Goal: Task Accomplishment & Management: Complete application form

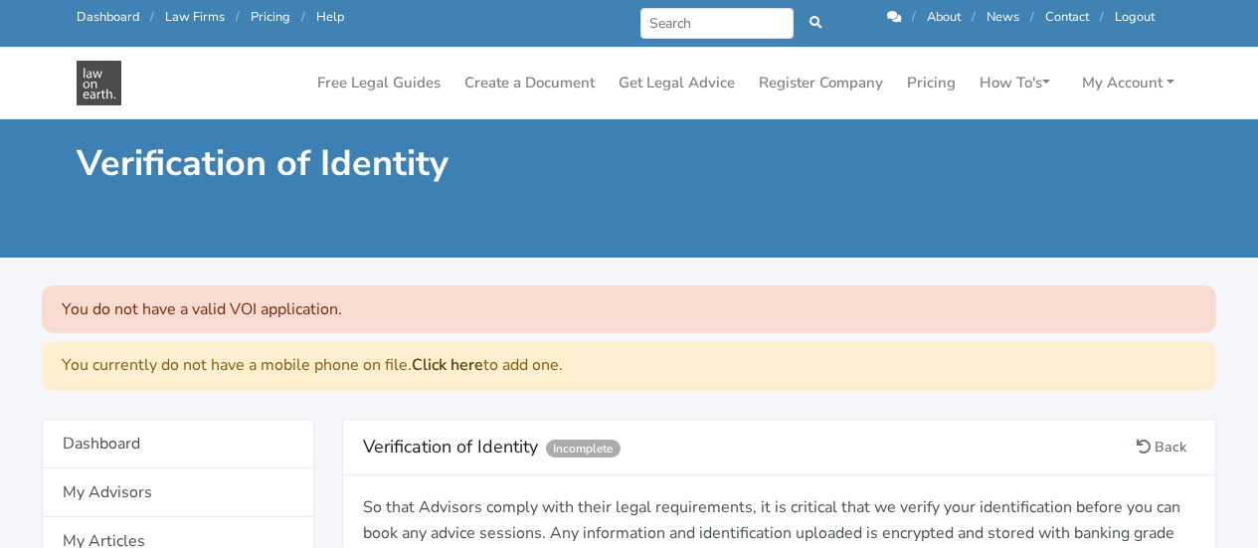
scroll to position [177, 0]
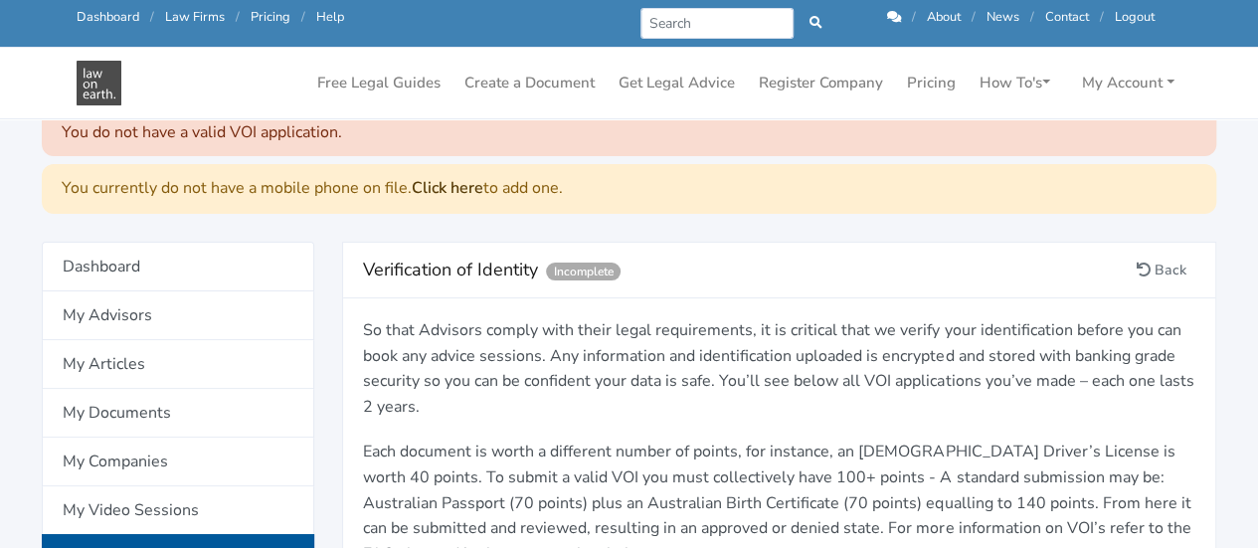
click at [671, 319] on p "So that Advisors comply with their legal requirements, it is critical that we v…" at bounding box center [779, 368] width 832 height 101
click at [610, 377] on p "So that Advisors comply with their legal requirements, it is critical that we v…" at bounding box center [779, 368] width 832 height 101
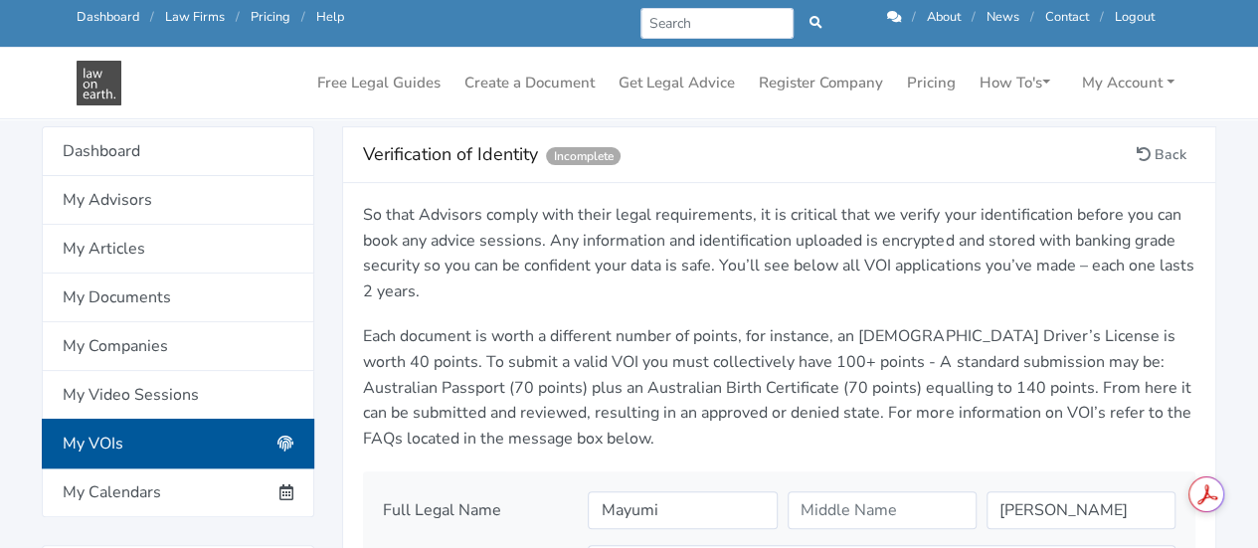
scroll to position [296, 0]
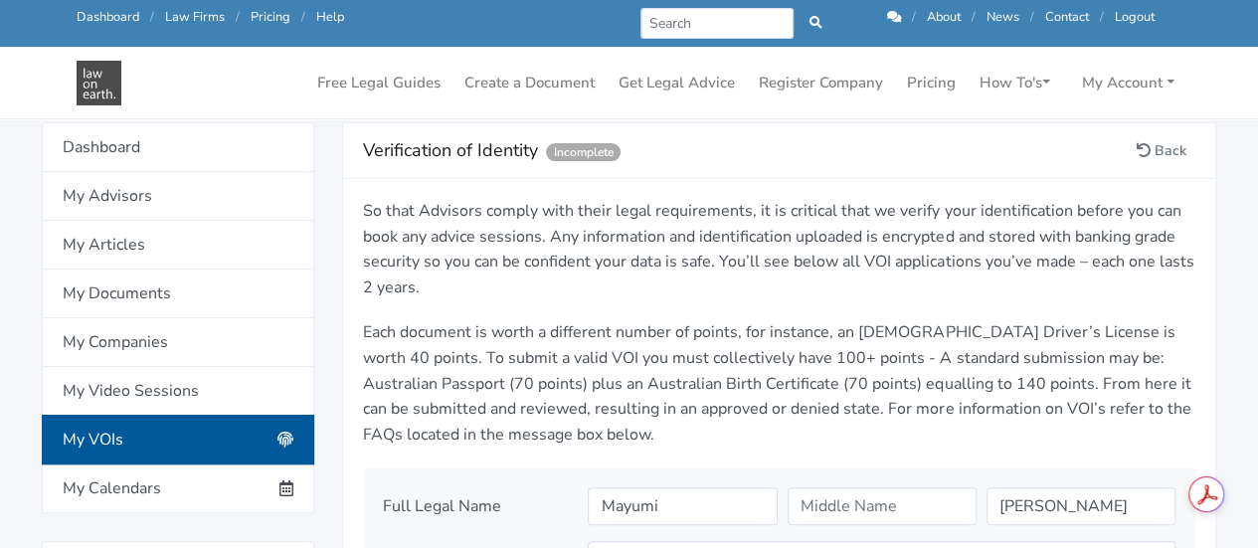
click at [746, 314] on div "So that Advisors comply with their legal requirements, it is critical that we v…" at bounding box center [779, 333] width 860 height 268
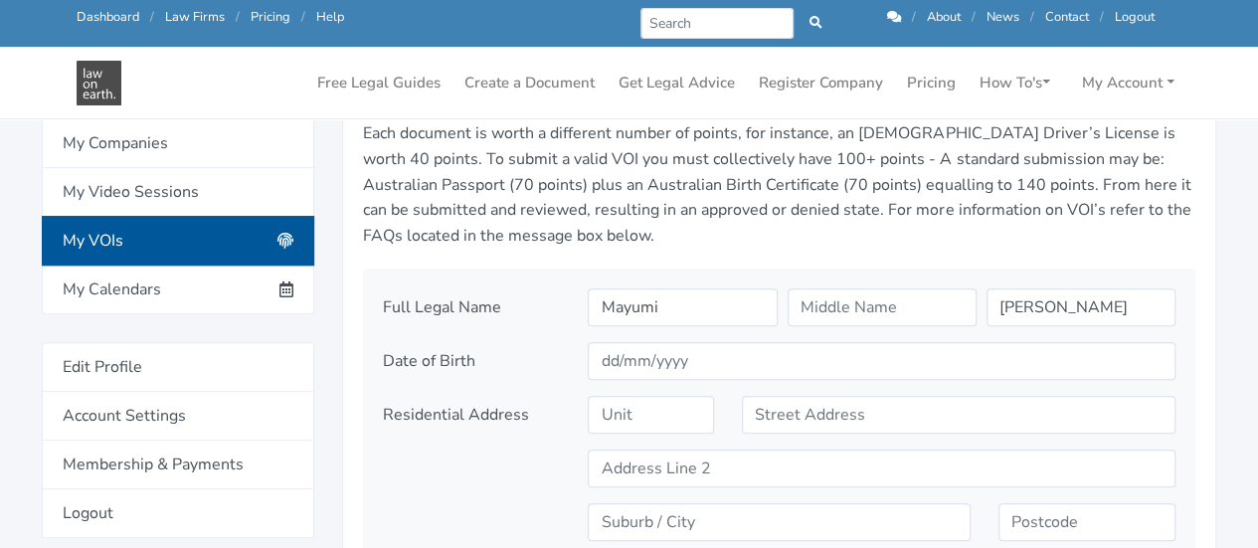
scroll to position [535, 0]
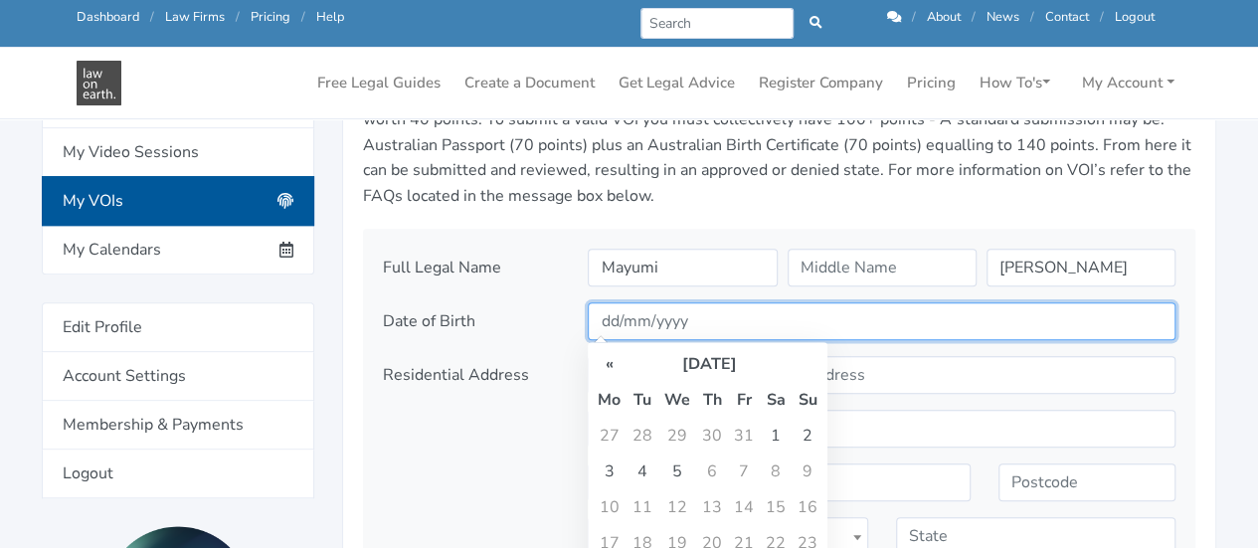
click at [727, 320] on input "text" at bounding box center [882, 321] width 588 height 38
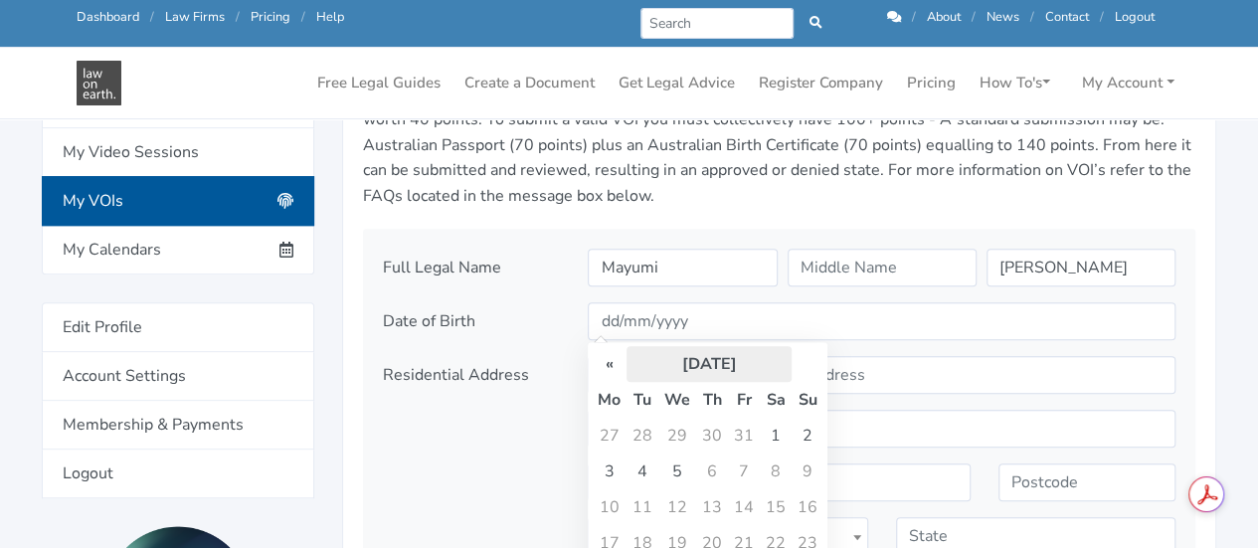
click at [740, 359] on th "September 2007" at bounding box center [708, 364] width 165 height 36
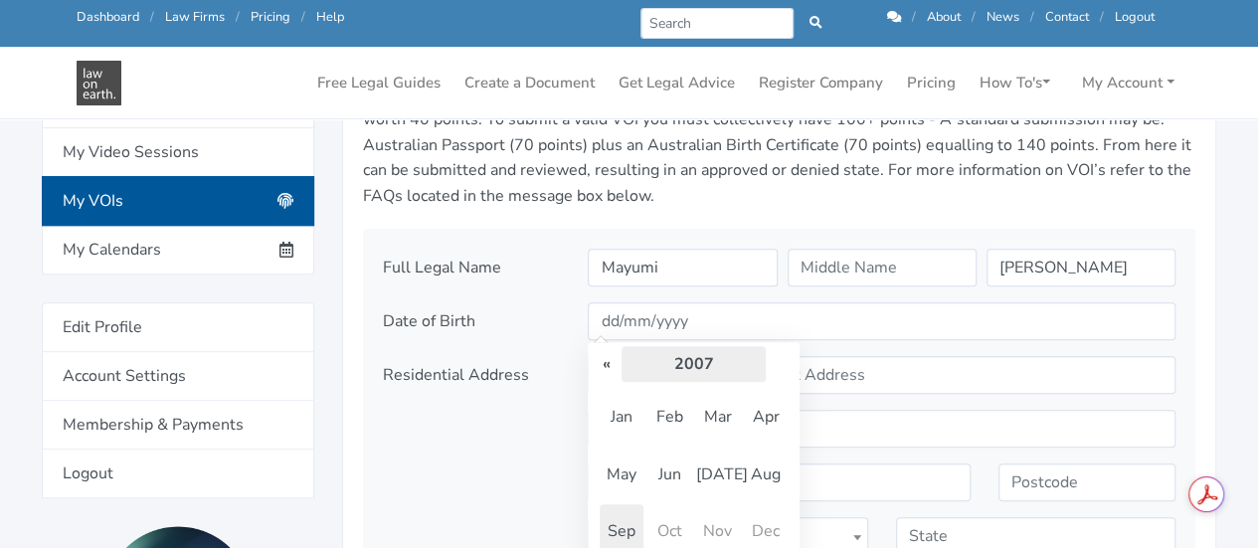
click at [672, 360] on th "2007" at bounding box center [693, 364] width 144 height 36
click at [616, 367] on th "«" at bounding box center [607, 364] width 30 height 36
click at [676, 472] on span "1974" at bounding box center [669, 474] width 44 height 54
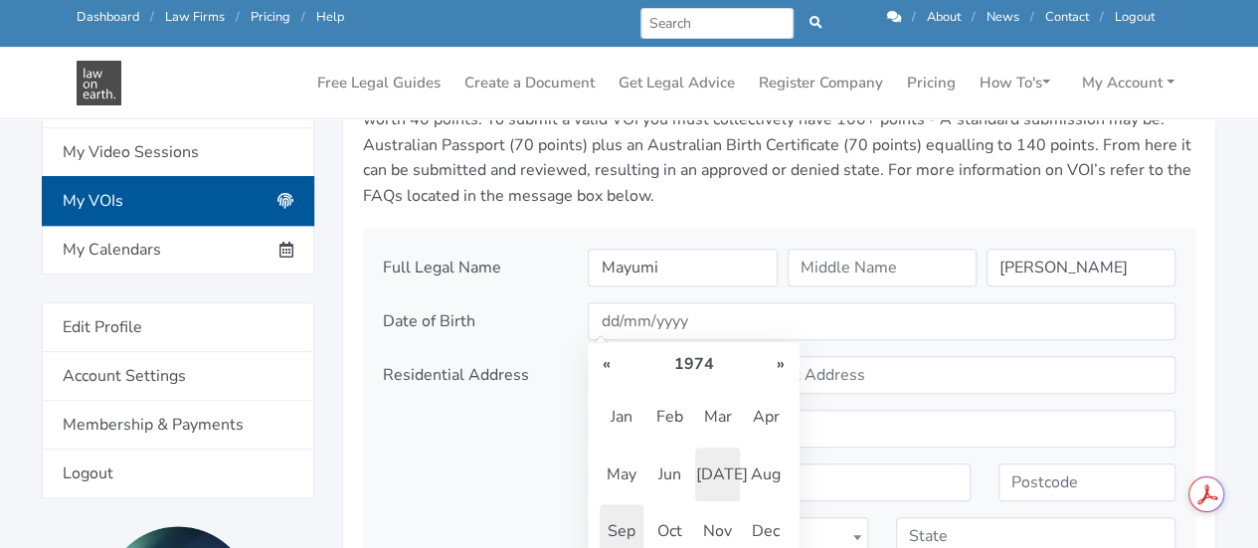
click at [713, 469] on span "Jul" at bounding box center [717, 474] width 44 height 54
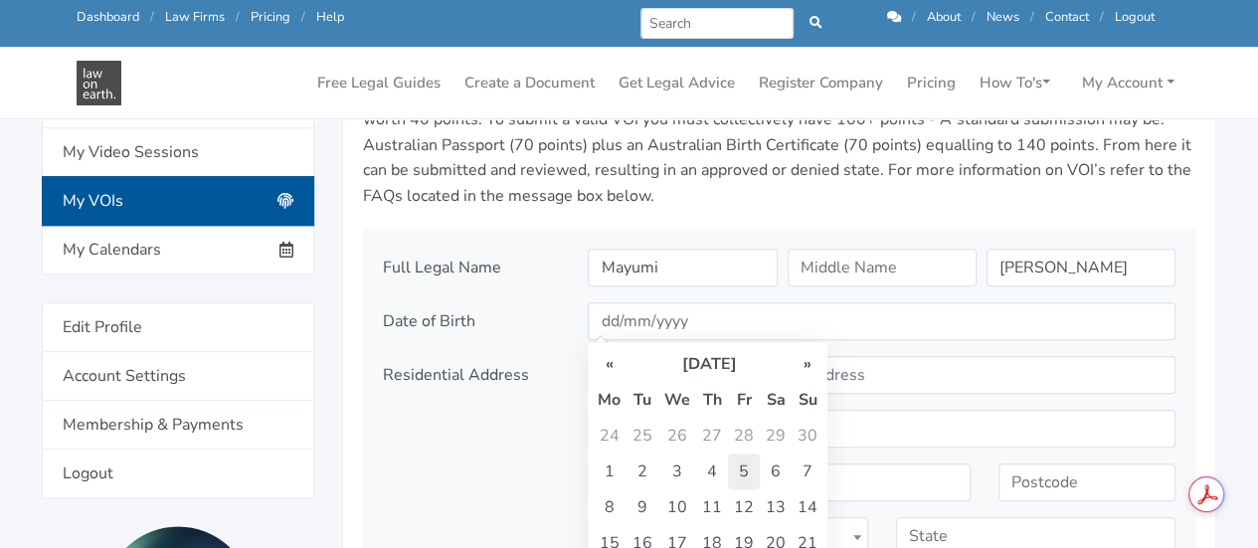
click at [743, 472] on td "5" at bounding box center [744, 471] width 32 height 36
type input "05/07/1974"
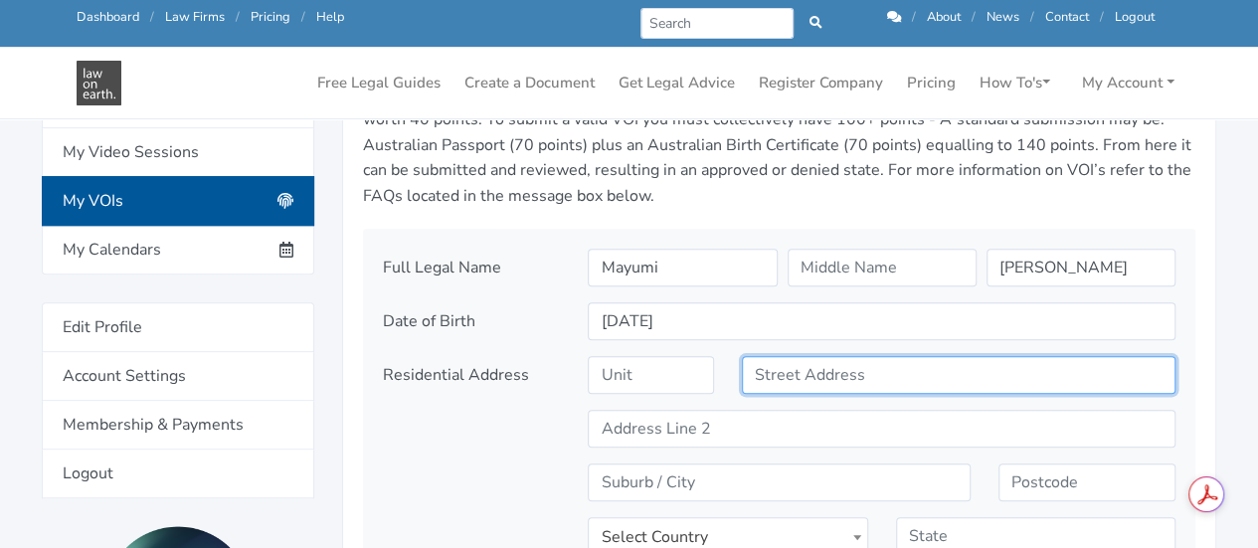
click at [793, 380] on input "text" at bounding box center [958, 375] width 433 height 38
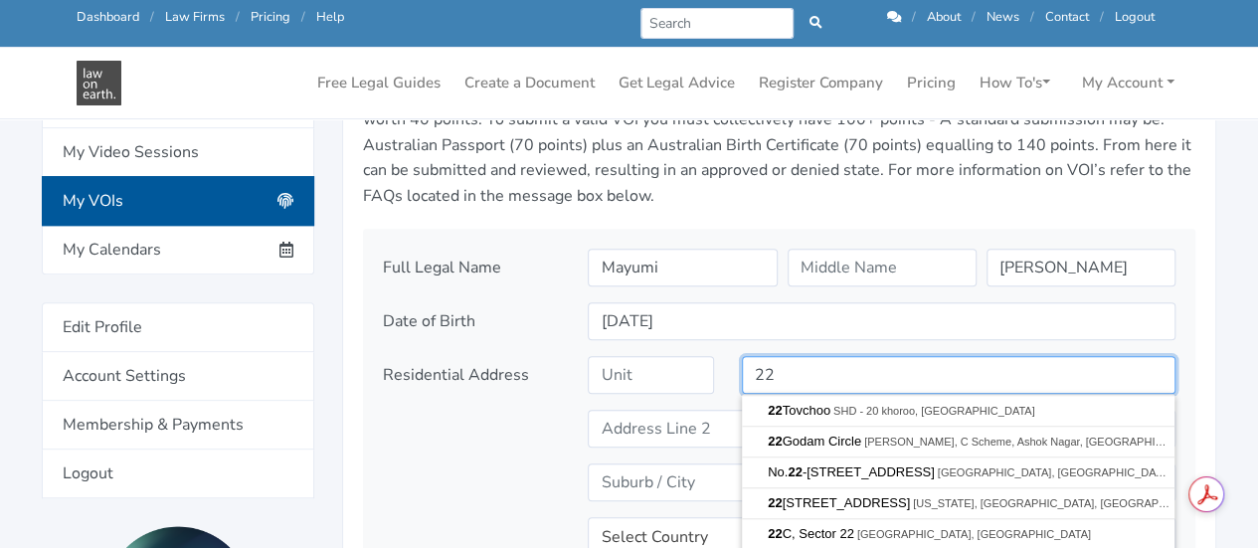
type input "22 Livestock Drive"
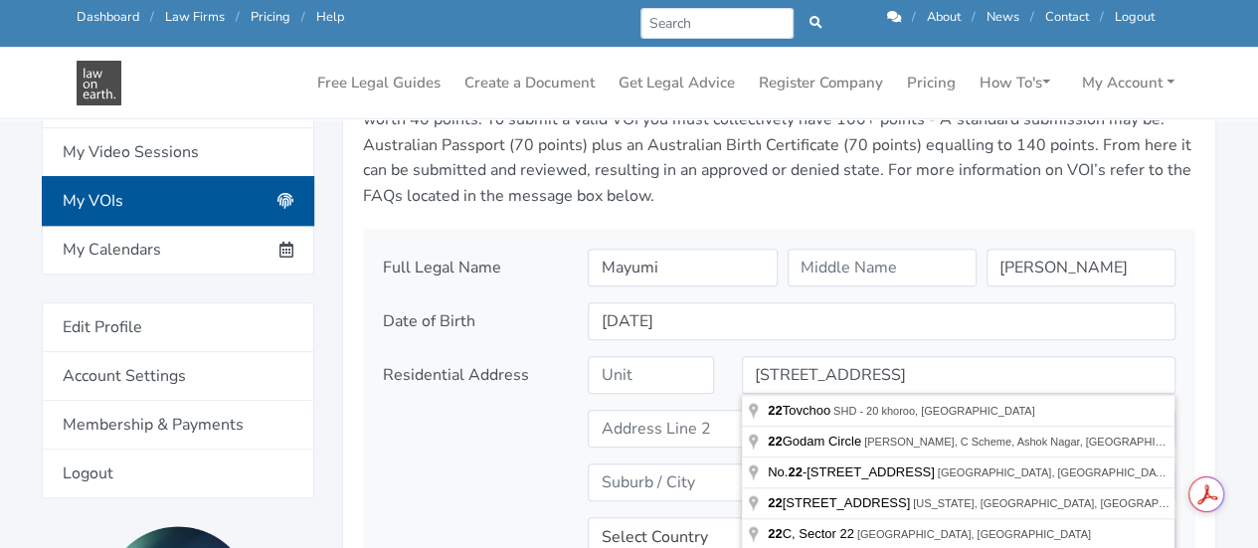
type input "Wollert"
type input "3750"
select select "AU"
type input "VIC"
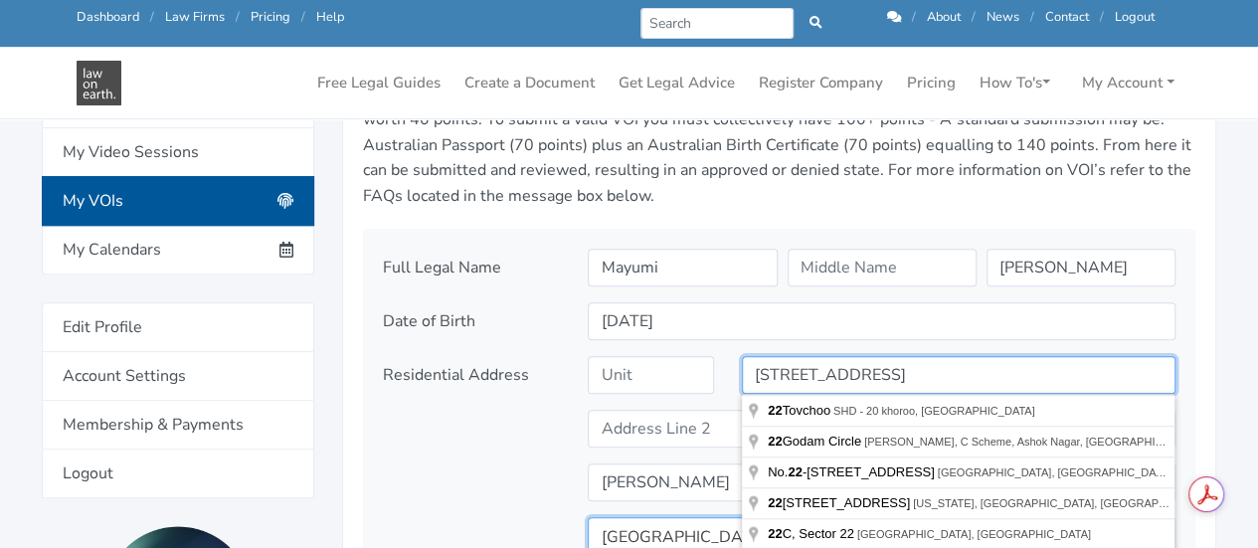
scroll to position [541, 0]
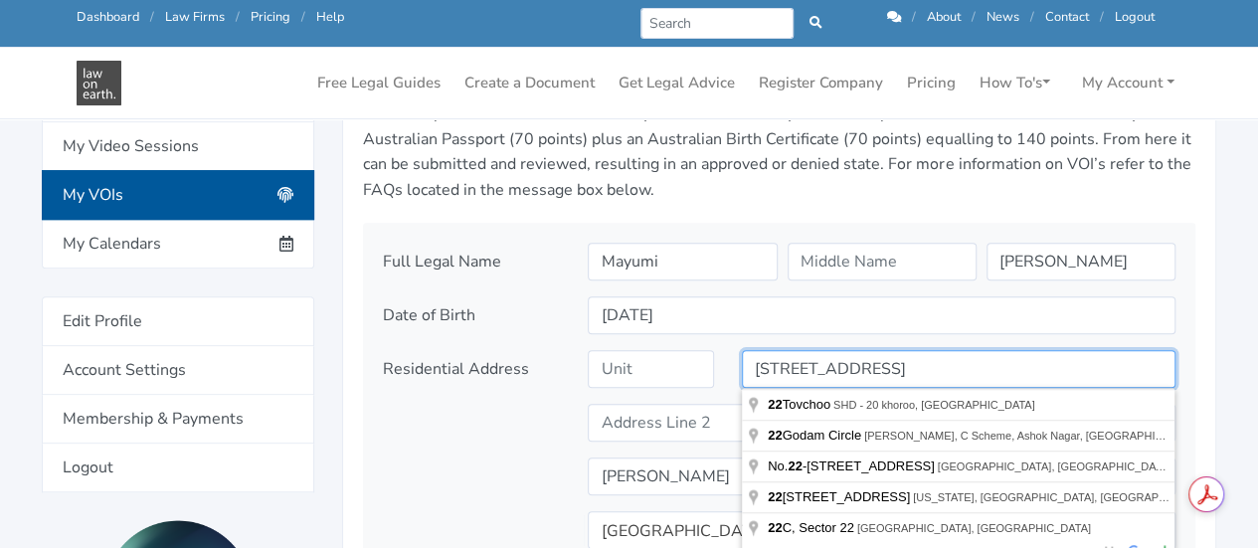
click at [885, 373] on input "22 Livestock Drive" at bounding box center [958, 369] width 433 height 38
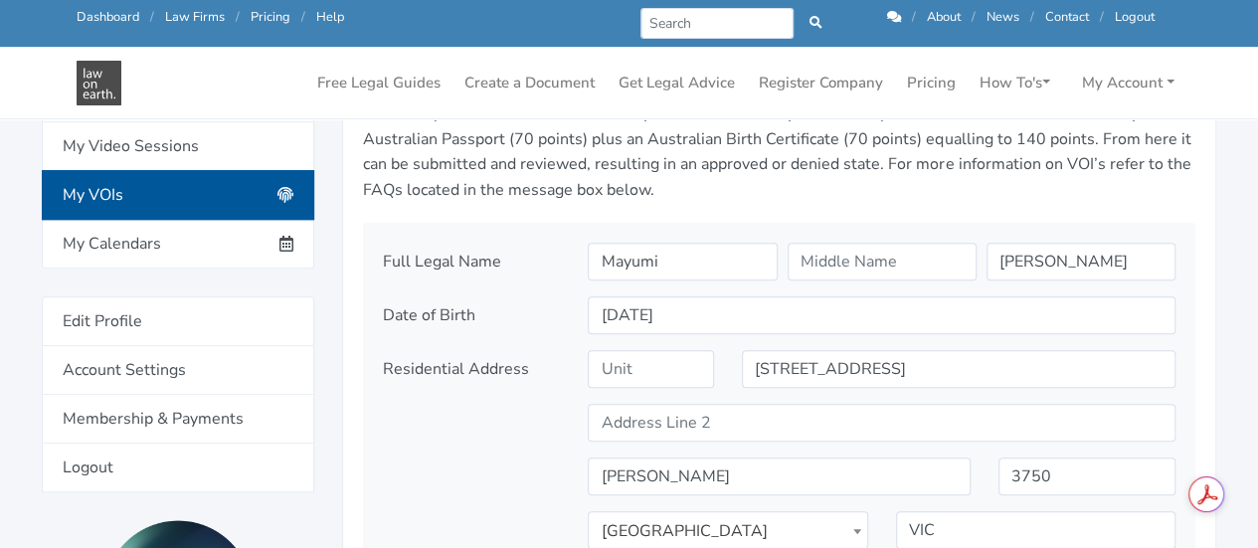
click at [1239, 409] on div "Verification of Identity Incomplete Back So that Advisors comply with their leg…" at bounding box center [629, 366] width 1258 height 1033
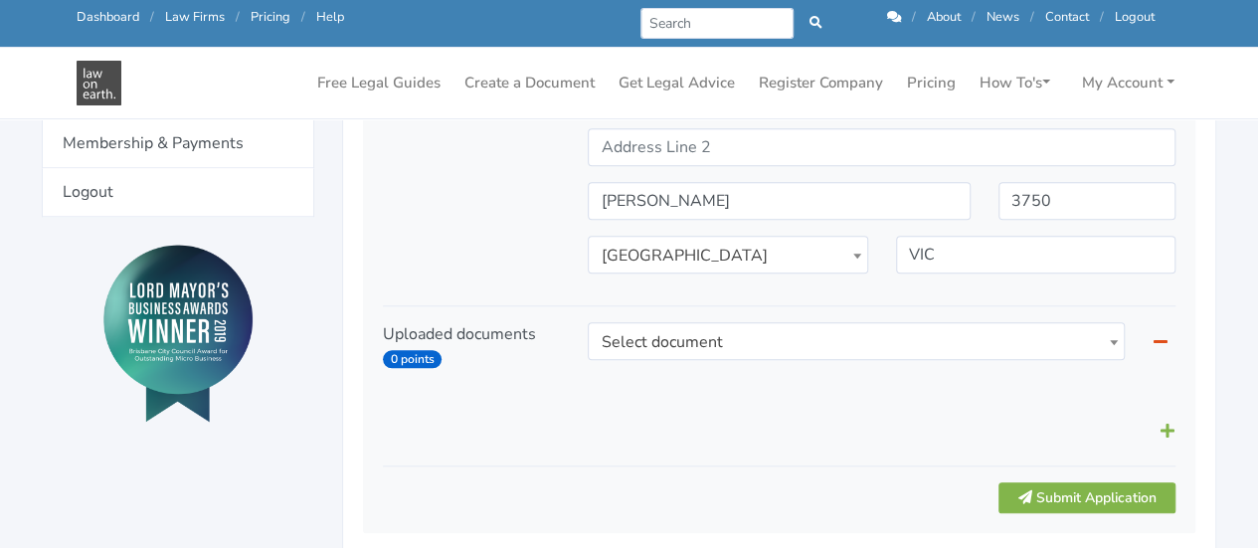
scroll to position [825, 0]
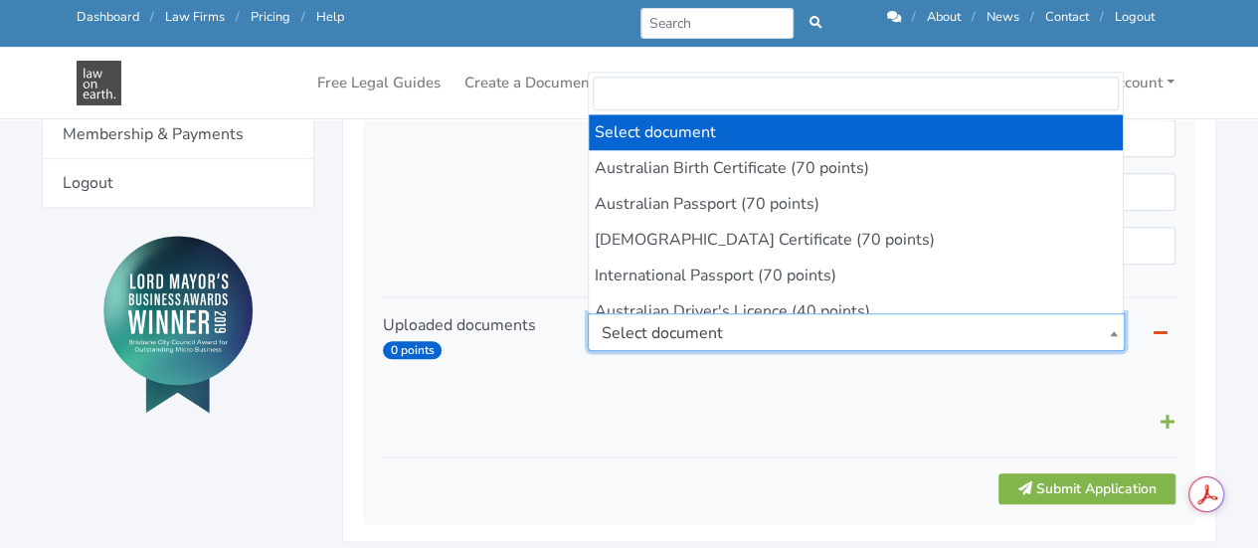
click at [1088, 332] on span "Select document" at bounding box center [856, 333] width 534 height 38
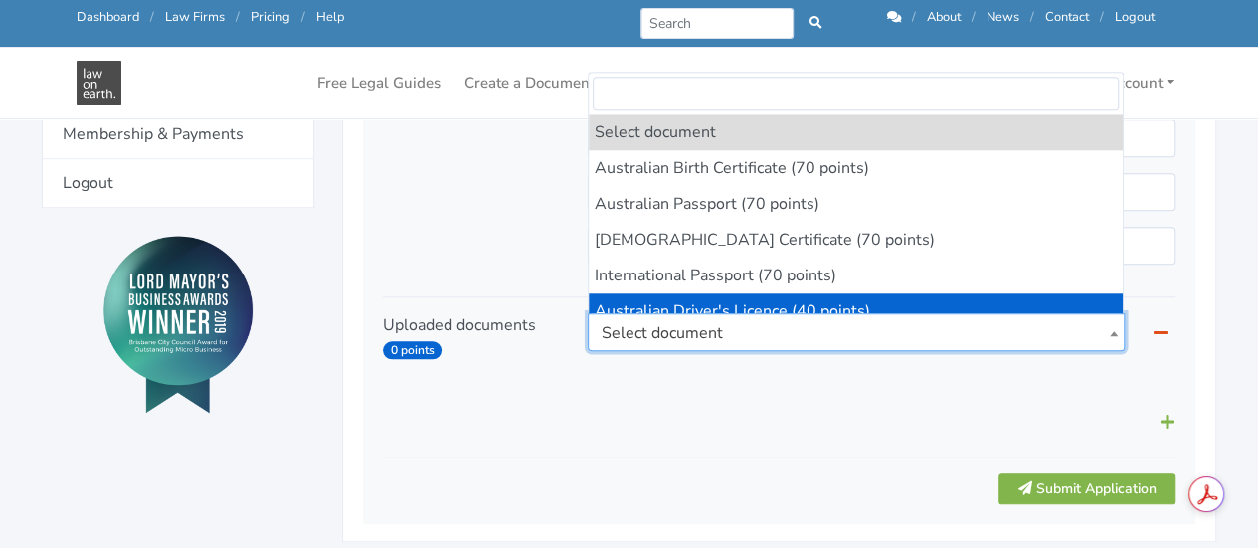
select select "4"
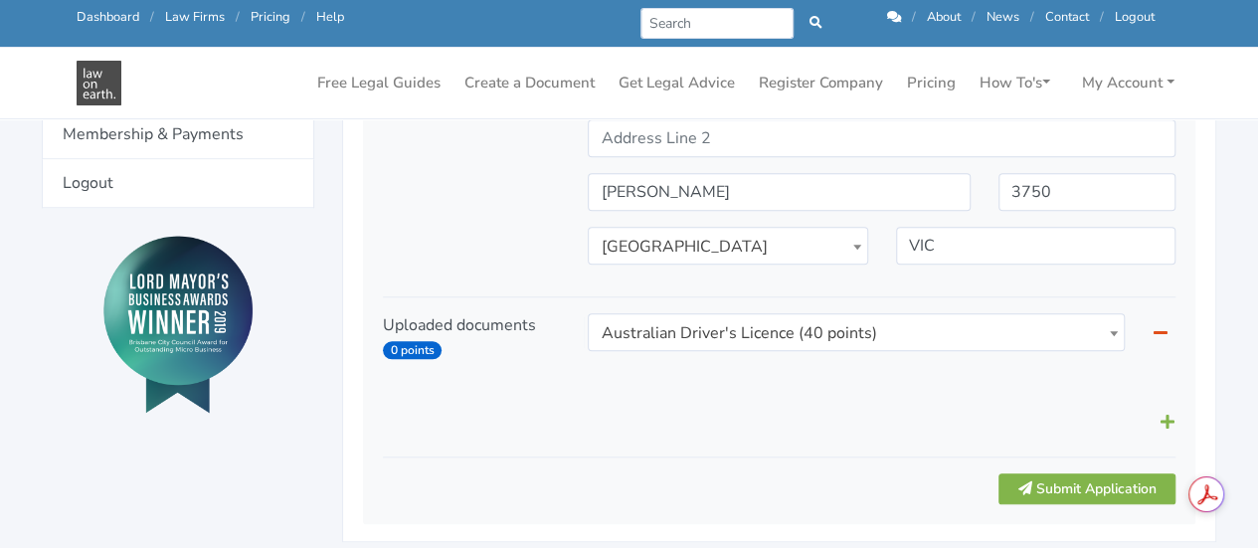
click at [982, 423] on div at bounding box center [779, 422] width 820 height 38
click at [1167, 422] on icon at bounding box center [1167, 422] width 14 height 16
click at [1167, 418] on icon at bounding box center [1167, 422] width 14 height 16
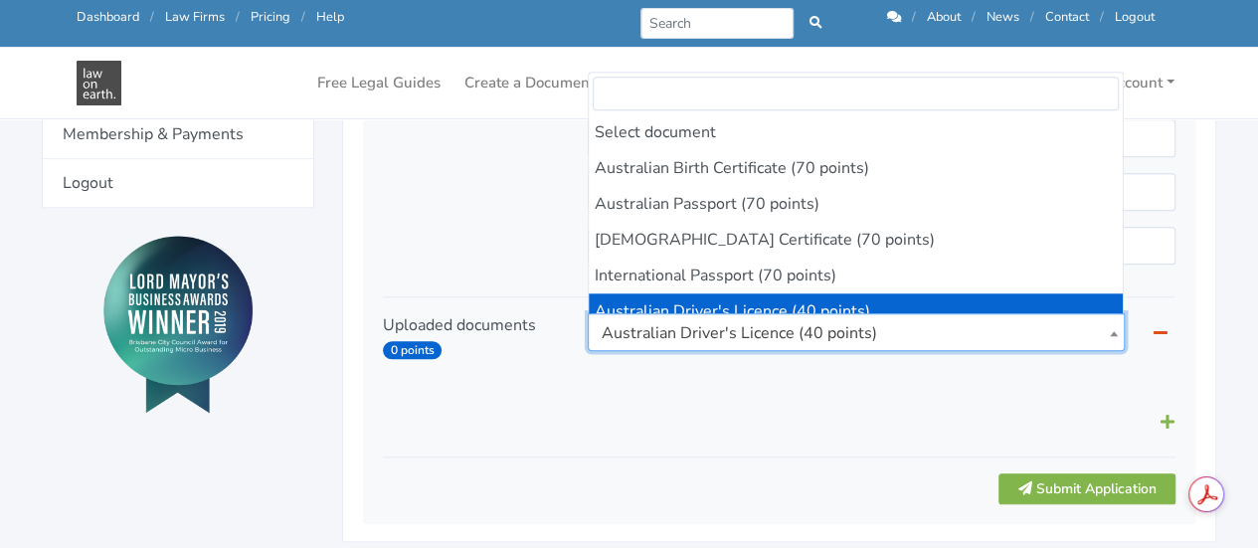
scroll to position [143, 0]
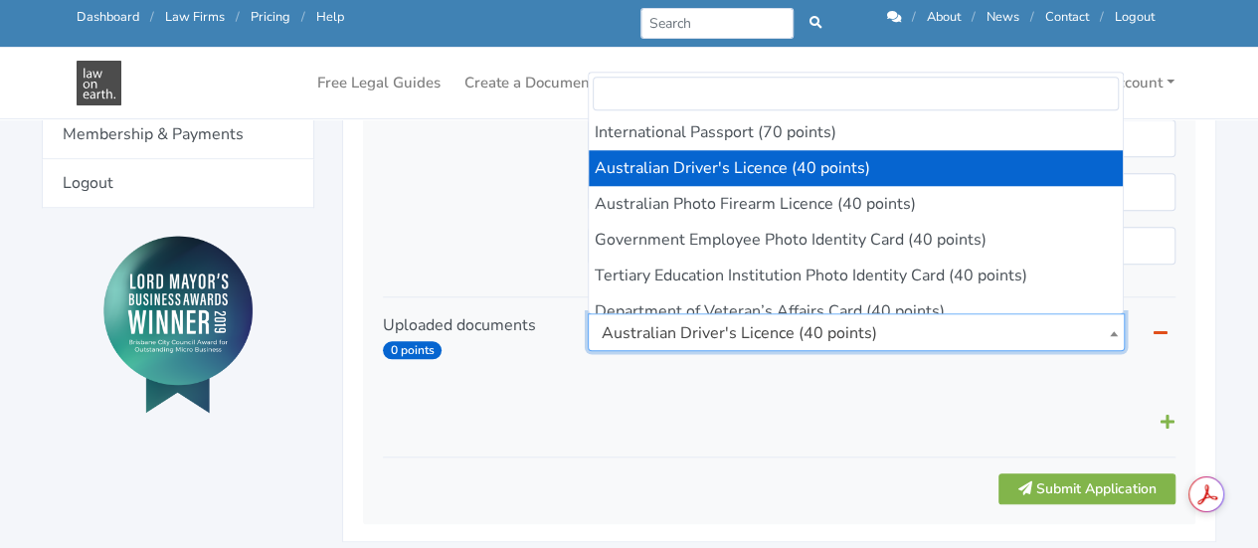
click at [1003, 339] on span "Australian Driver's Licence (40 points)" at bounding box center [856, 333] width 534 height 38
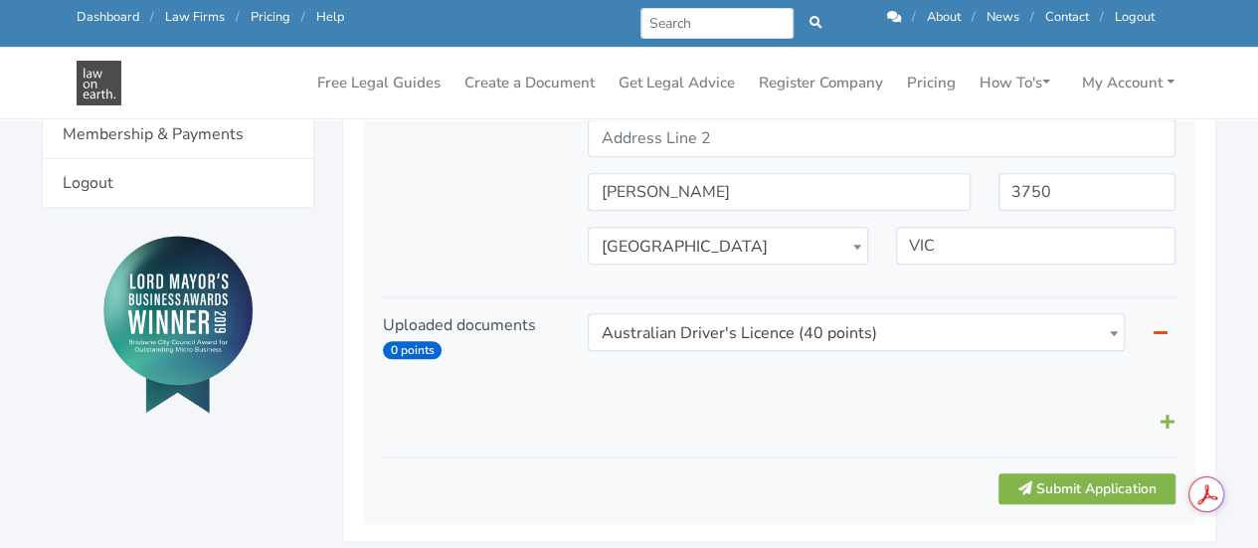
click at [572, 445] on div "Full Legal Name Mayumi Van Egmond Date of Birth 05/07/1974 VIC" at bounding box center [779, 231] width 832 height 586
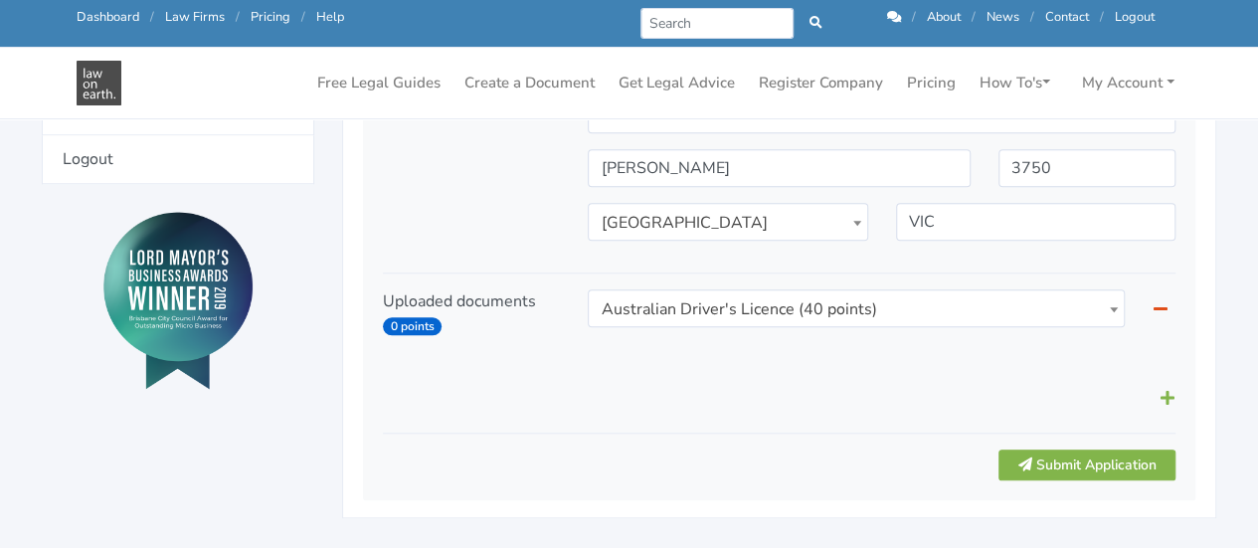
scroll to position [841, 0]
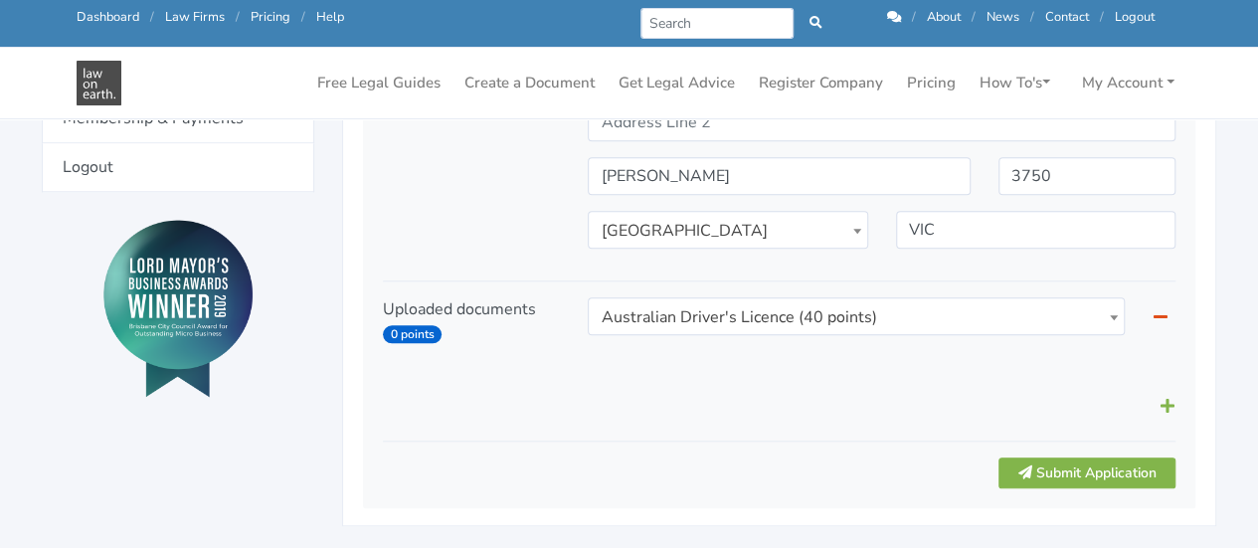
click at [1165, 316] on icon at bounding box center [1159, 316] width 14 height 16
click at [1169, 411] on icon at bounding box center [1167, 406] width 14 height 16
click at [1007, 373] on div "Select document Australian Birth Certificate (70 points) Australian Passport (7…" at bounding box center [881, 341] width 615 height 89
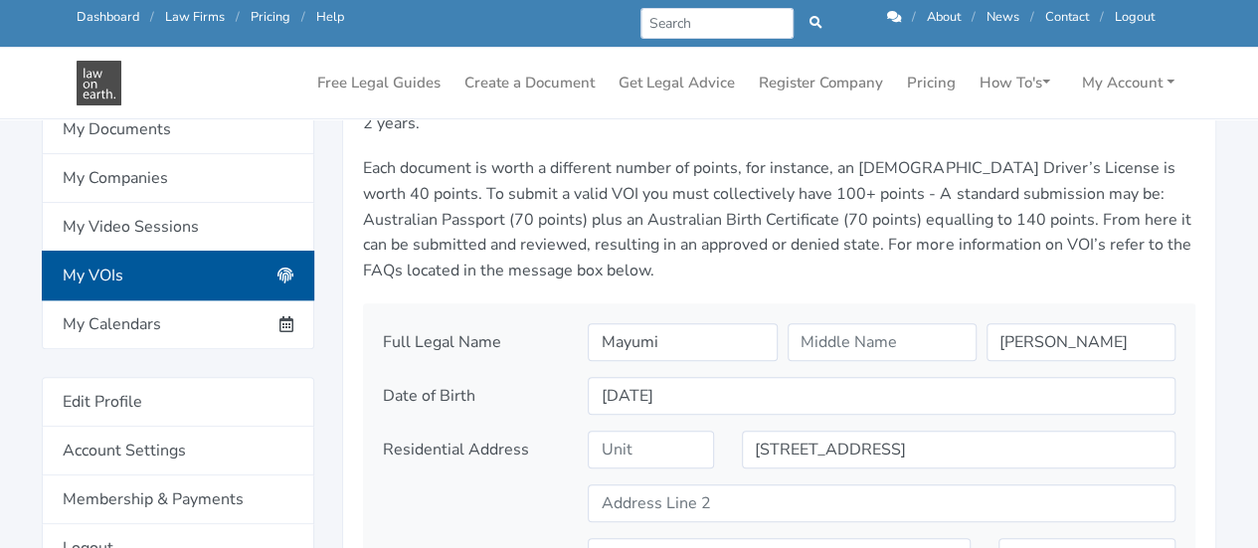
scroll to position [323, 0]
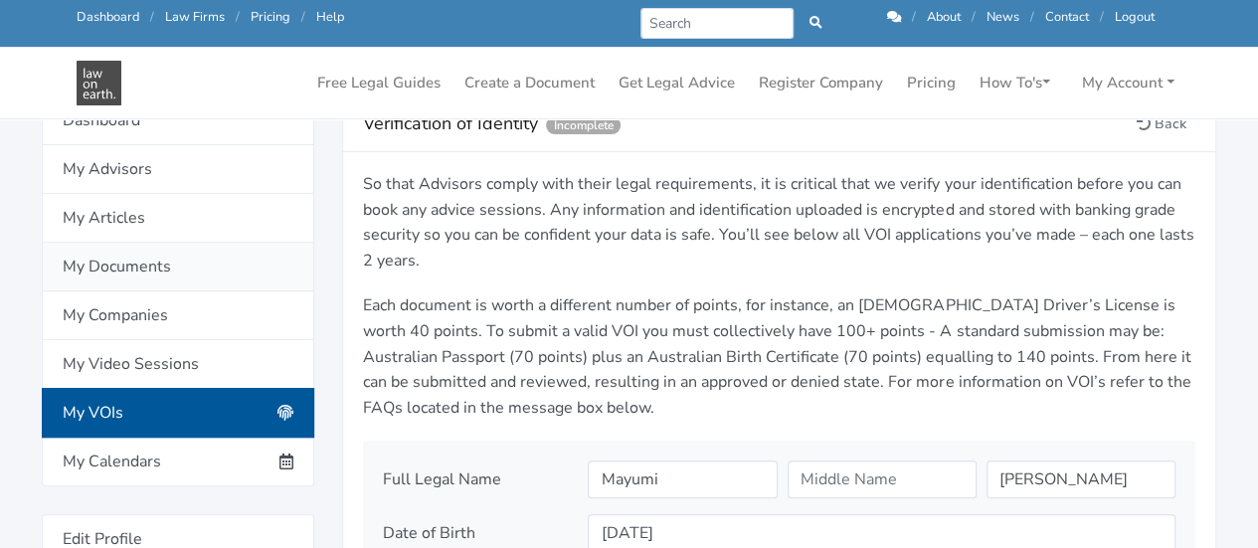
click at [160, 259] on link "My Documents" at bounding box center [178, 267] width 272 height 49
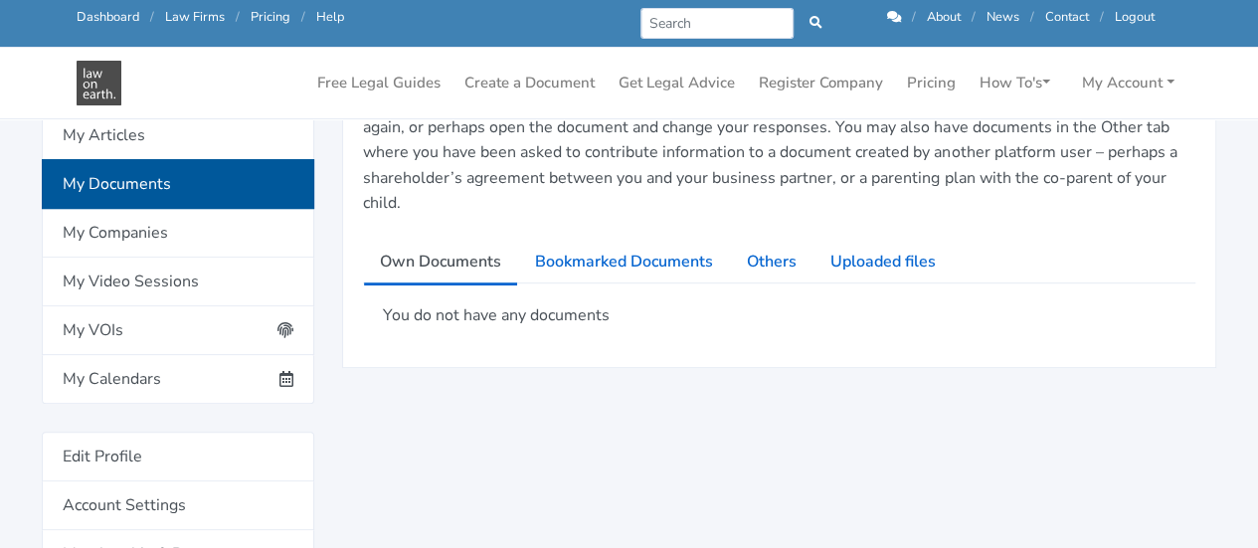
scroll to position [371, 0]
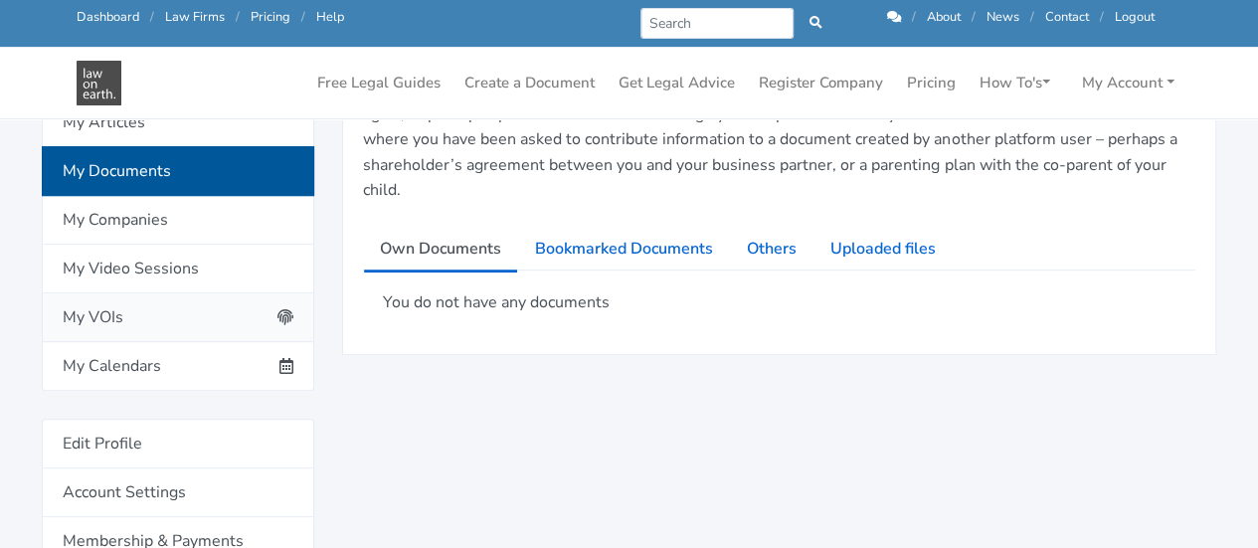
click at [218, 310] on link "My VOIs" at bounding box center [178, 317] width 272 height 49
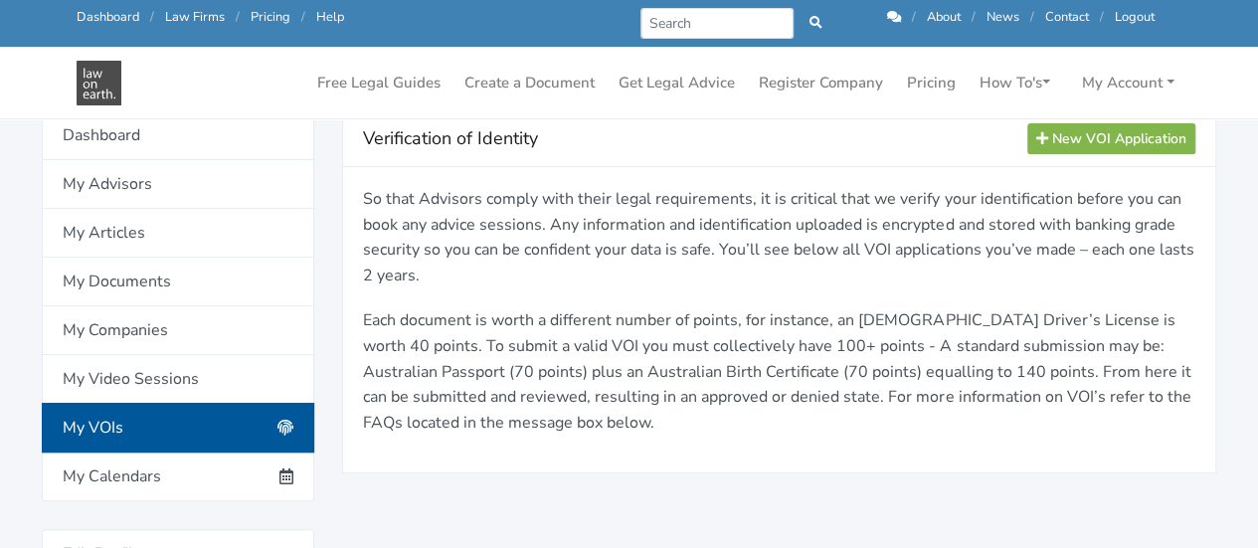
scroll to position [258, 0]
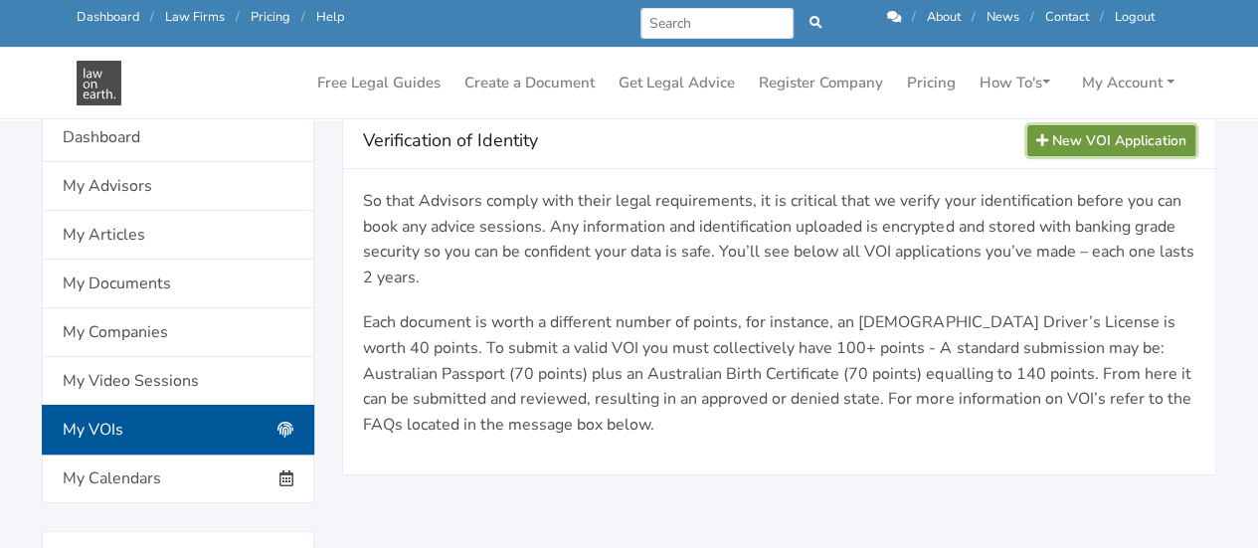
click at [1108, 144] on link "New VOI Application" at bounding box center [1111, 140] width 168 height 31
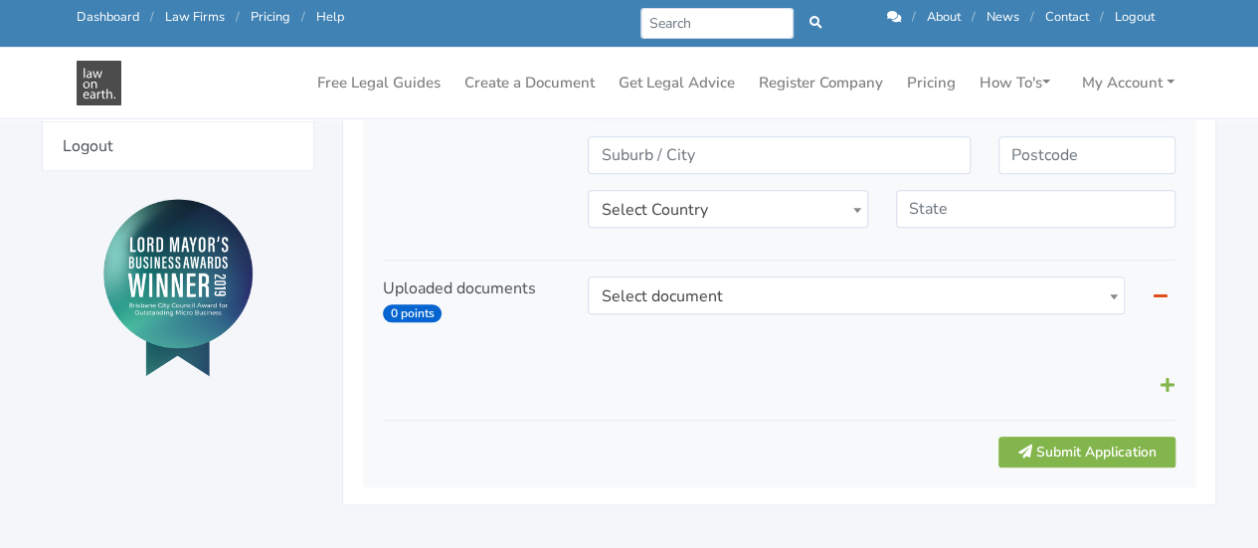
scroll to position [825, 0]
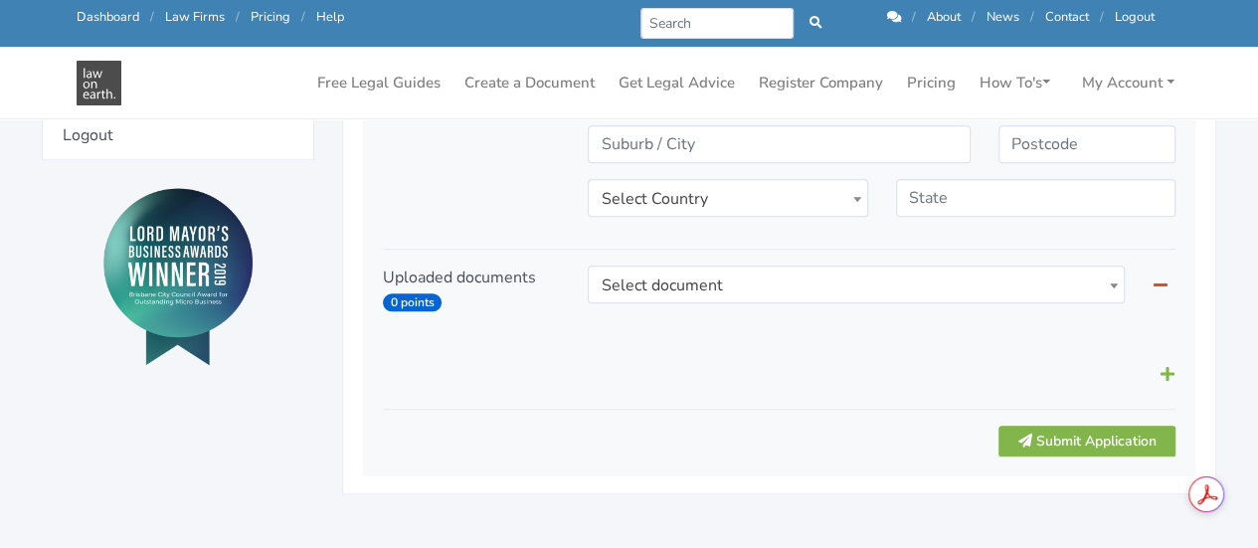
click at [1171, 369] on icon at bounding box center [1167, 374] width 14 height 16
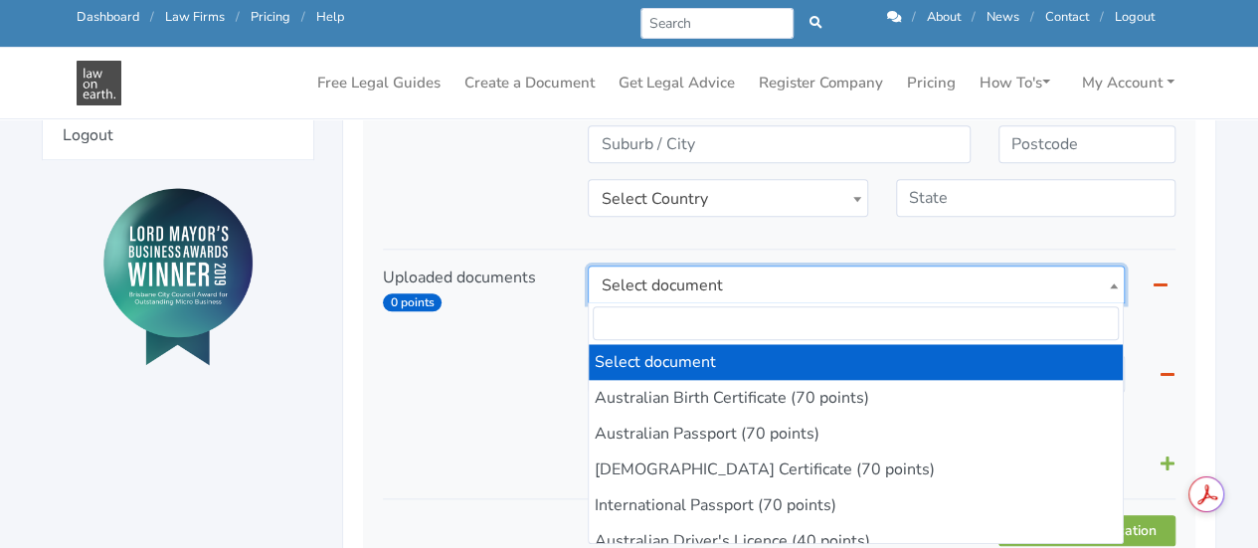
click at [1105, 288] on span at bounding box center [1114, 285] width 20 height 38
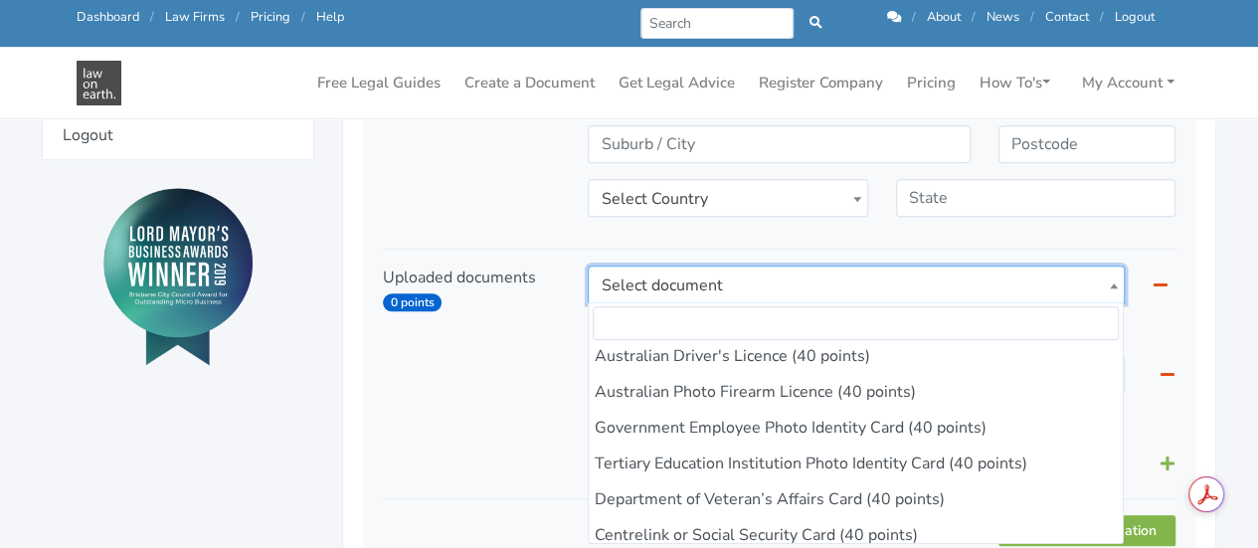
scroll to position [101, 0]
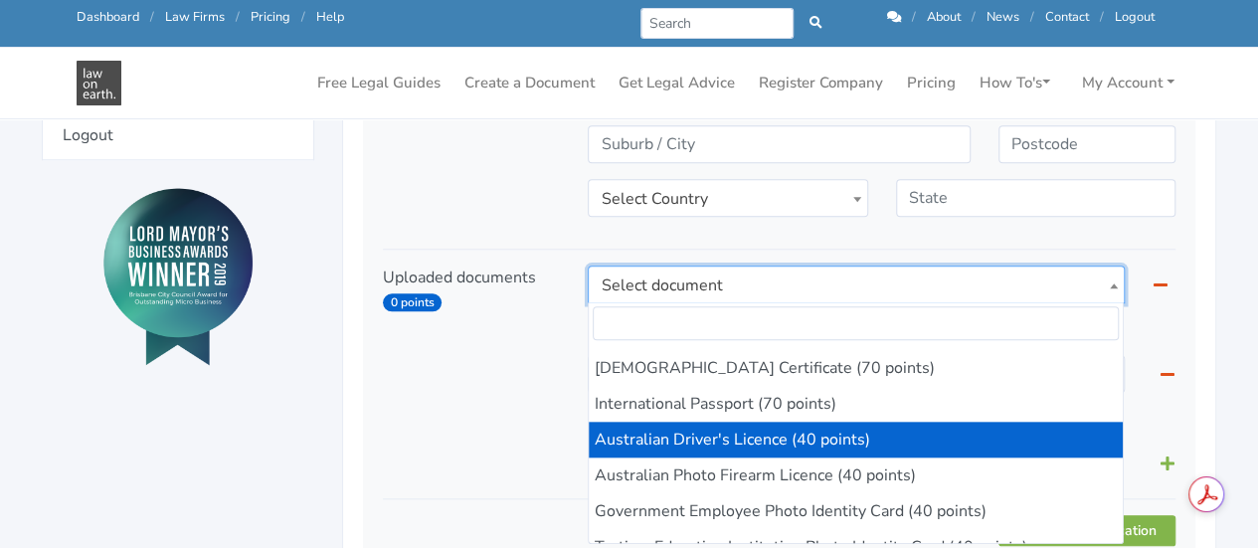
select select "4"
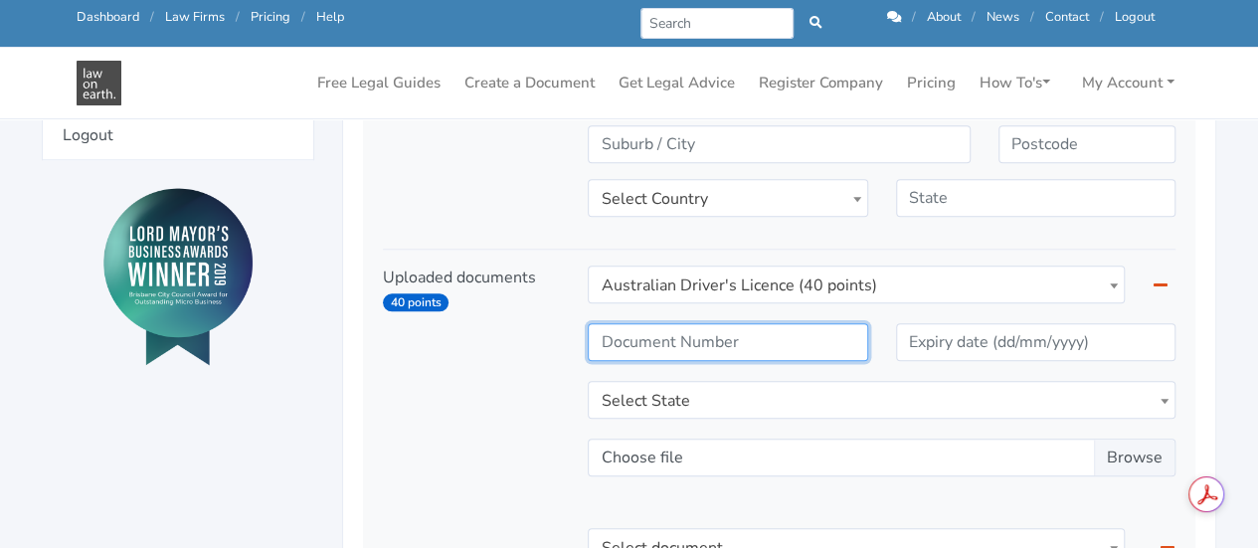
click at [724, 343] on input "text" at bounding box center [727, 342] width 279 height 38
type input "094458073"
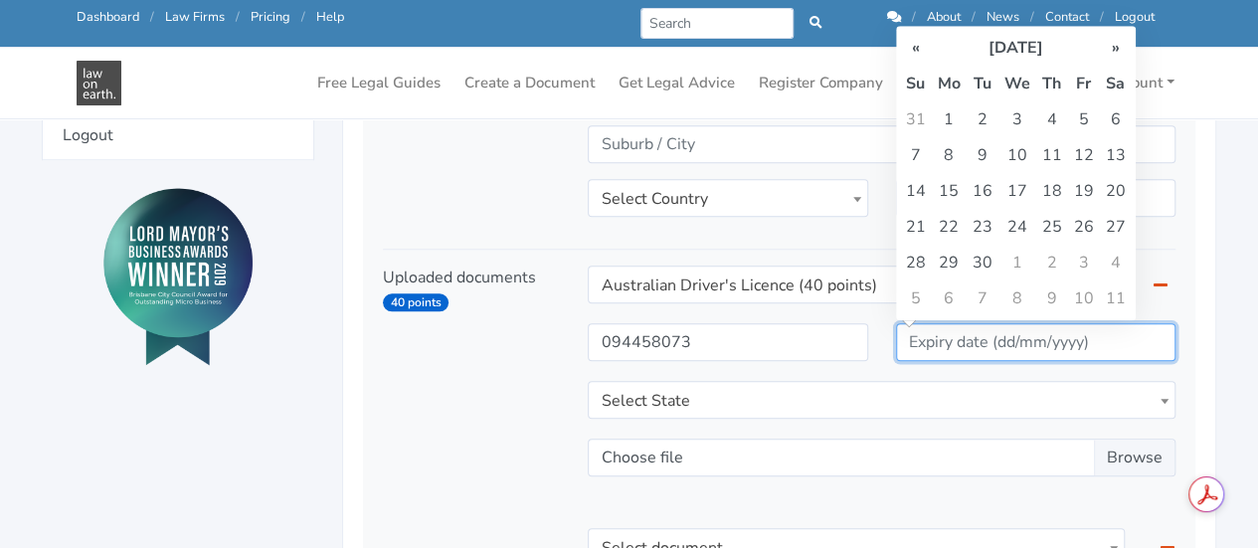
click at [1004, 337] on input "text" at bounding box center [1035, 342] width 279 height 38
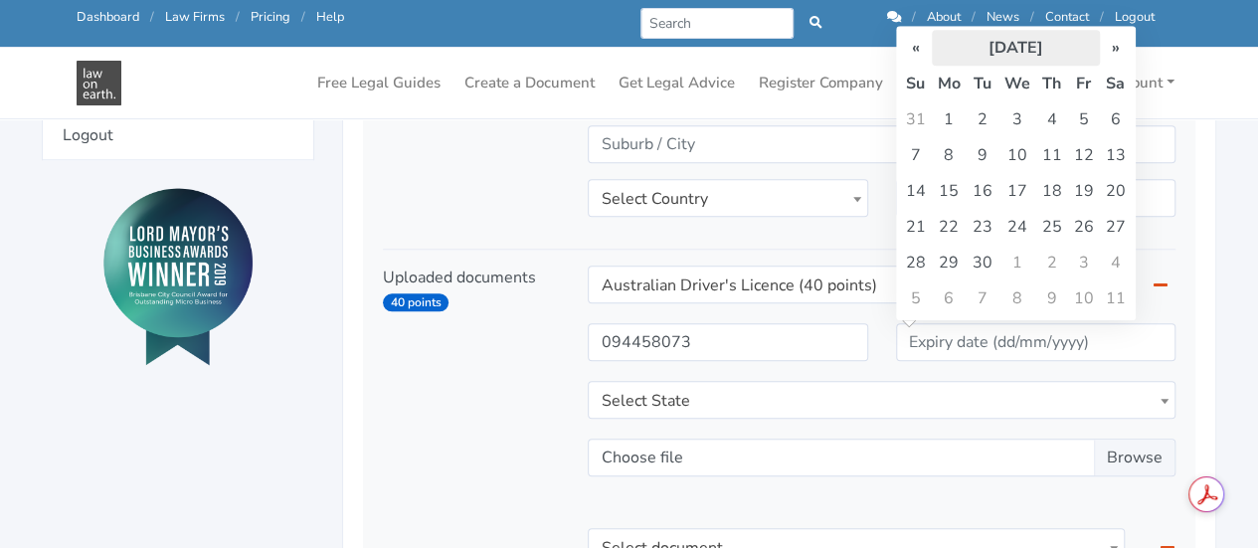
click at [1042, 41] on th "[DATE]" at bounding box center [1016, 48] width 168 height 36
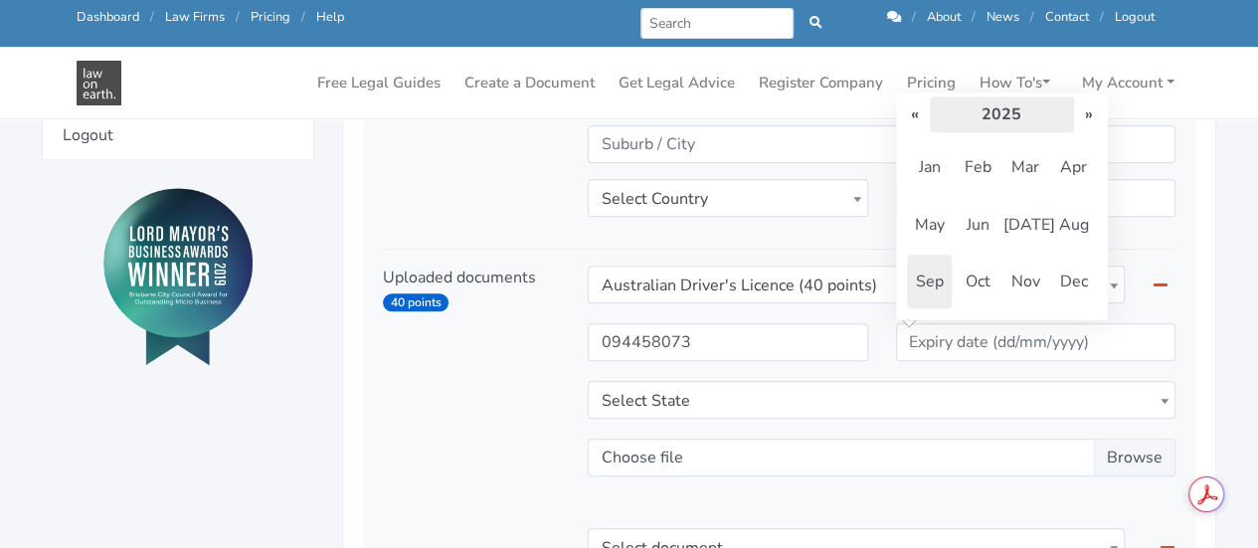
click at [1018, 114] on th "2025" at bounding box center [1002, 114] width 144 height 36
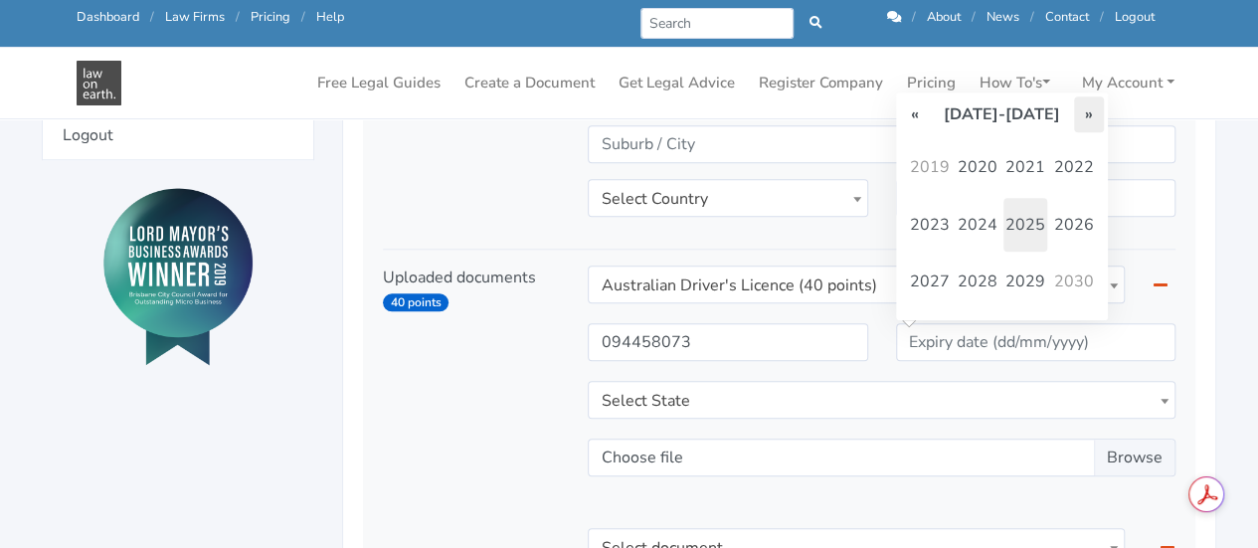
click at [1092, 103] on th "»" at bounding box center [1089, 114] width 30 height 36
click at [1036, 162] on span "2031" at bounding box center [1025, 167] width 44 height 54
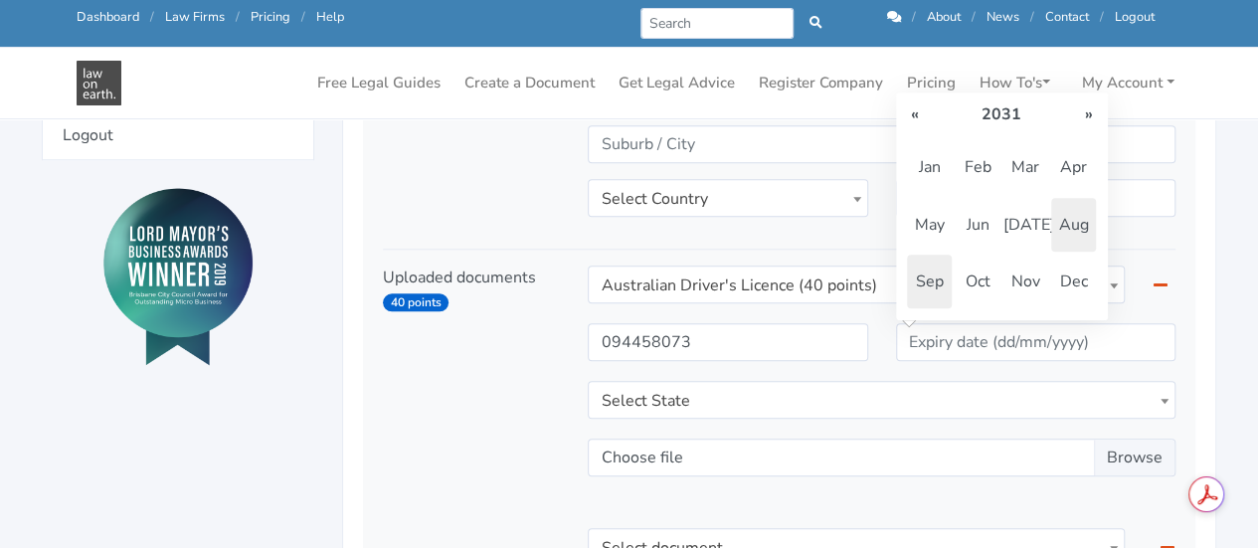
click at [1079, 243] on span "Aug" at bounding box center [1073, 225] width 44 height 54
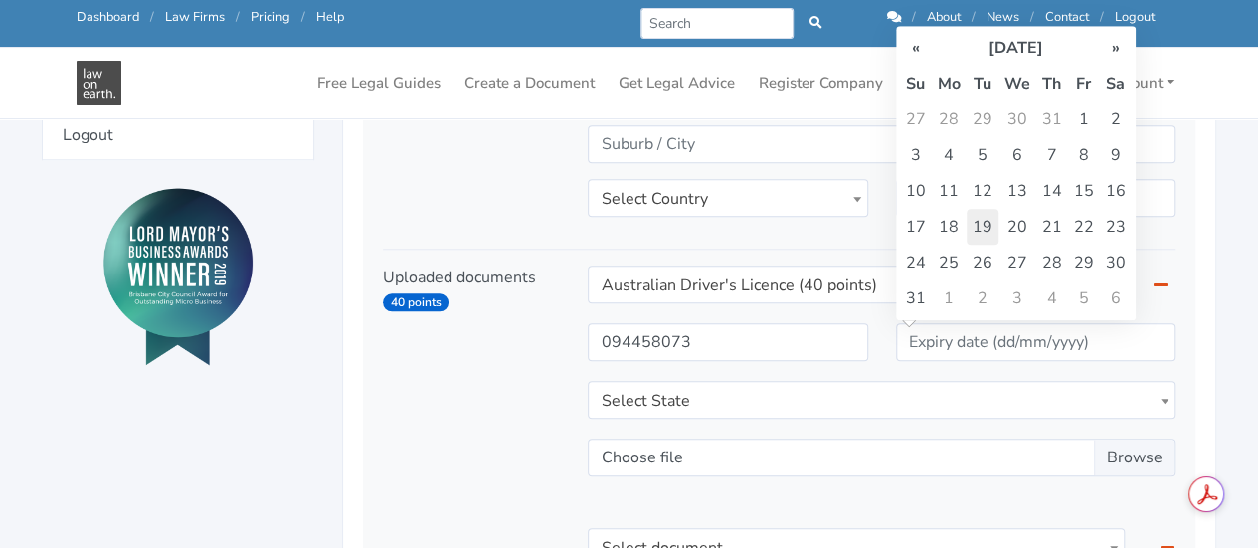
click at [974, 221] on td "19" at bounding box center [982, 227] width 32 height 36
type input "19/08/2031"
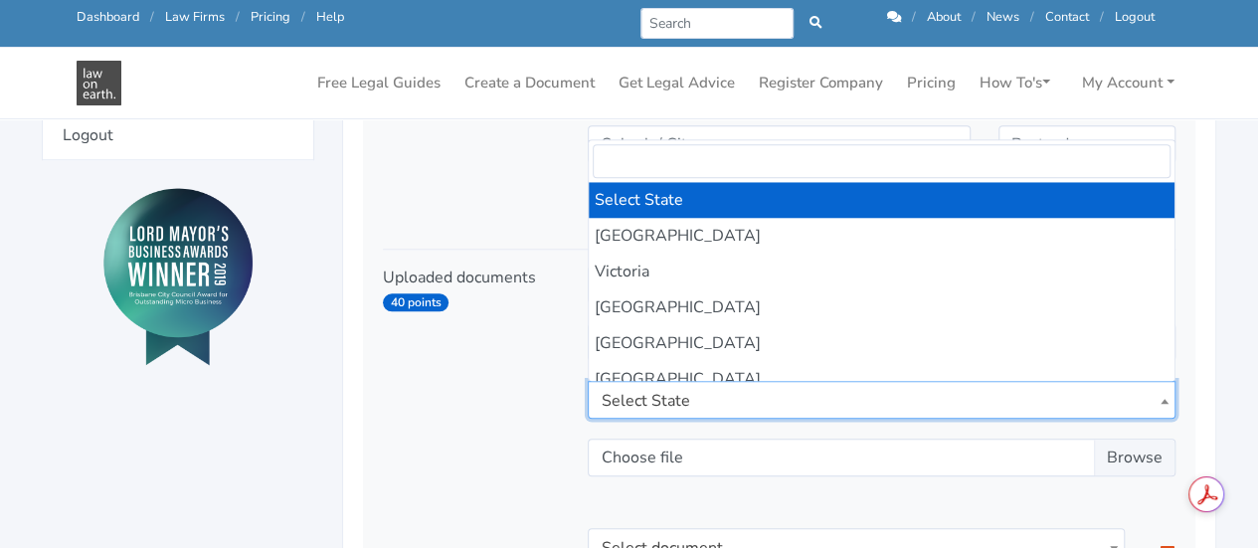
click at [816, 388] on span "Select State" at bounding box center [882, 401] width 586 height 38
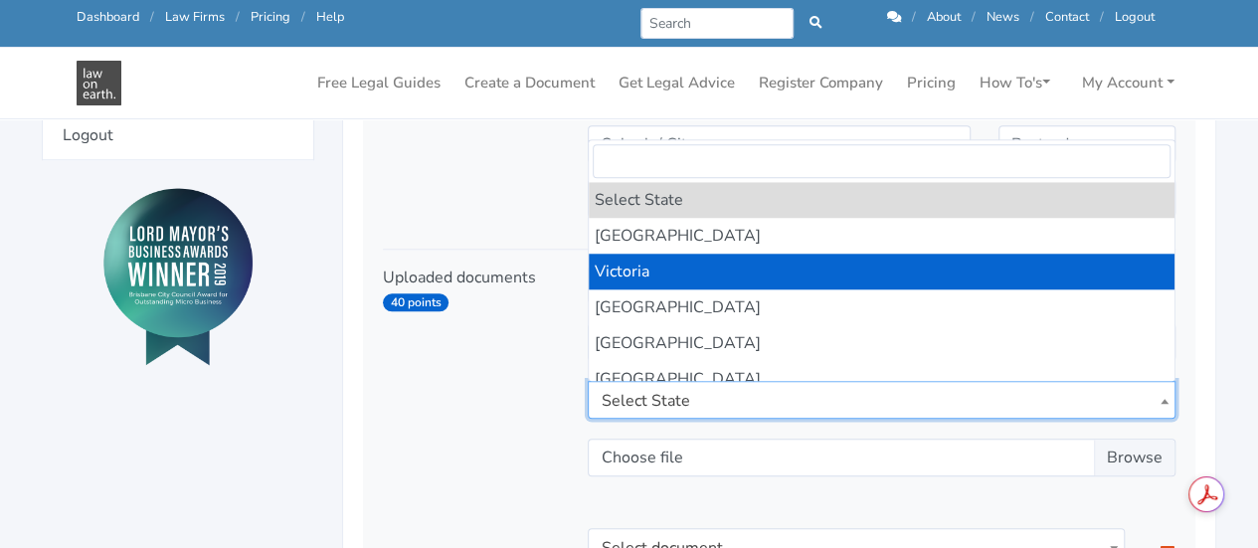
select select "VIC"
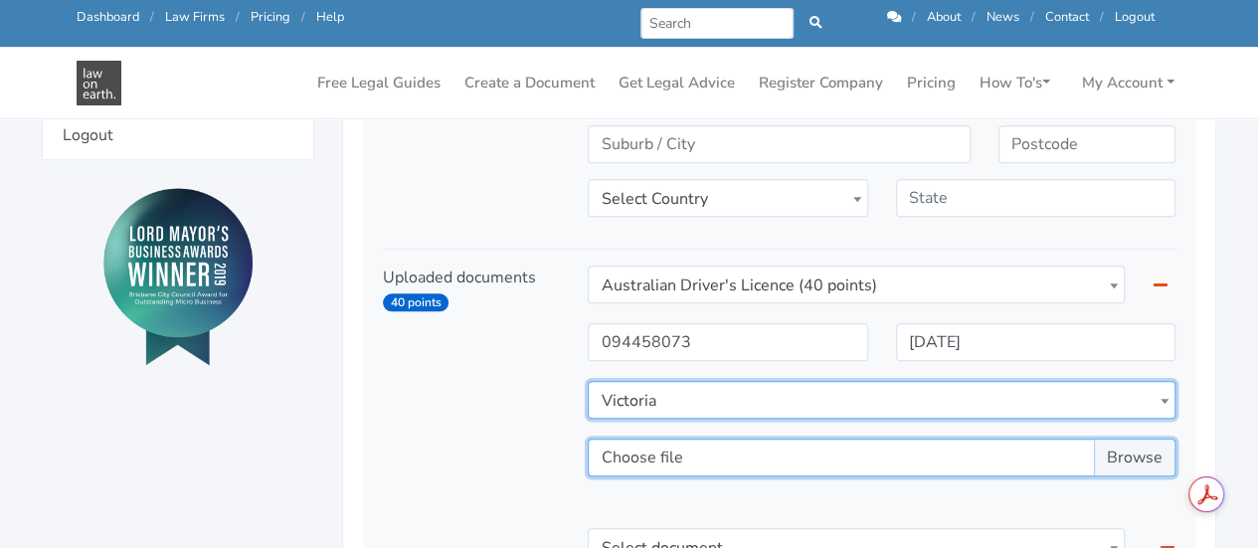
click at [1147, 461] on input "Choose file" at bounding box center [882, 457] width 588 height 38
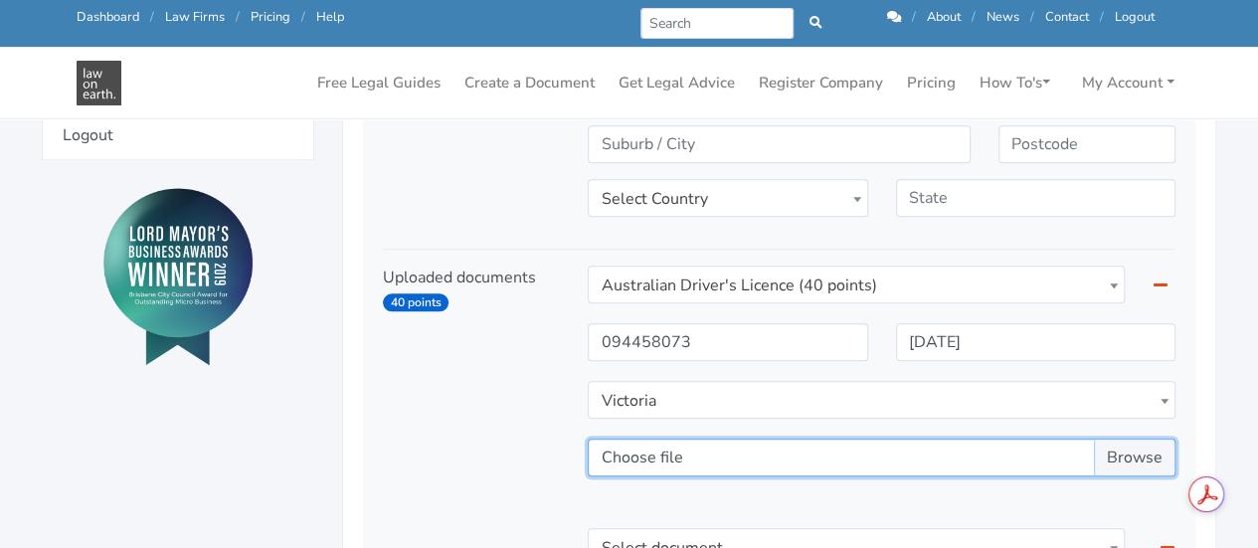
click at [1135, 452] on input "Choose file" at bounding box center [882, 457] width 588 height 38
click at [1124, 462] on input "Choose file" at bounding box center [882, 457] width 588 height 38
click at [1154, 457] on input "License_Back.jpg" at bounding box center [882, 457] width 588 height 38
type input "C:\fakepath\Licence_Front.jpg"
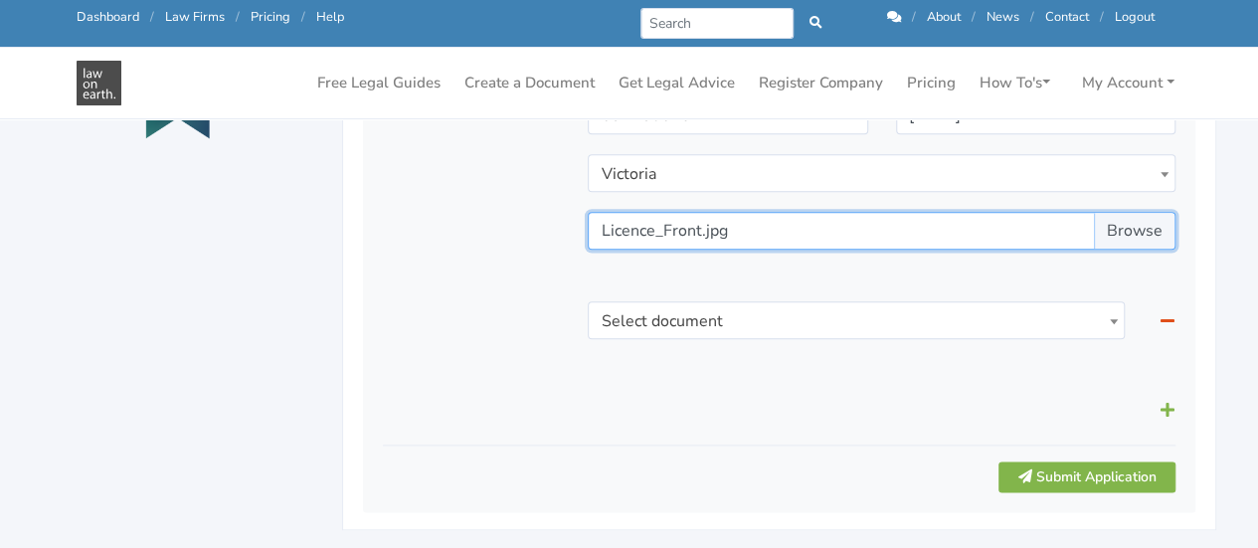
scroll to position [1061, 0]
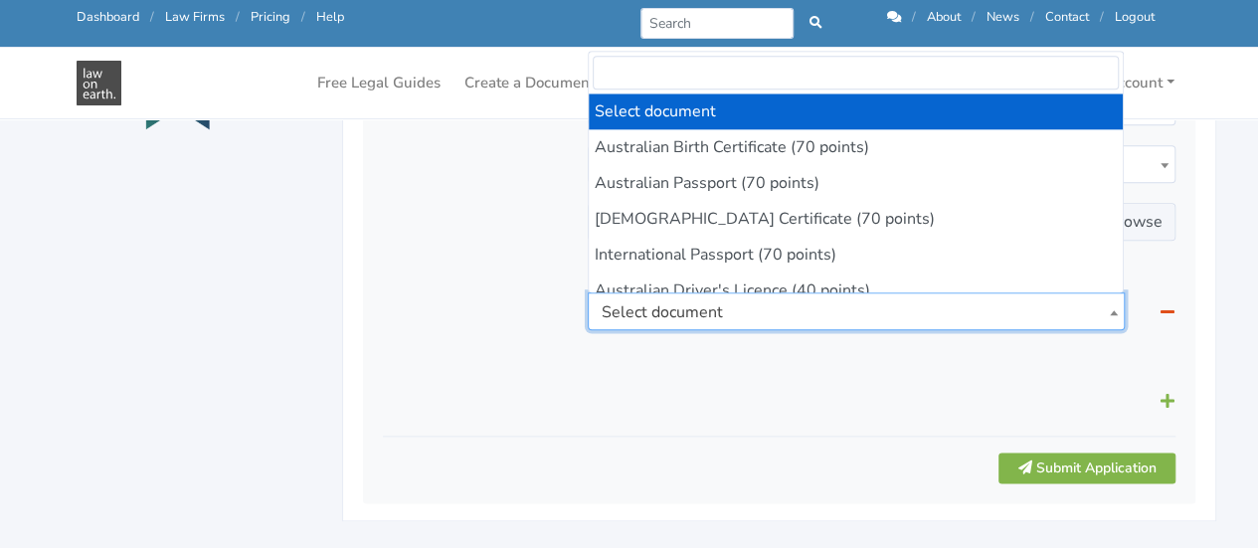
click at [1110, 310] on b at bounding box center [1114, 312] width 8 height 5
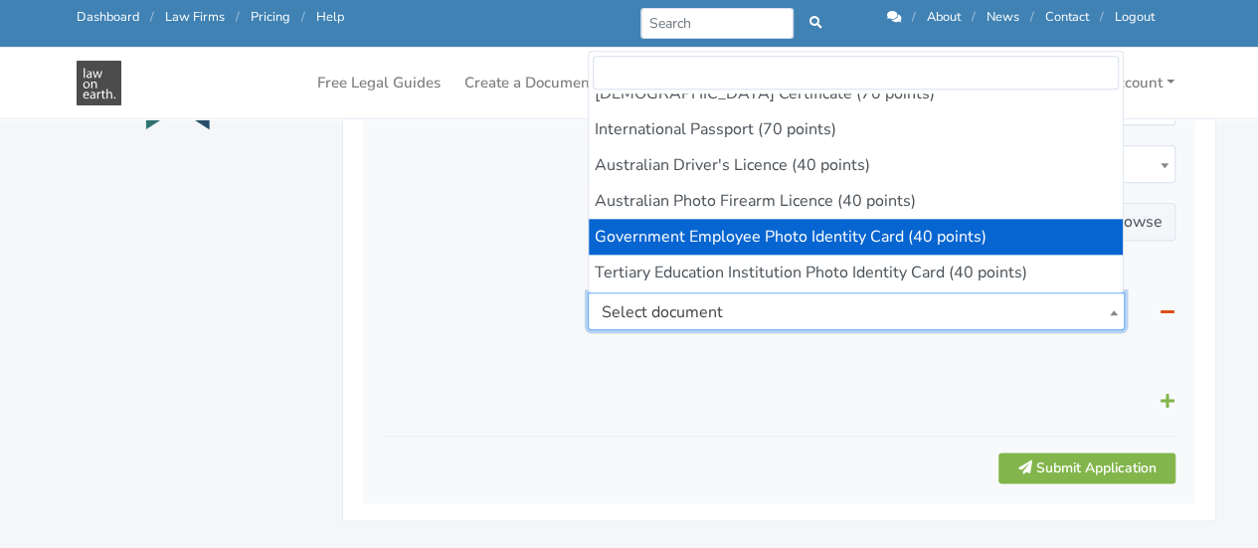
scroll to position [105, 0]
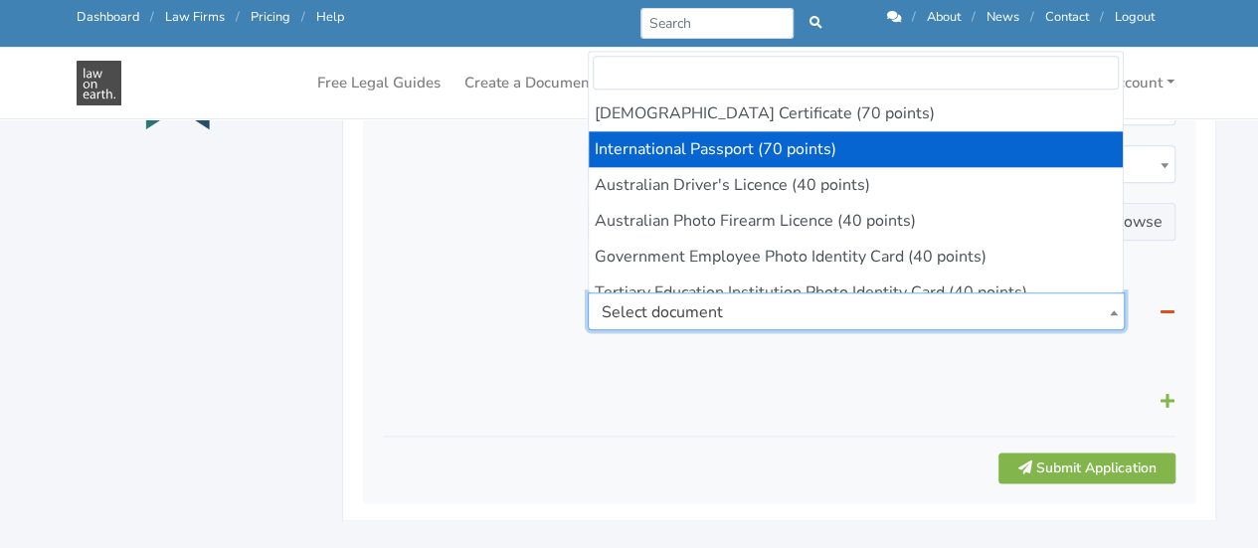
select select "3"
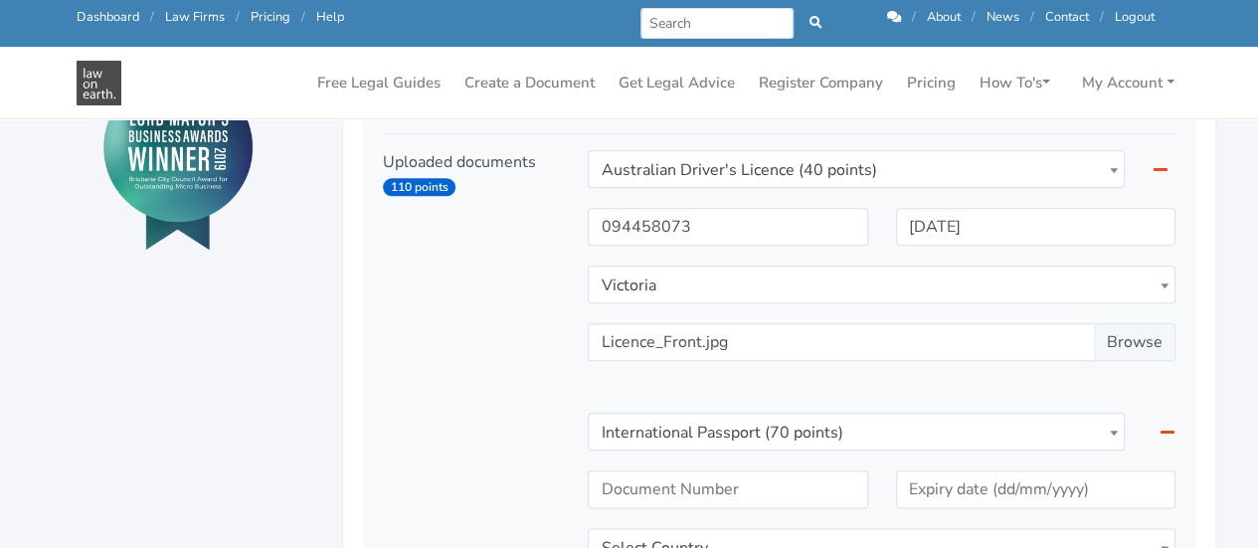
scroll to position [944, 0]
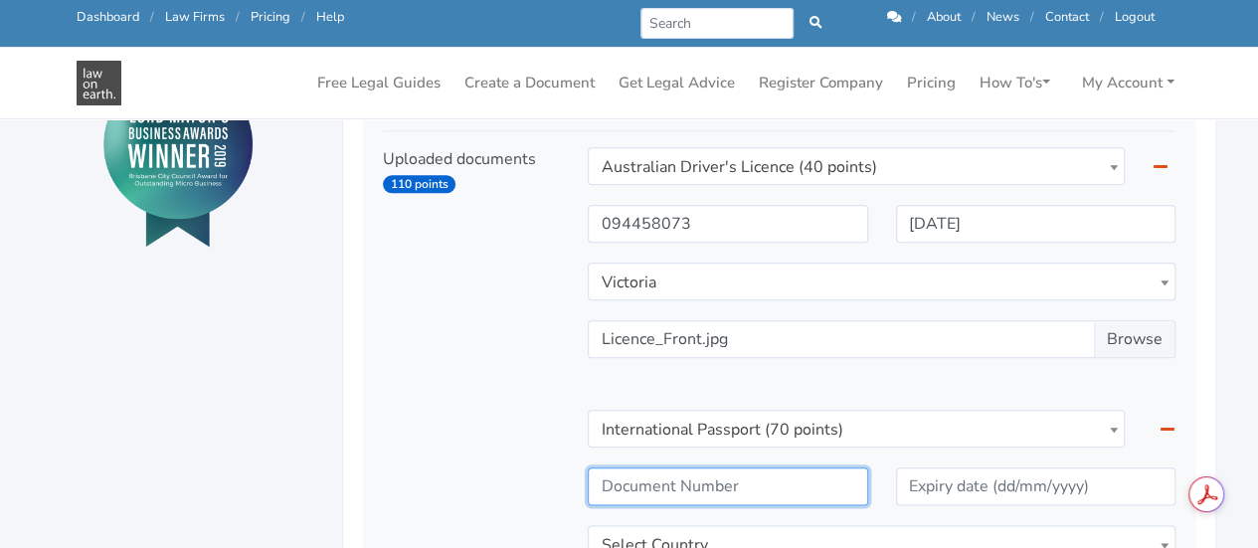
click at [724, 502] on input "text" at bounding box center [727, 486] width 279 height 38
type input "t"
type input "TZ2080997"
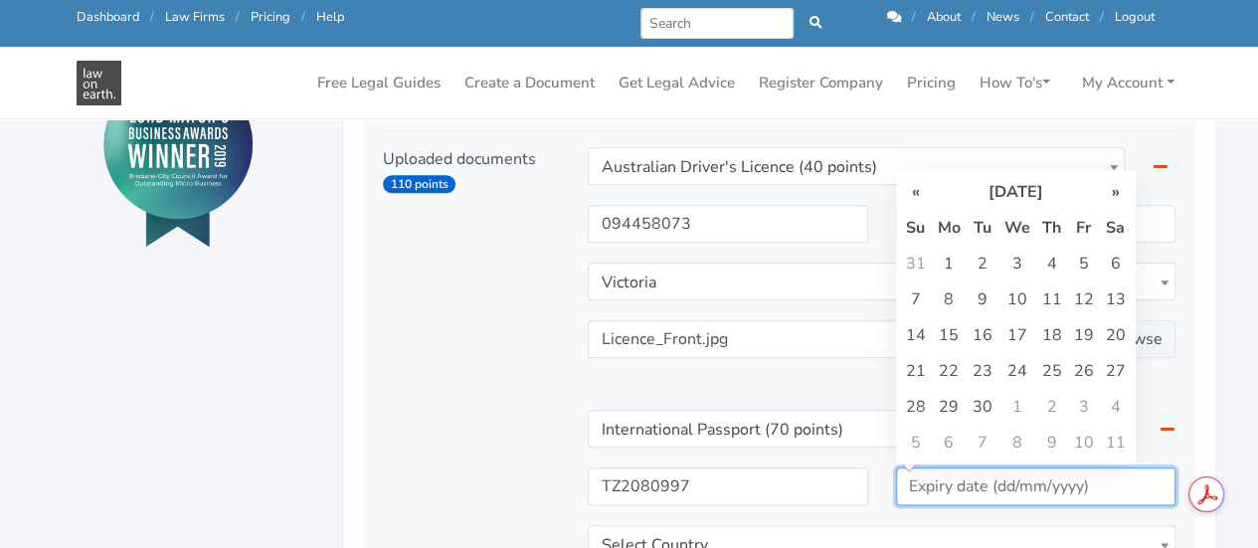
click at [973, 487] on input "text" at bounding box center [1035, 486] width 279 height 38
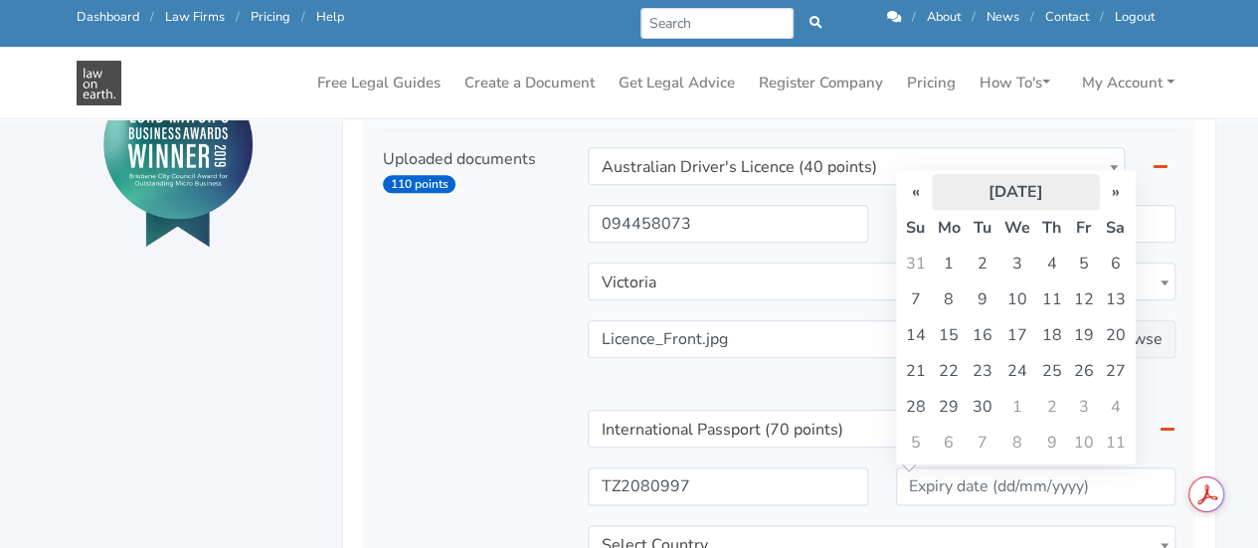
click at [1036, 198] on th "September 2025" at bounding box center [1016, 192] width 168 height 36
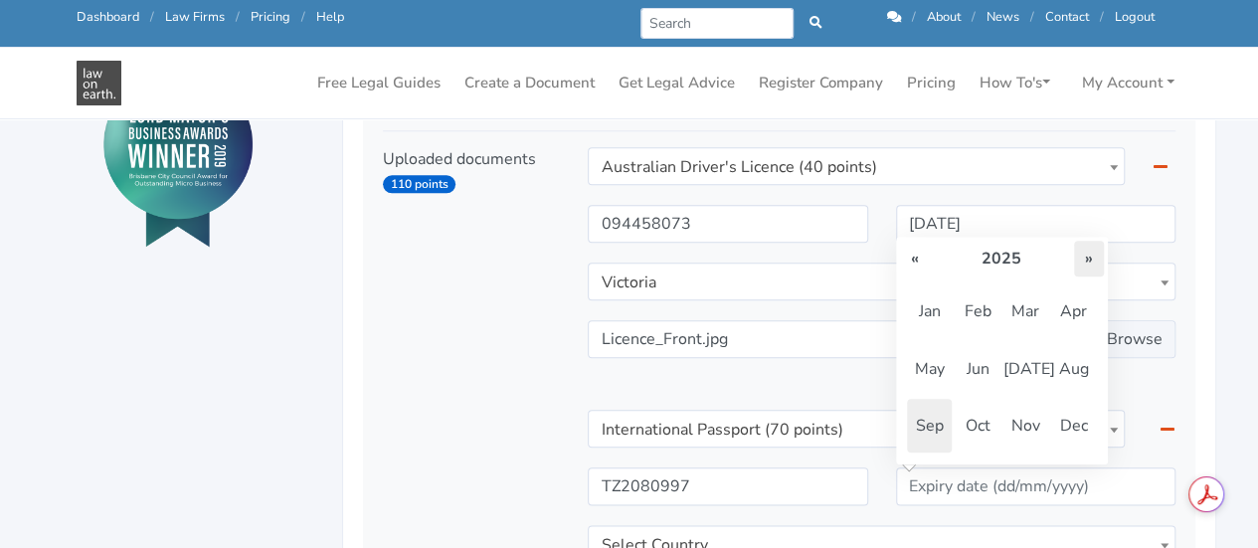
click at [1083, 250] on th "»" at bounding box center [1089, 259] width 30 height 36
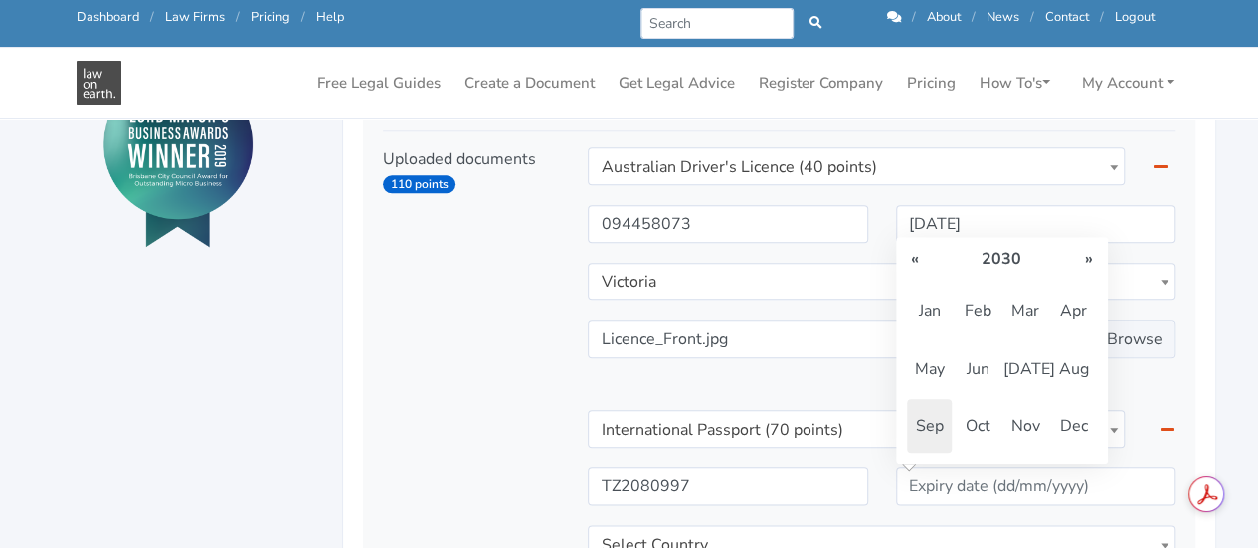
click at [1083, 250] on th "»" at bounding box center [1089, 259] width 30 height 36
click at [1024, 378] on span "Jul" at bounding box center [1025, 369] width 44 height 54
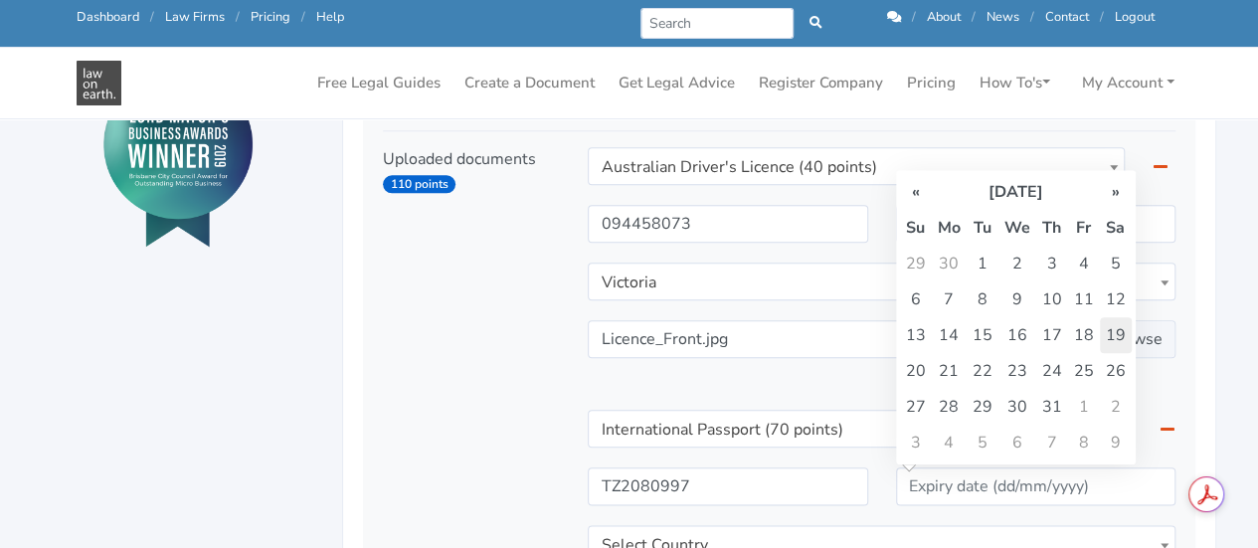
click at [1123, 329] on td "19" at bounding box center [1116, 335] width 32 height 36
type input "19/07/2031"
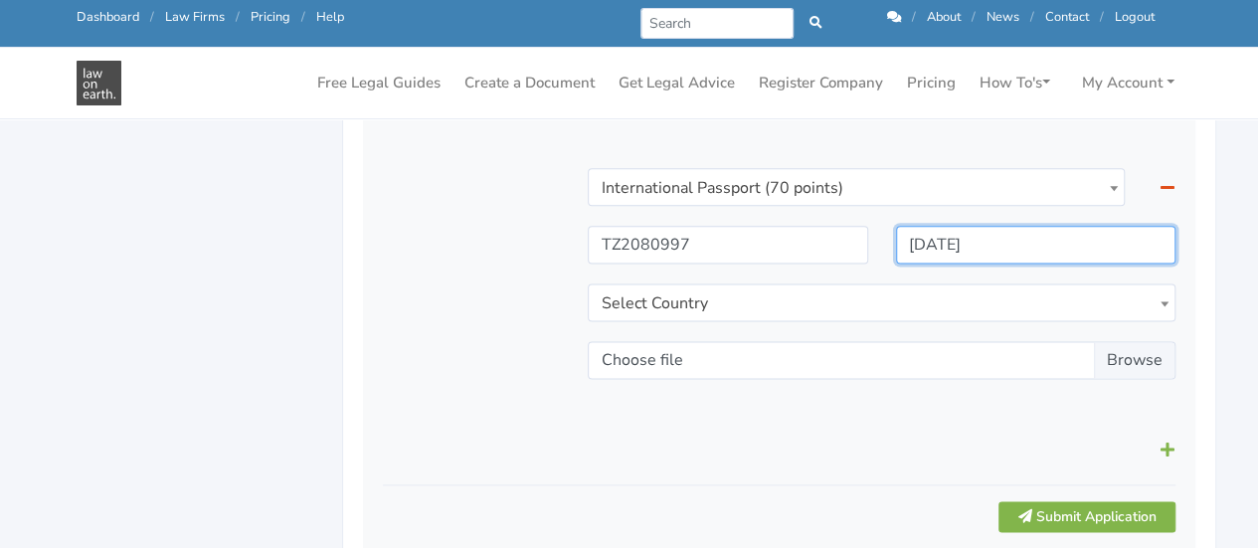
scroll to position [1229, 0]
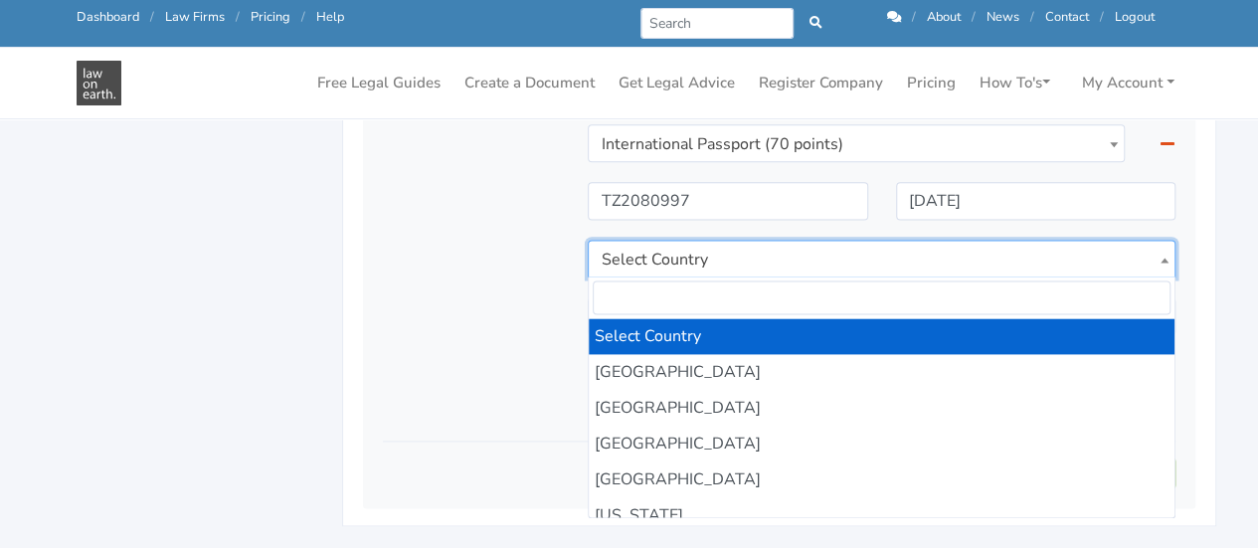
click at [914, 260] on span "Select Country" at bounding box center [882, 260] width 586 height 38
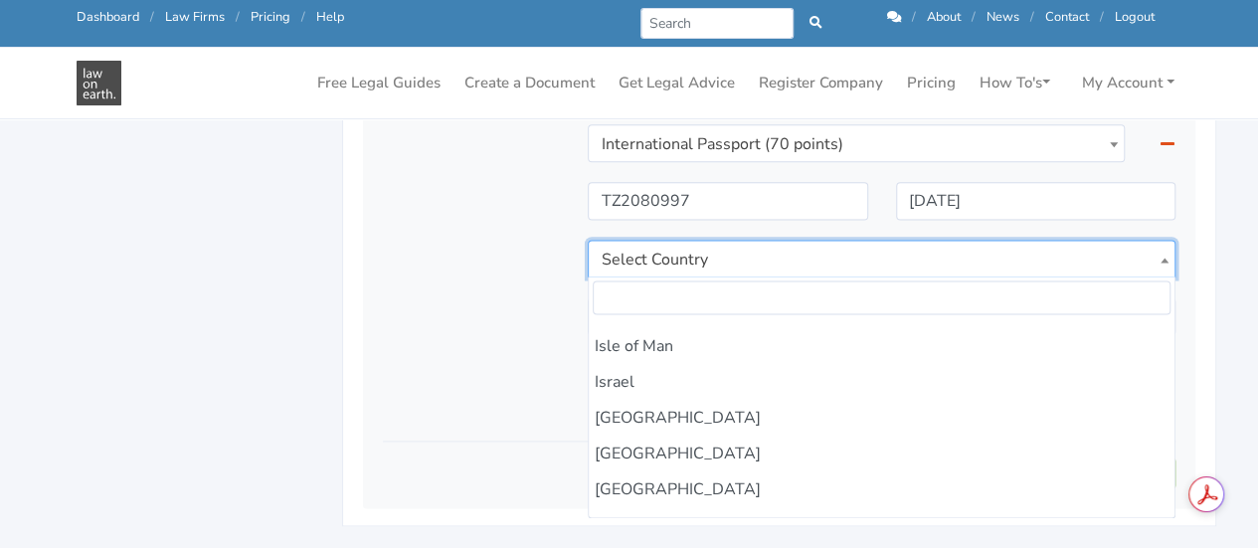
scroll to position [3994, 0]
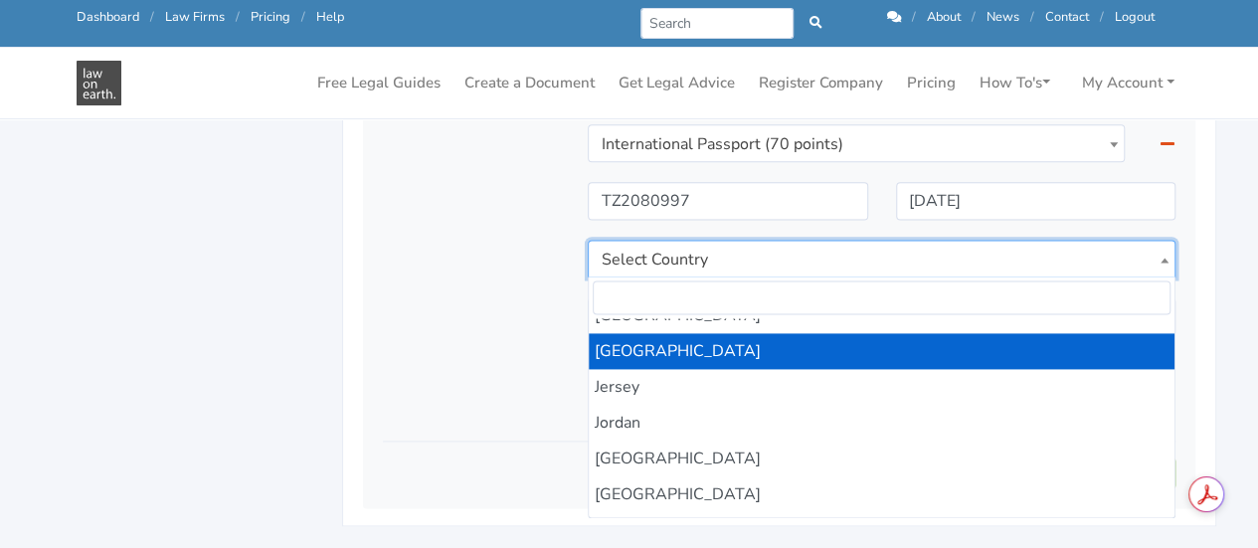
select select "JP"
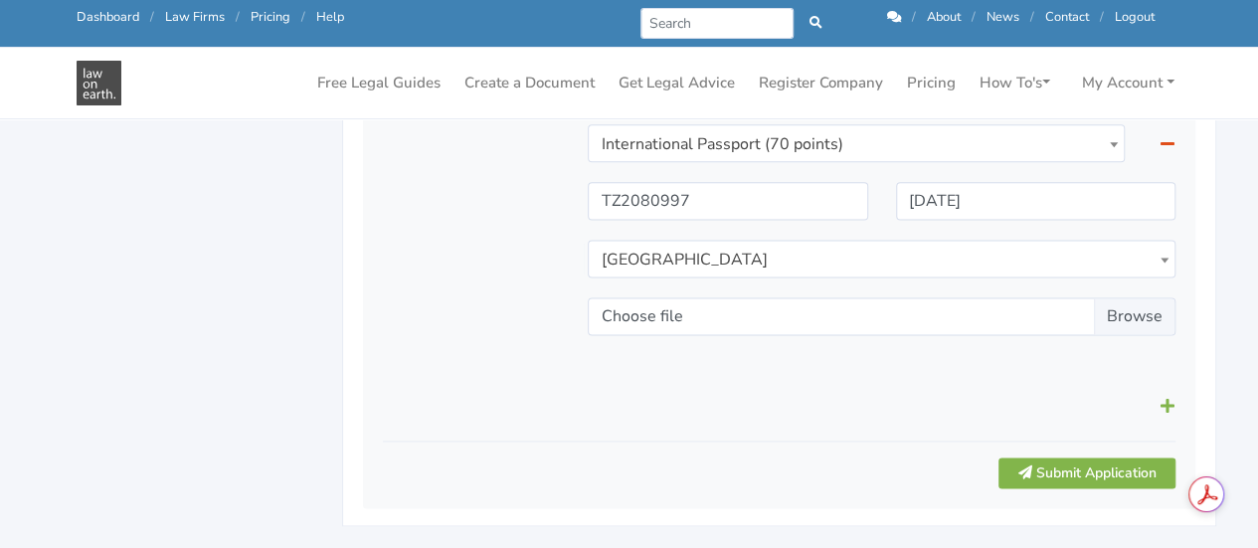
click at [457, 245] on div "Uploaded documents 110 points" at bounding box center [471, 124] width 205 height 525
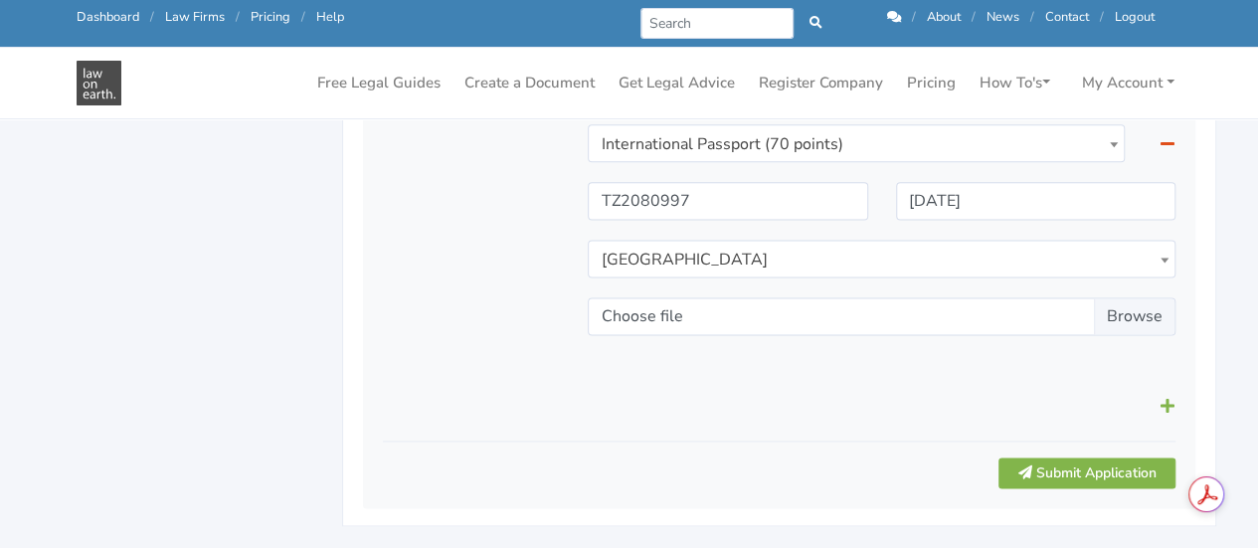
click at [457, 245] on div "Uploaded documents 110 points" at bounding box center [471, 124] width 205 height 525
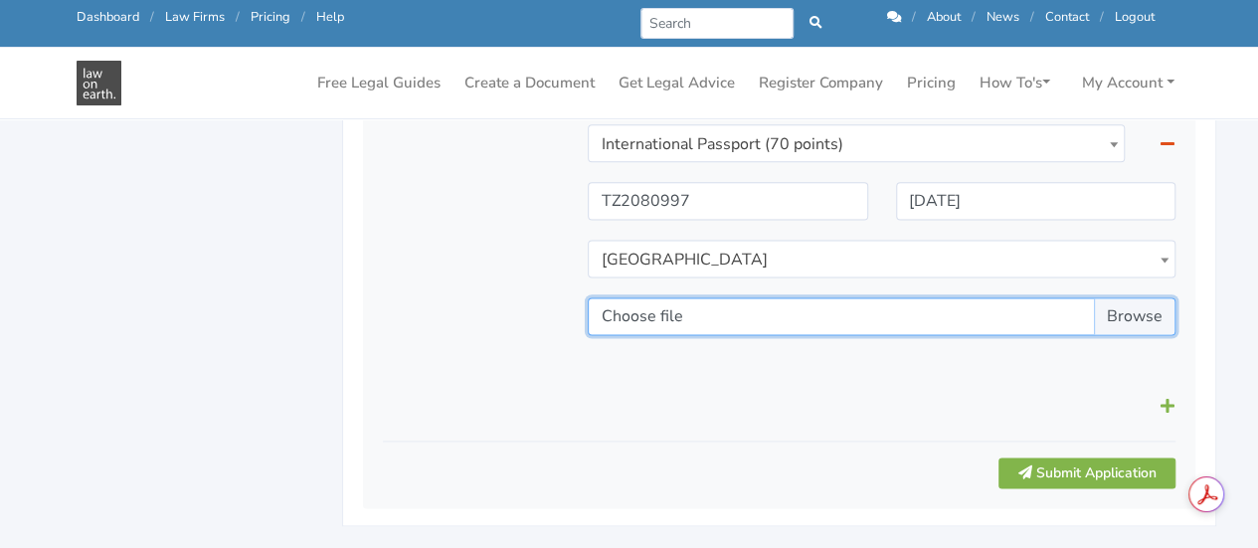
click at [1143, 316] on input "Choose file" at bounding box center [882, 316] width 588 height 38
type input "C:\fakepath\Passport.pdf"
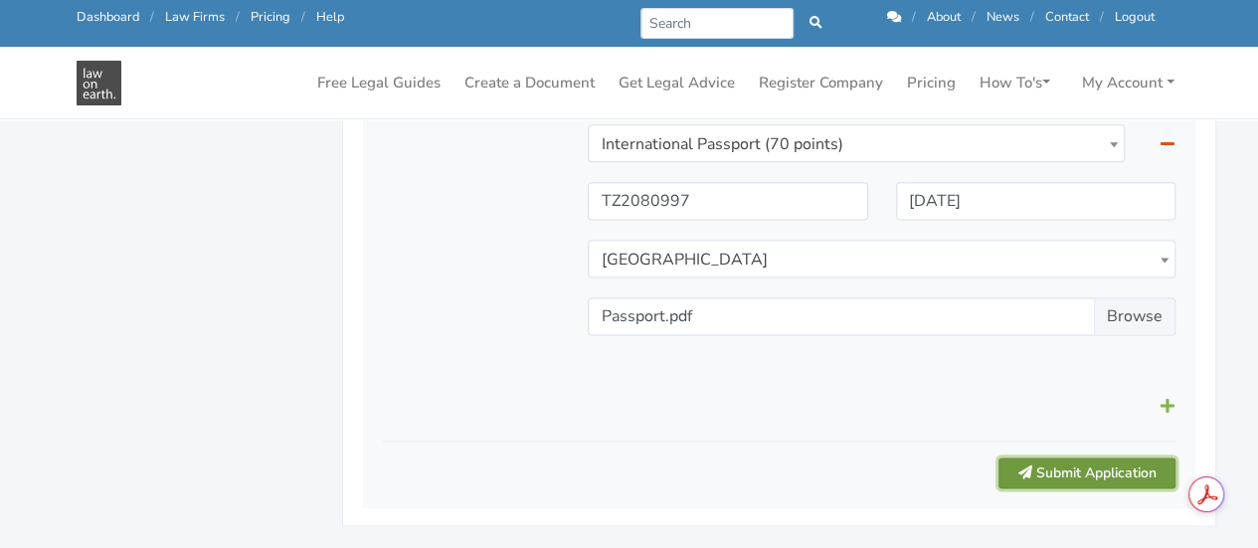
click at [1050, 471] on button "Submit Application" at bounding box center [1086, 472] width 177 height 31
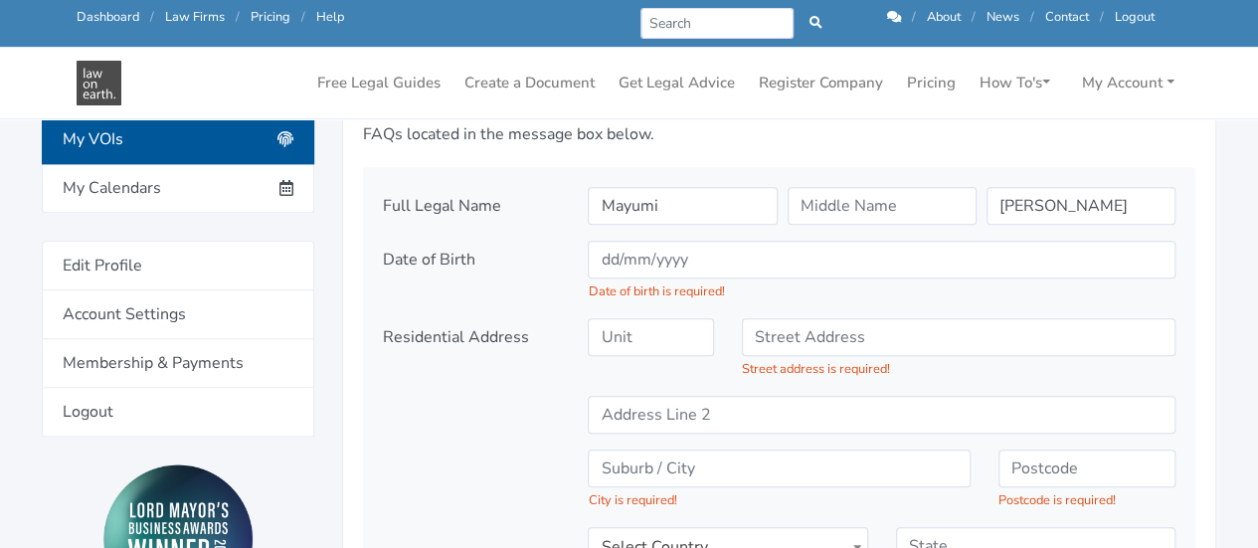
scroll to position [735, 0]
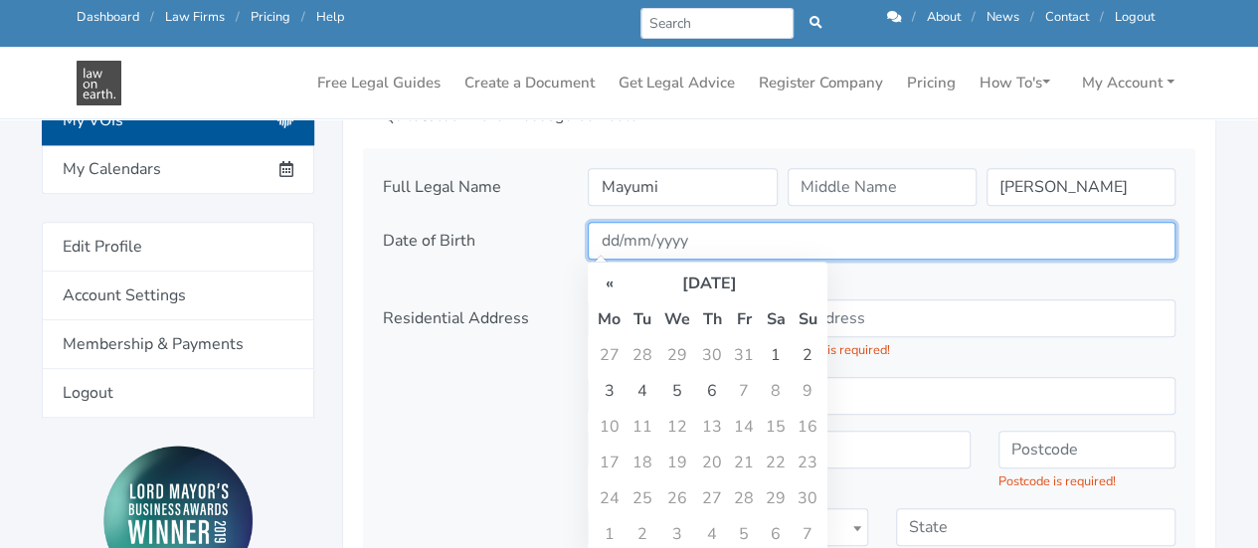
click at [762, 232] on input "text" at bounding box center [882, 241] width 588 height 38
type input "[DATE]"
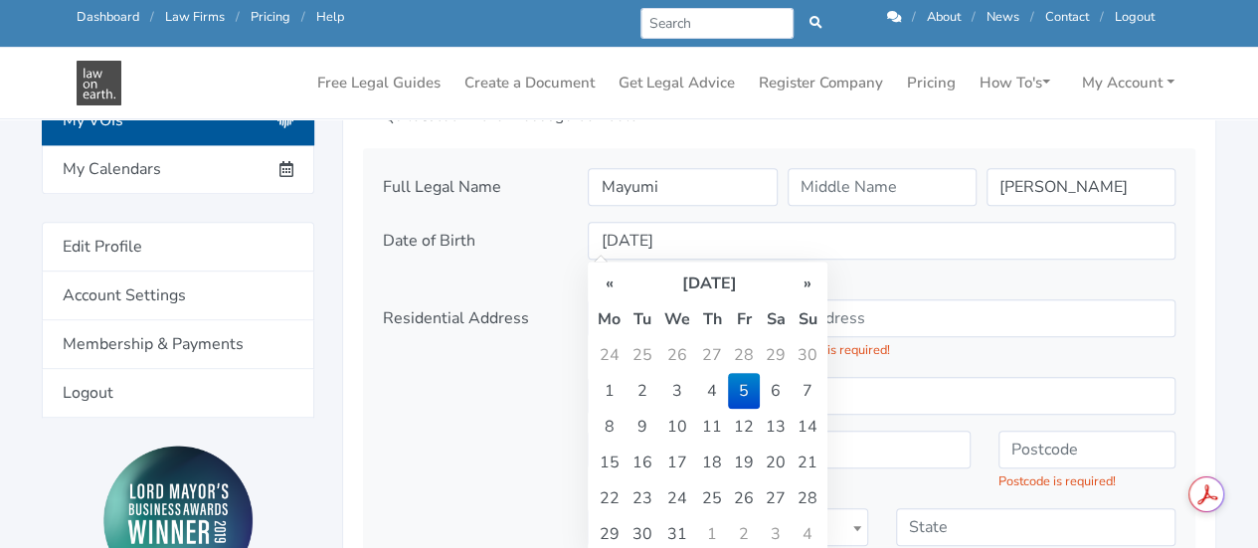
click at [745, 395] on td "5" at bounding box center [744, 391] width 32 height 36
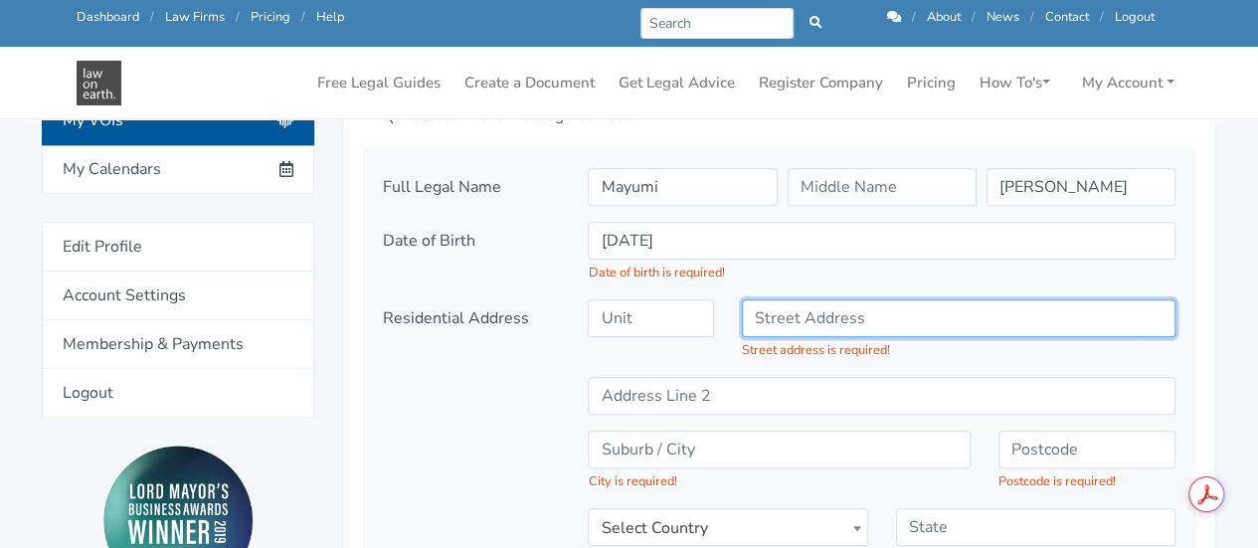
click at [807, 322] on input "text" at bounding box center [958, 318] width 433 height 38
type input "[STREET_ADDRESS]"
type input "[PERSON_NAME]"
type input "3750"
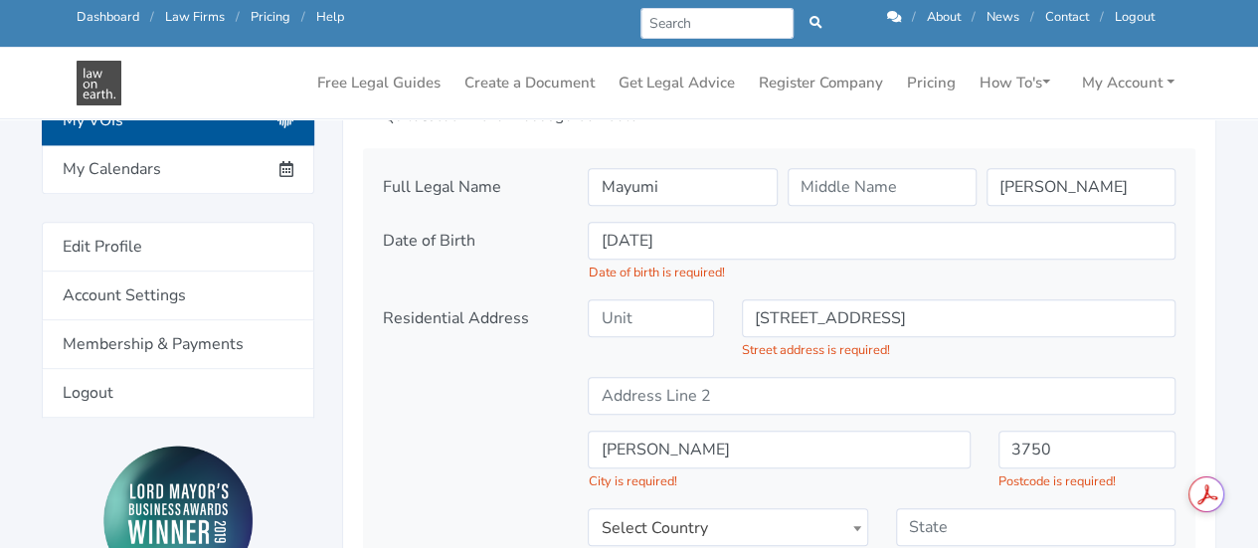
select select "AU"
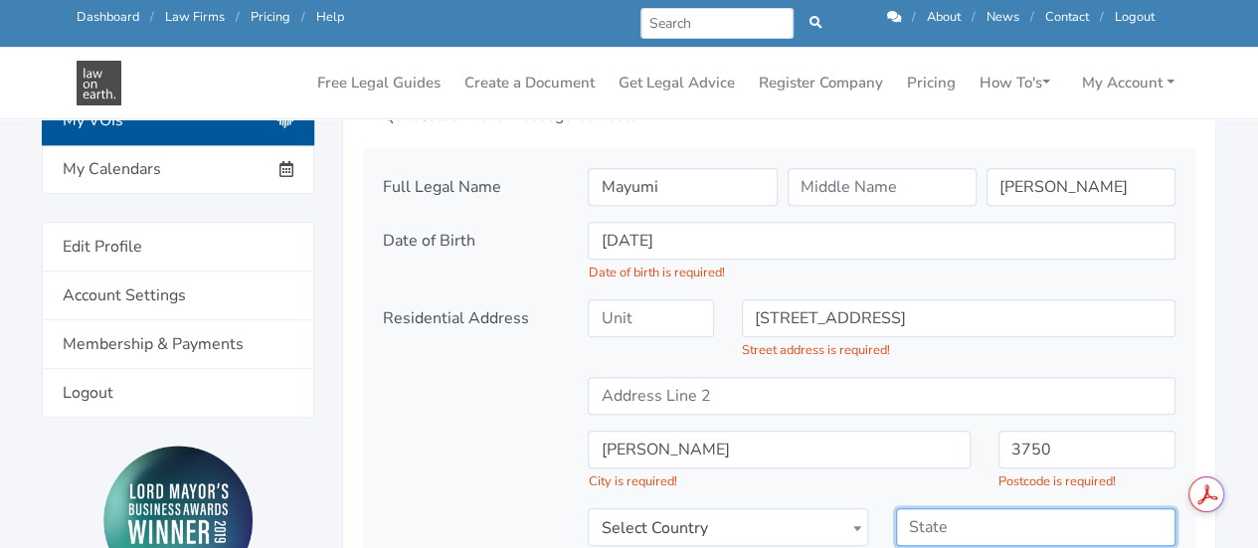
type input "VIC"
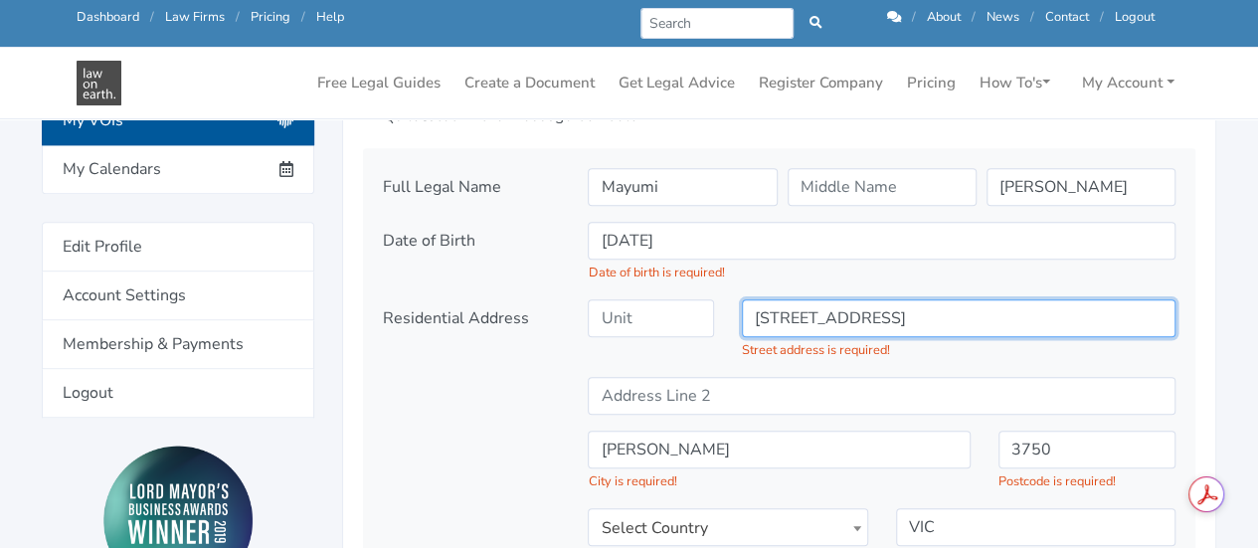
select select "AU"
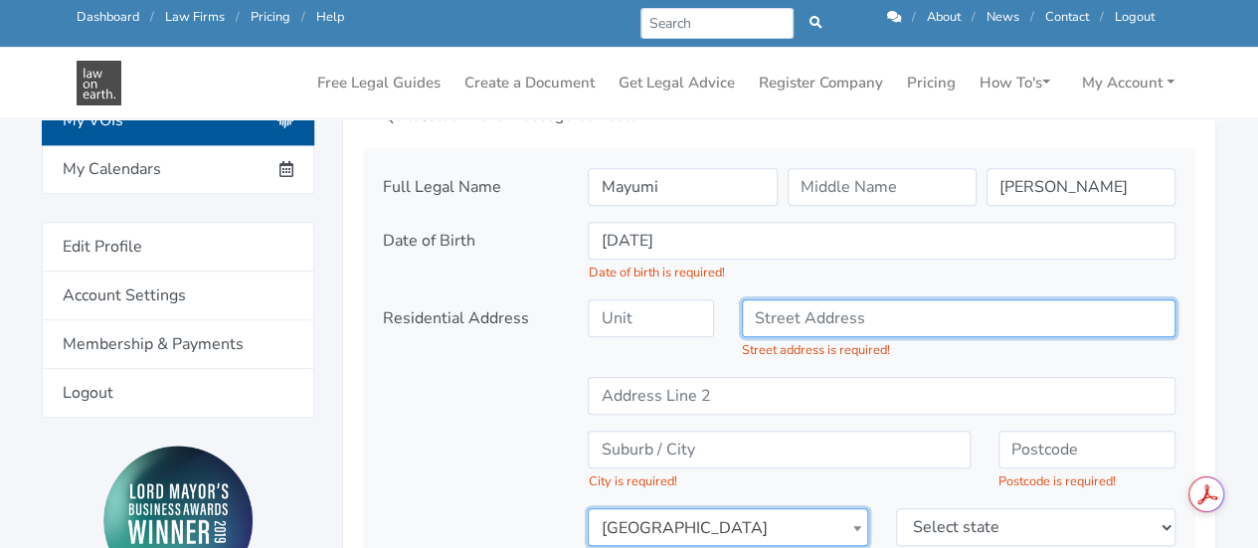
type input "[STREET_ADDRESS]"
type input "[PERSON_NAME]"
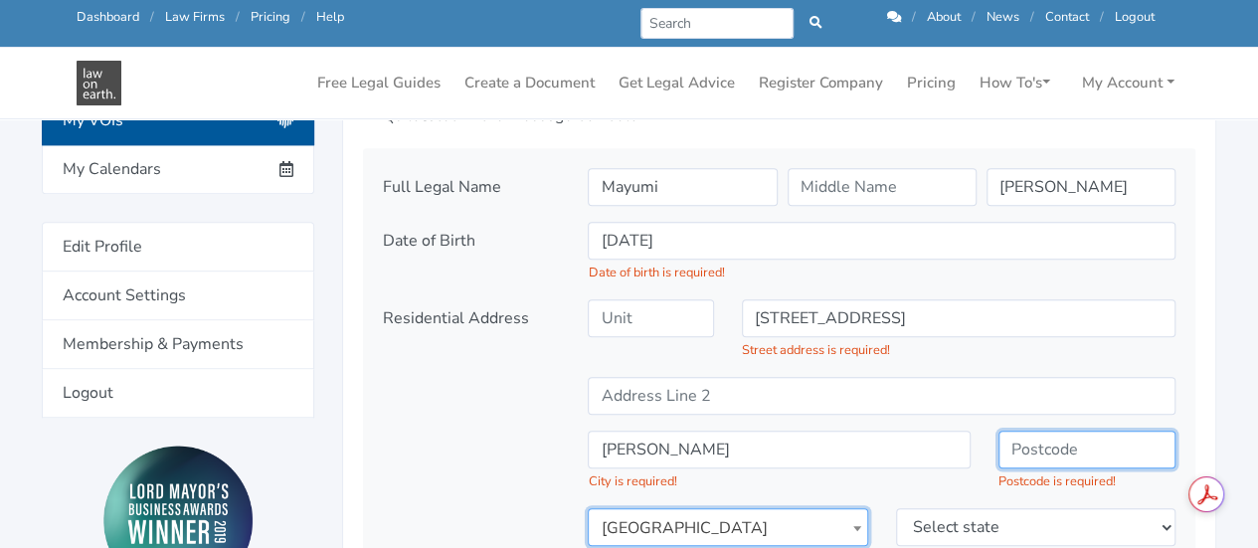
type input "3750"
select select "VIC"
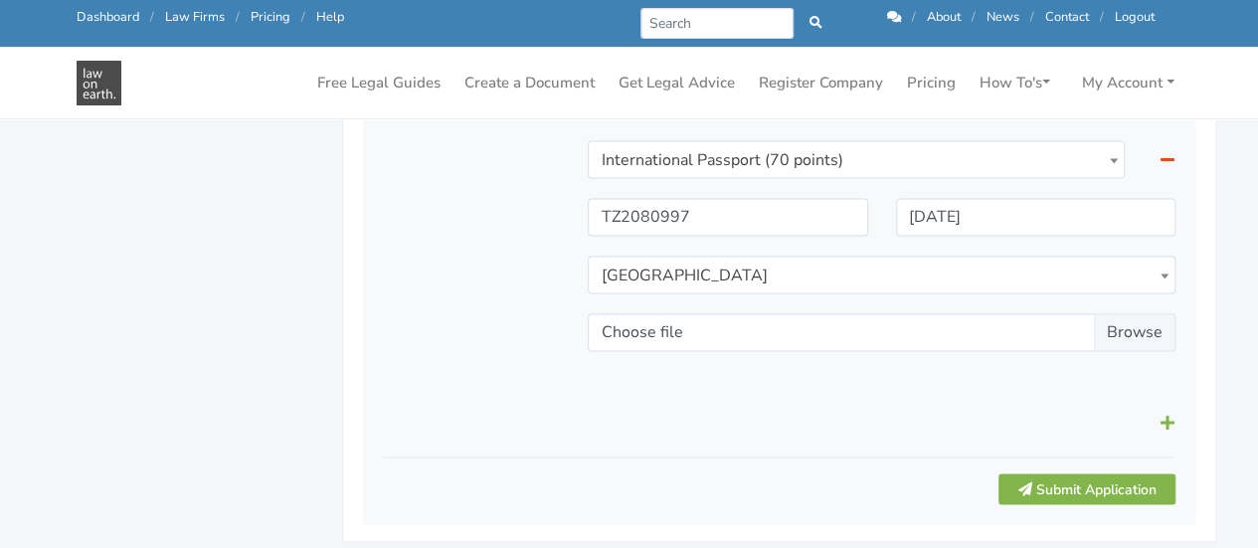
scroll to position [1517, 0]
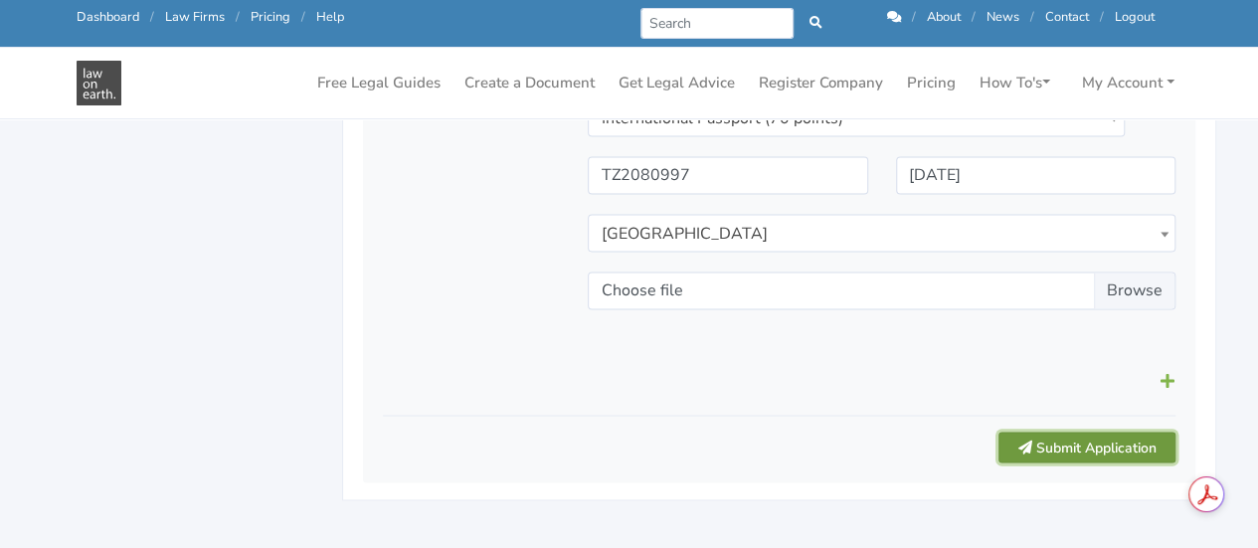
click at [1098, 444] on button "Submit Application" at bounding box center [1086, 446] width 177 height 31
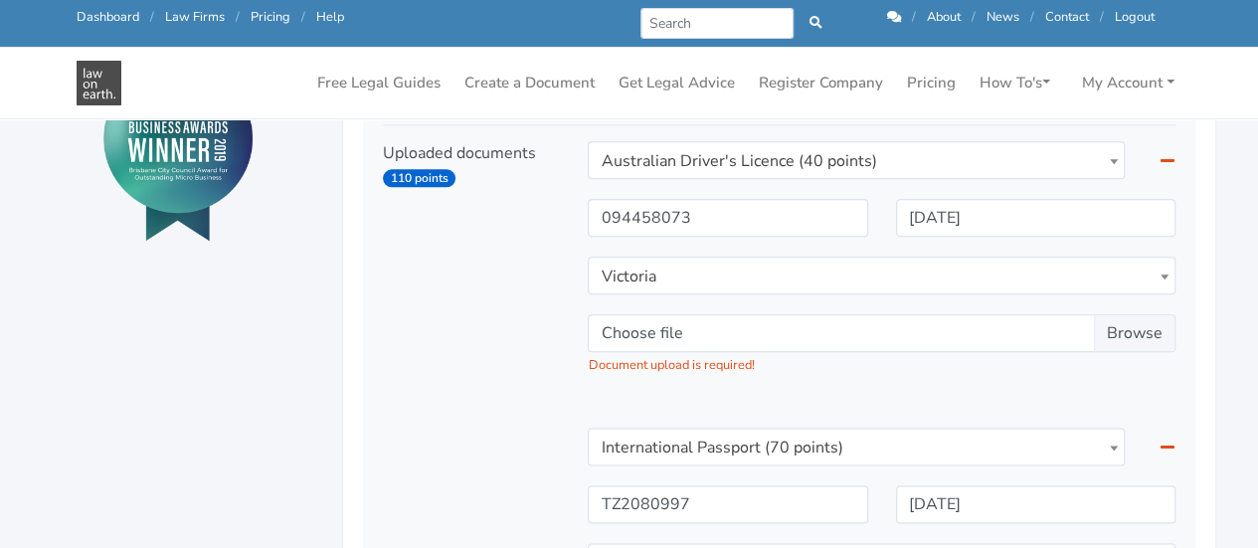
scroll to position [1032, 0]
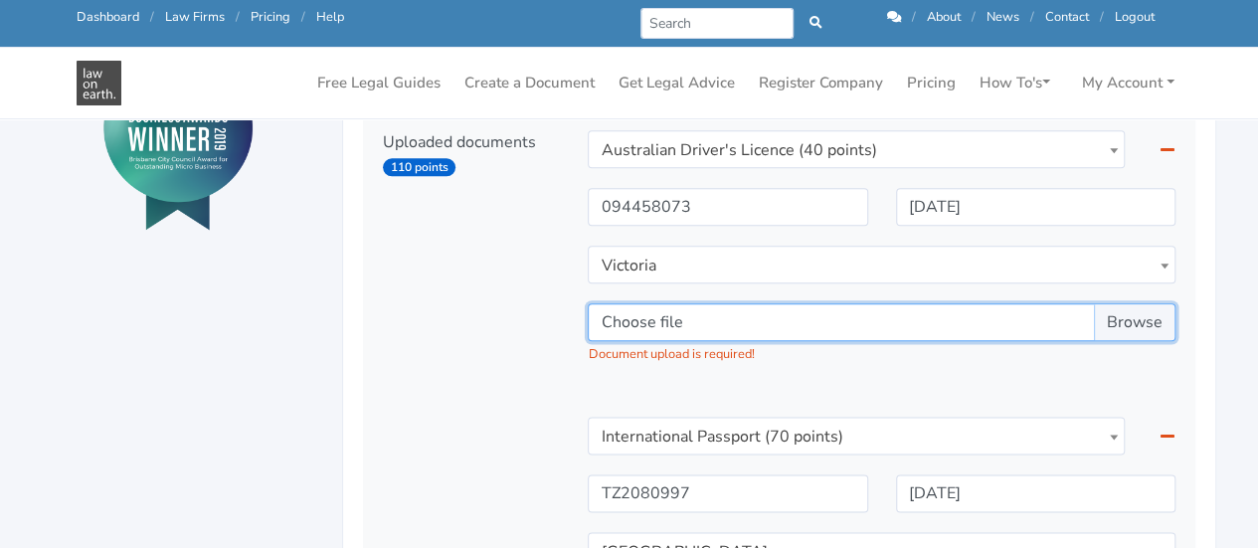
click at [1130, 319] on input "Choose file" at bounding box center [882, 322] width 588 height 38
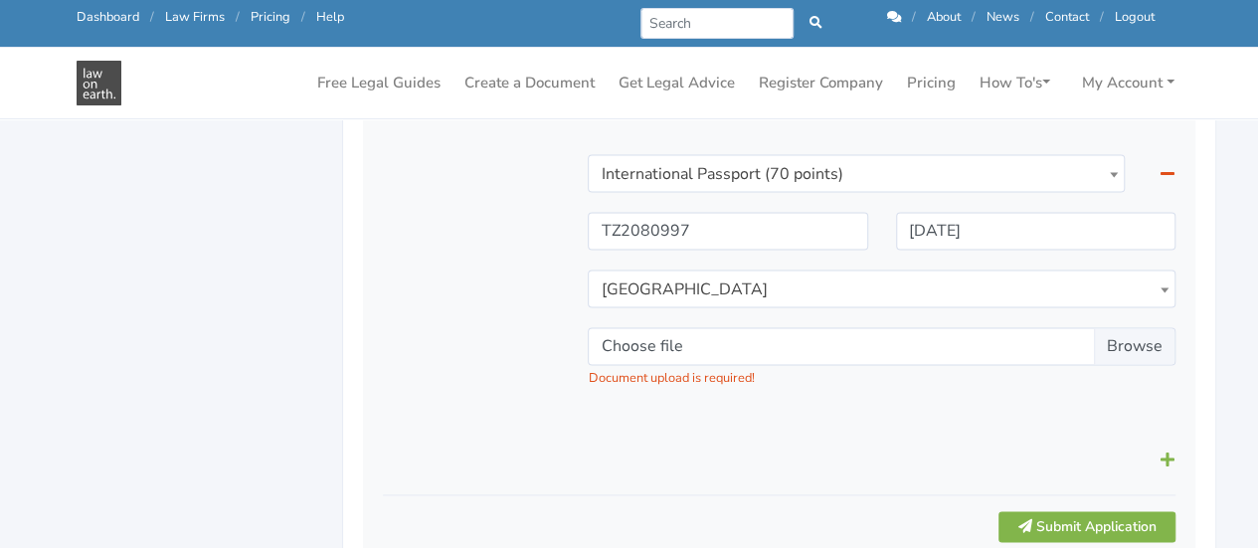
scroll to position [1316, 0]
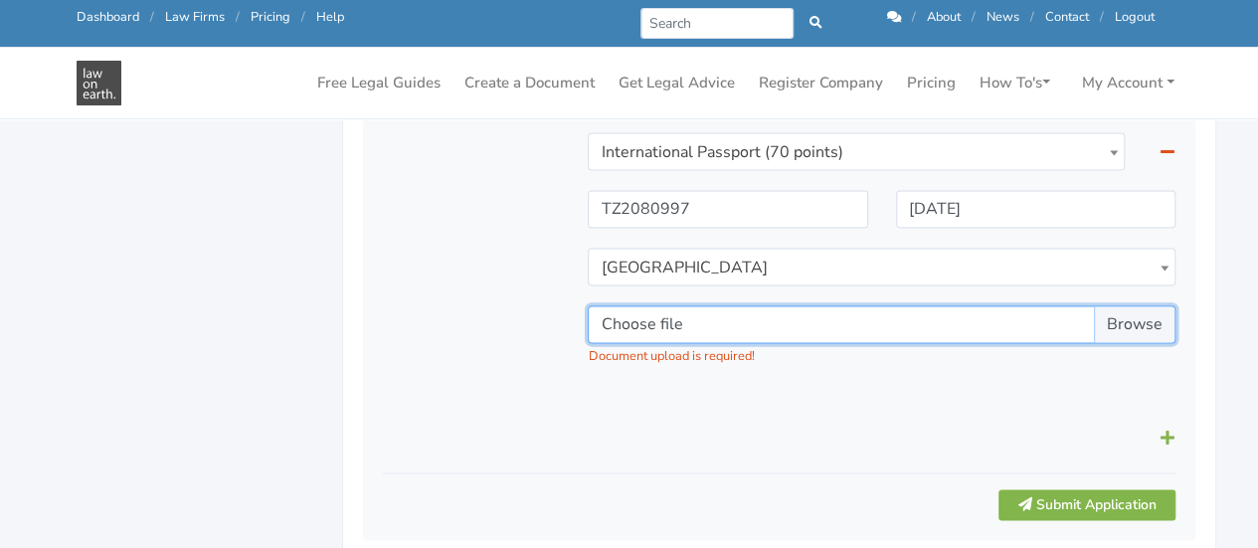
click at [1137, 322] on input "Choose file" at bounding box center [882, 324] width 588 height 38
type input "C:\fakepath\Passport.pdf"
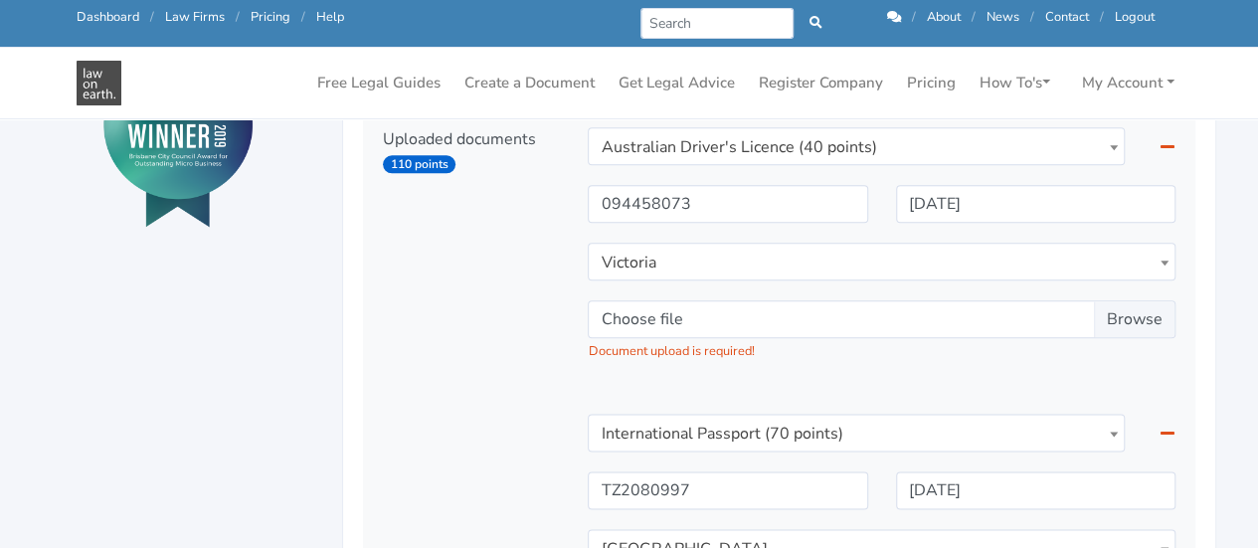
scroll to position [1024, 0]
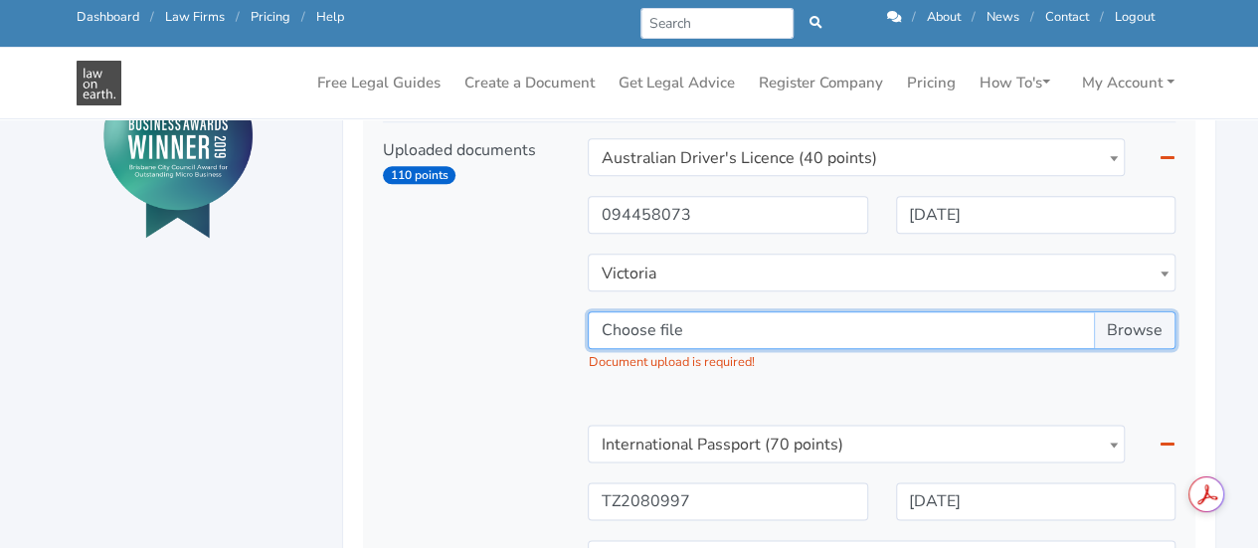
click at [1123, 331] on input "Choose file" at bounding box center [882, 330] width 588 height 38
type input "C:\fakepath\Licence_Front.jpg"
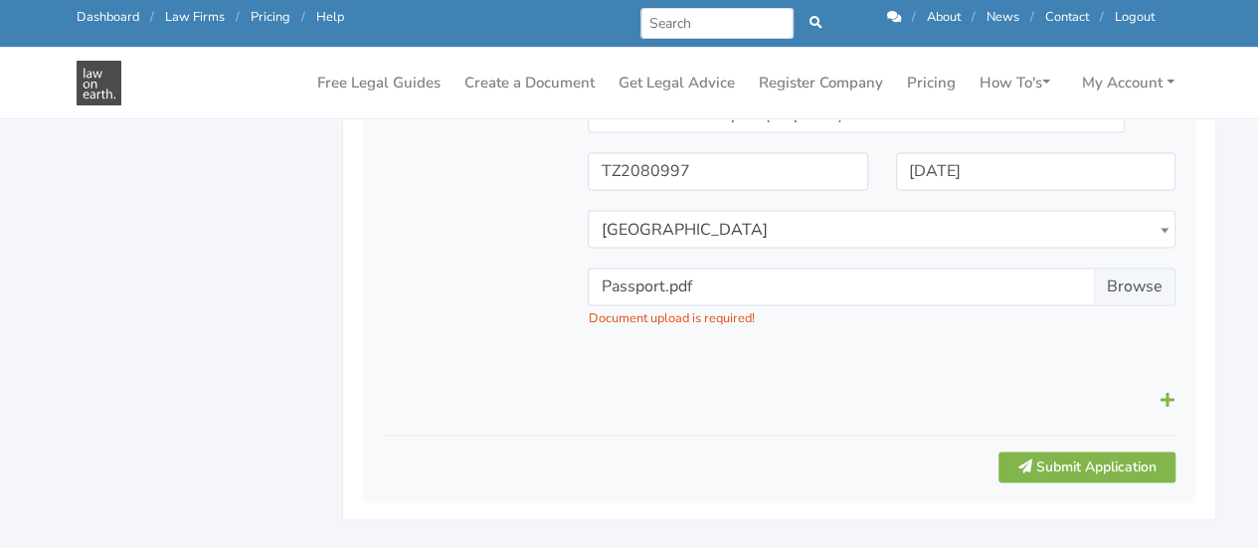
scroll to position [1390, 0]
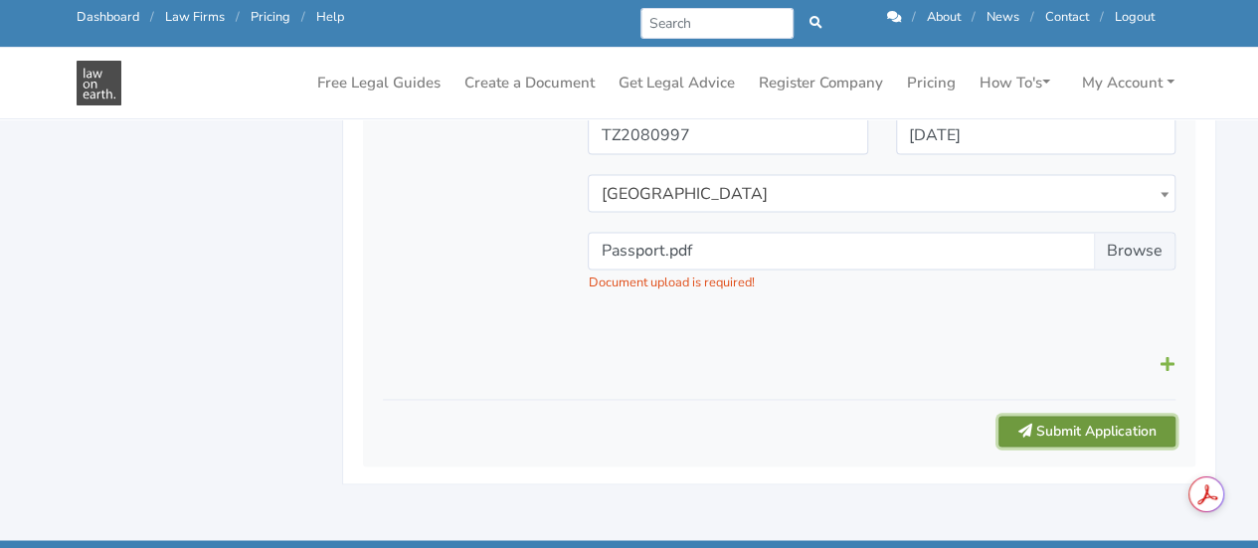
click at [1096, 429] on button "Submit Application" at bounding box center [1086, 431] width 177 height 31
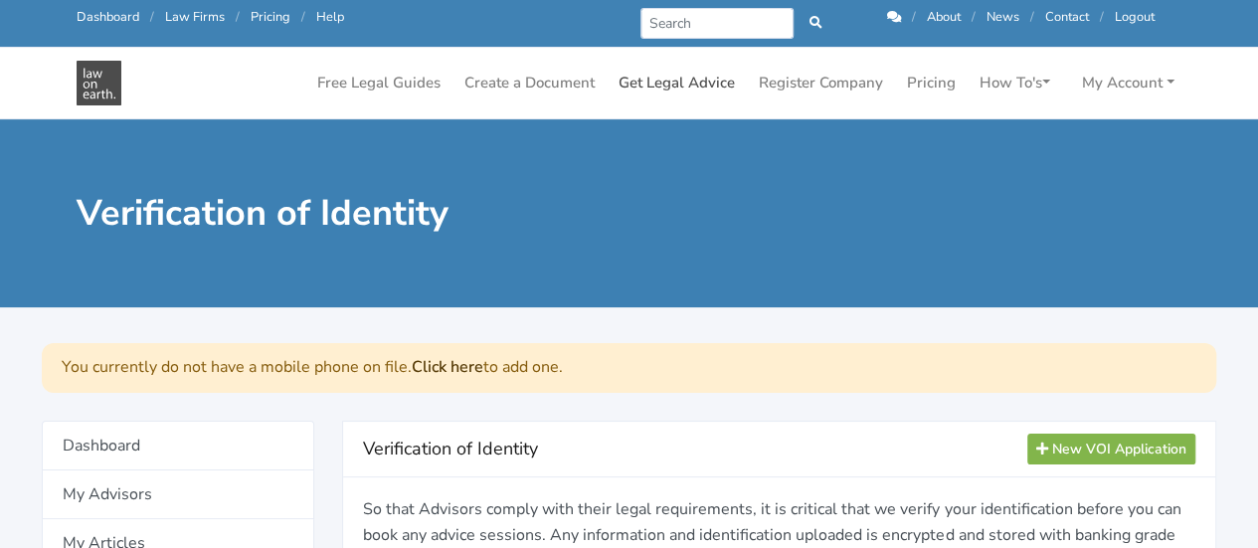
click at [685, 90] on link "Get Legal Advice" at bounding box center [676, 83] width 132 height 39
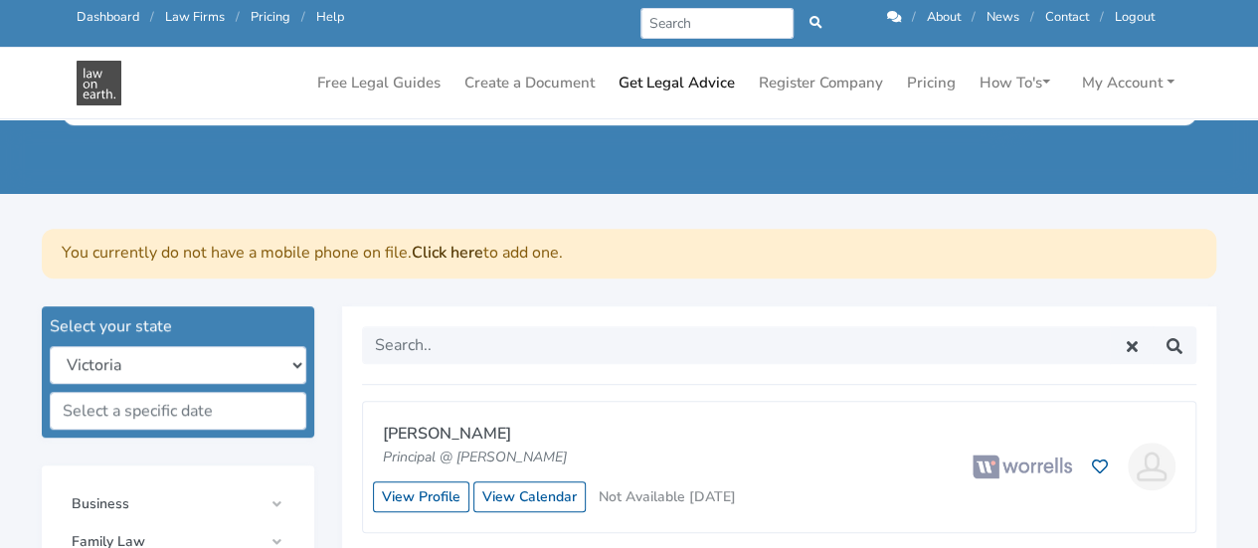
scroll to position [674, 0]
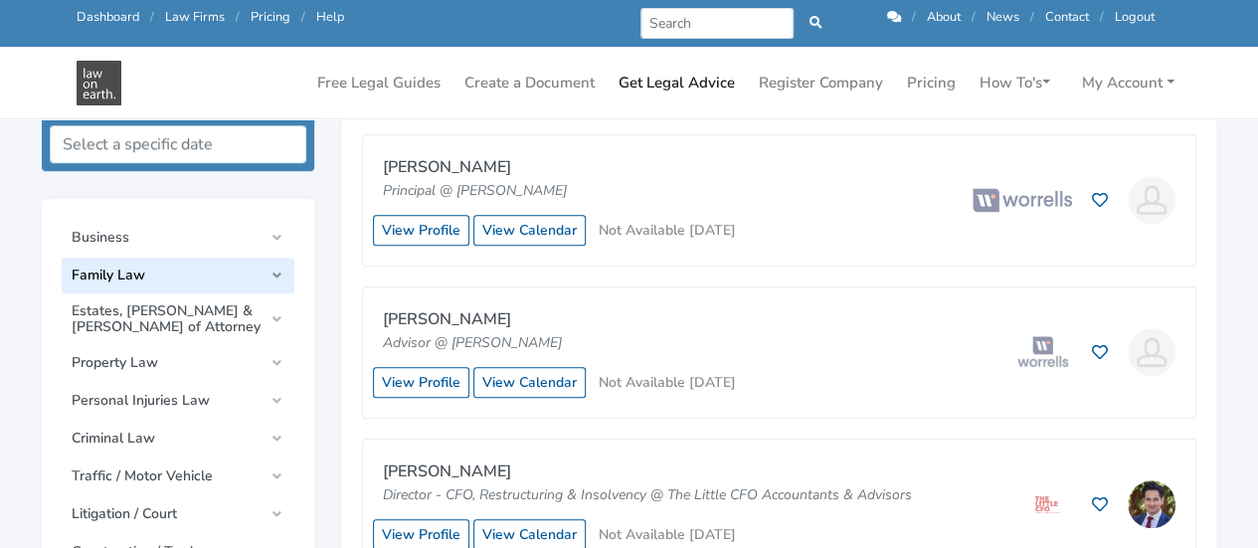
click at [180, 275] on span "Family Law" at bounding box center [167, 275] width 191 height 16
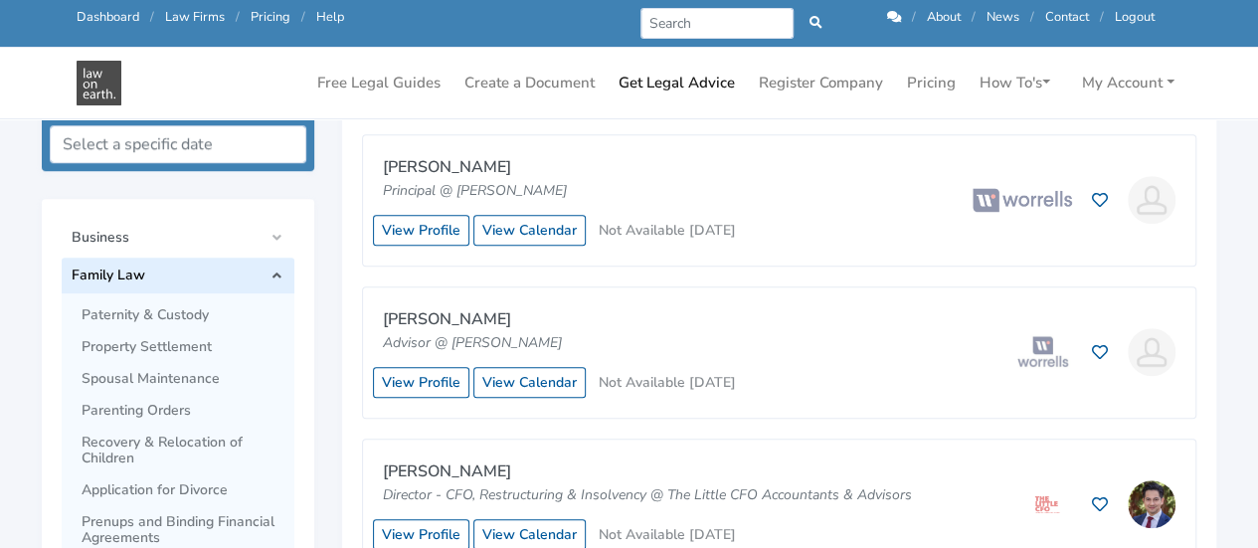
click at [180, 275] on span "Family Law" at bounding box center [167, 275] width 191 height 16
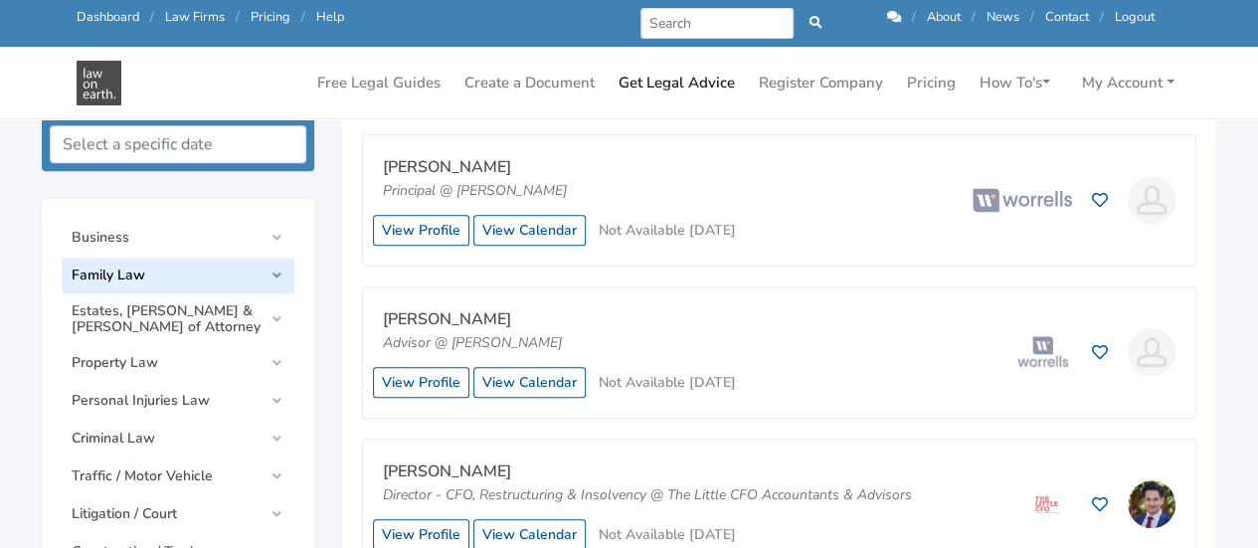
click at [220, 282] on link "Family Law" at bounding box center [178, 276] width 233 height 36
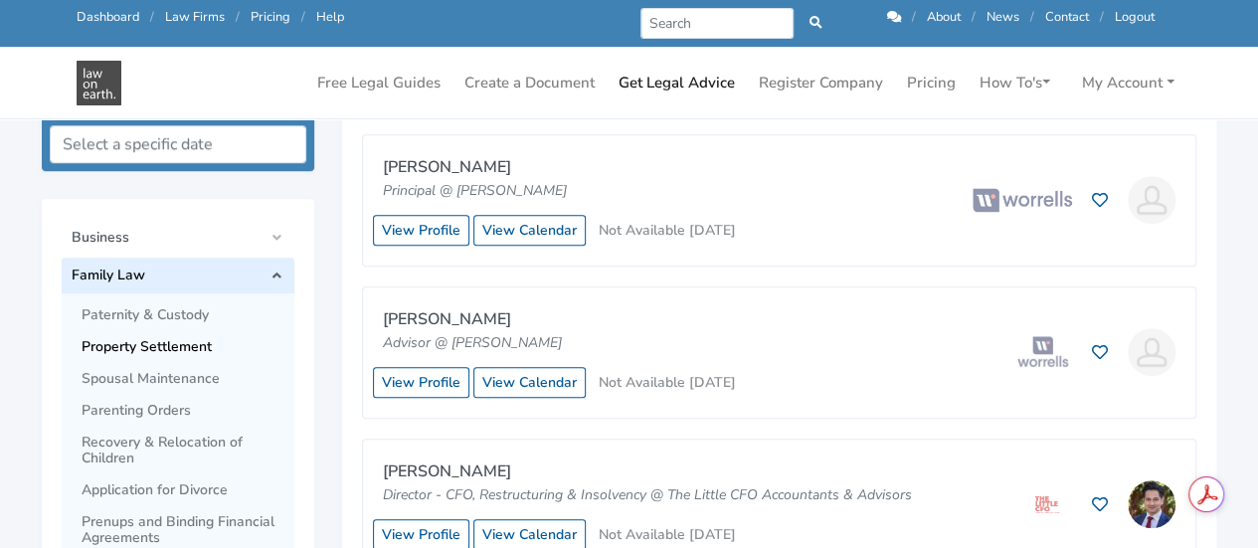
click at [211, 346] on span "Property Settlement" at bounding box center [183, 347] width 203 height 16
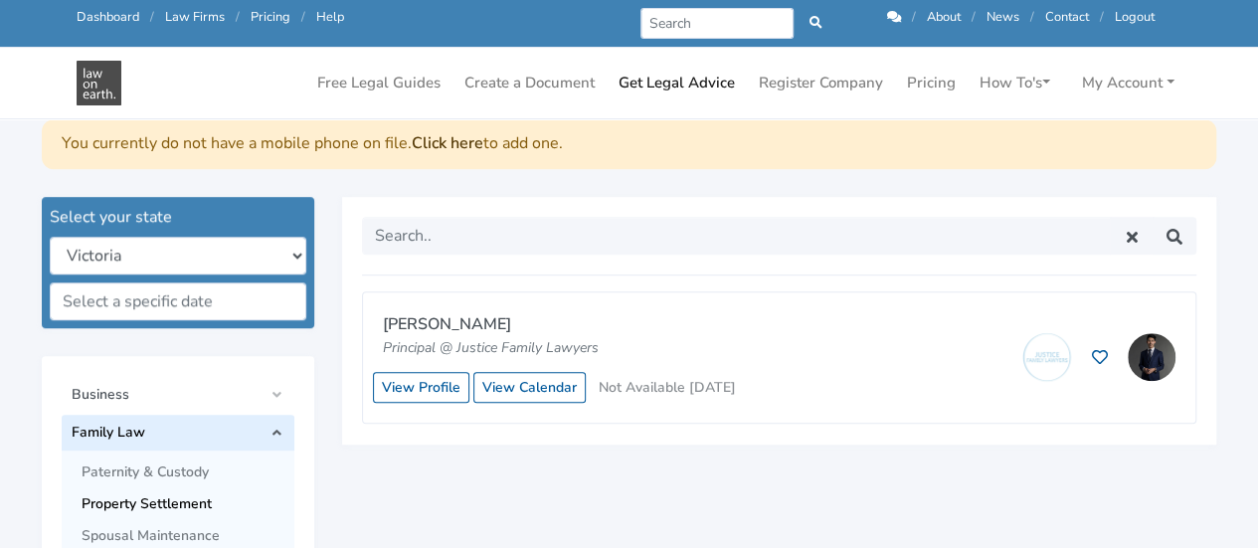
scroll to position [463, 0]
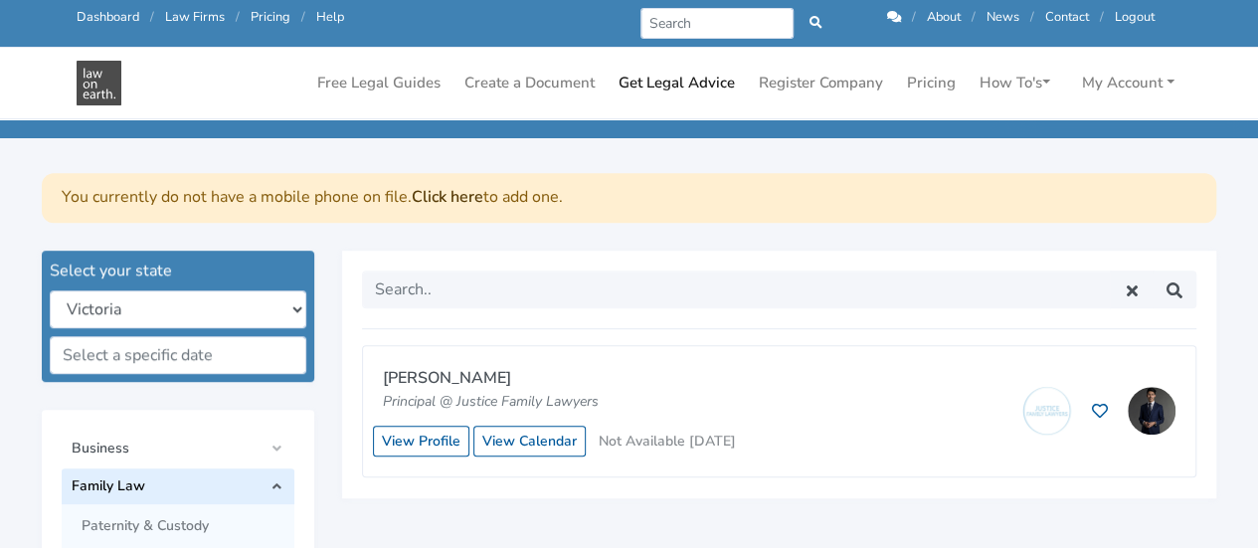
click at [438, 198] on link "Click here" at bounding box center [448, 197] width 72 height 22
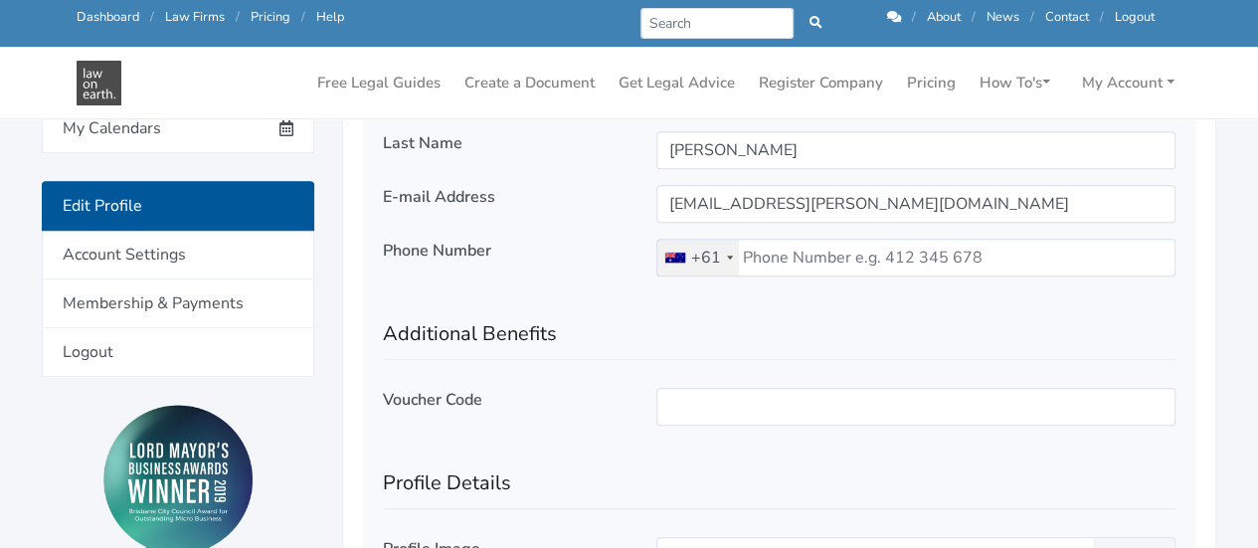
scroll to position [615, 0]
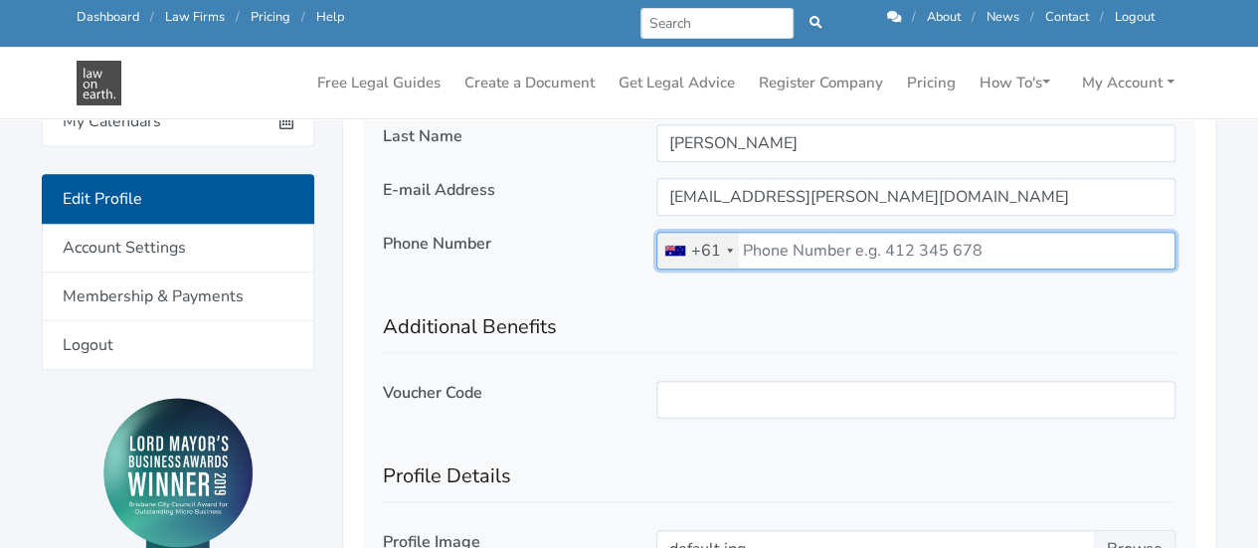
click at [920, 250] on input "tel" at bounding box center [915, 251] width 519 height 38
type input "0403433620"
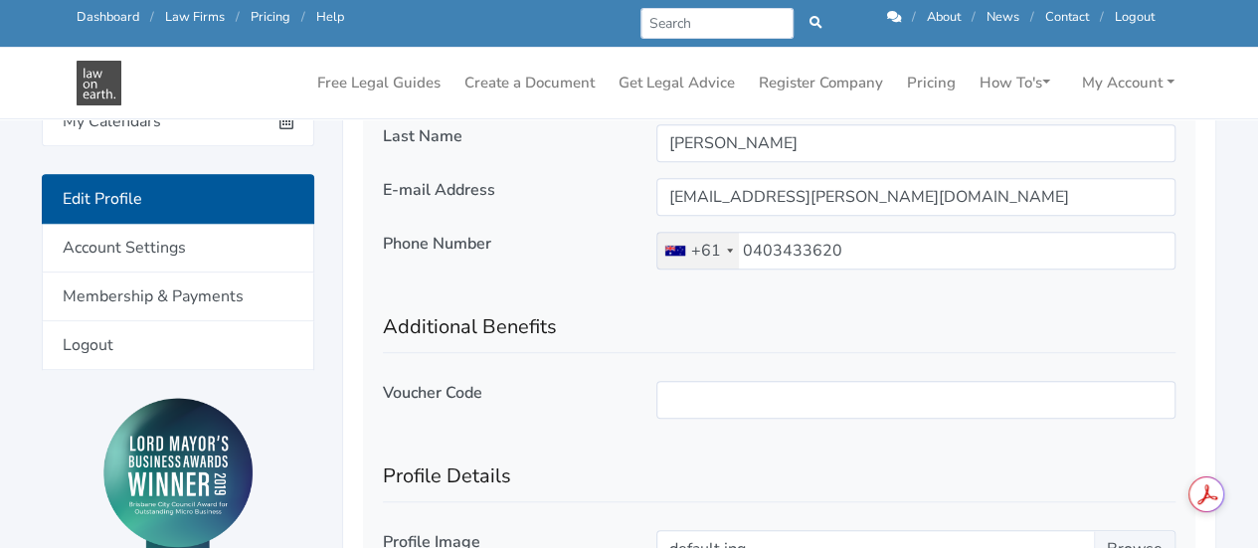
click at [642, 401] on div at bounding box center [915, 408] width 547 height 54
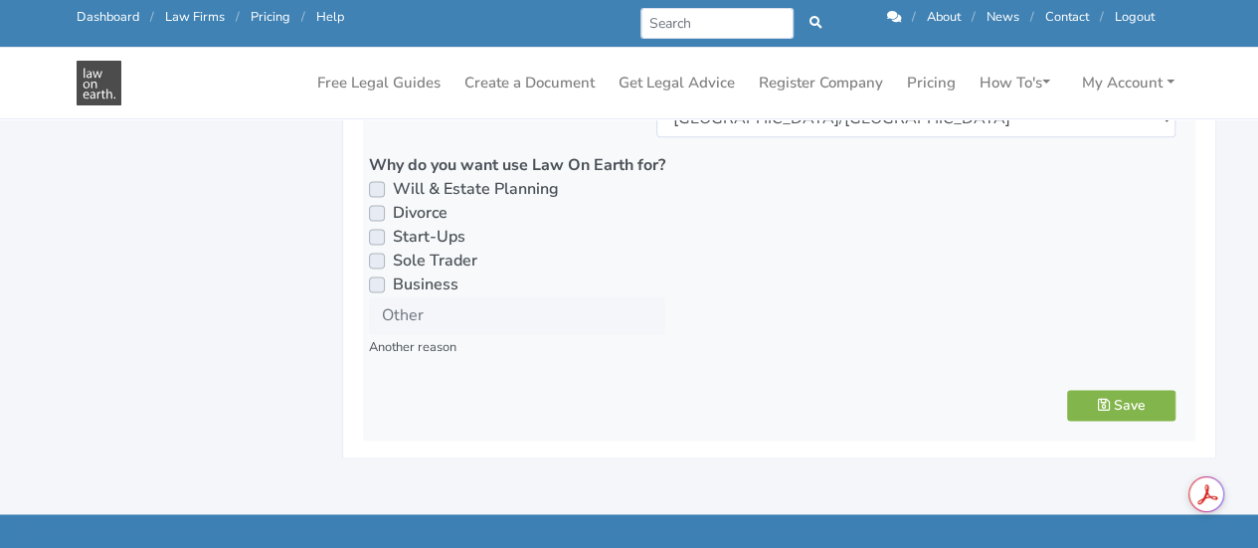
scroll to position [1252, 0]
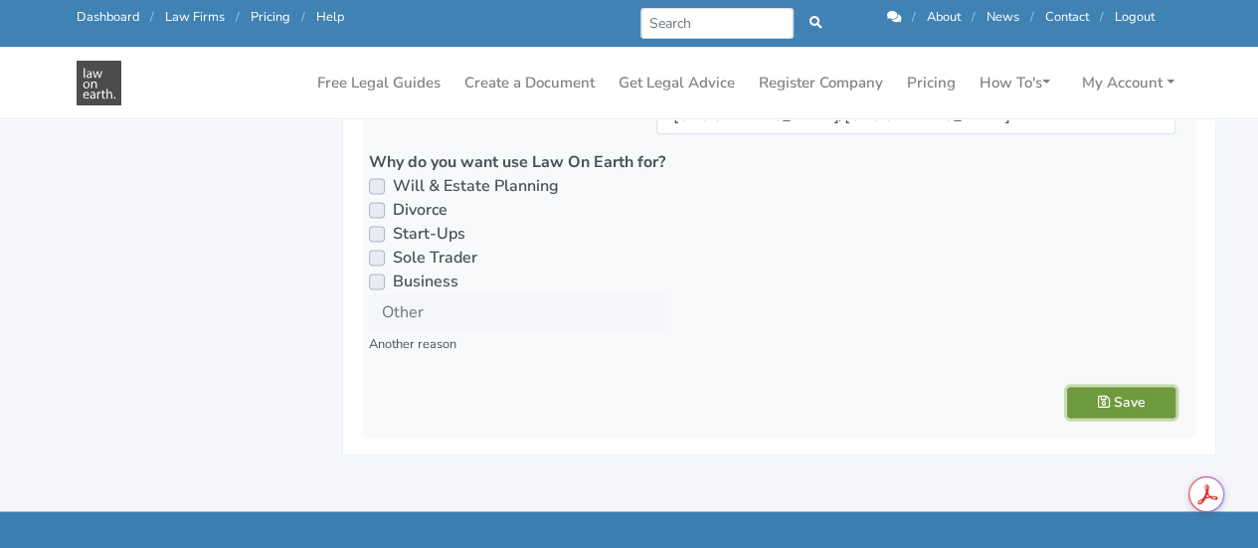
click at [1130, 393] on button "Save" at bounding box center [1121, 402] width 108 height 31
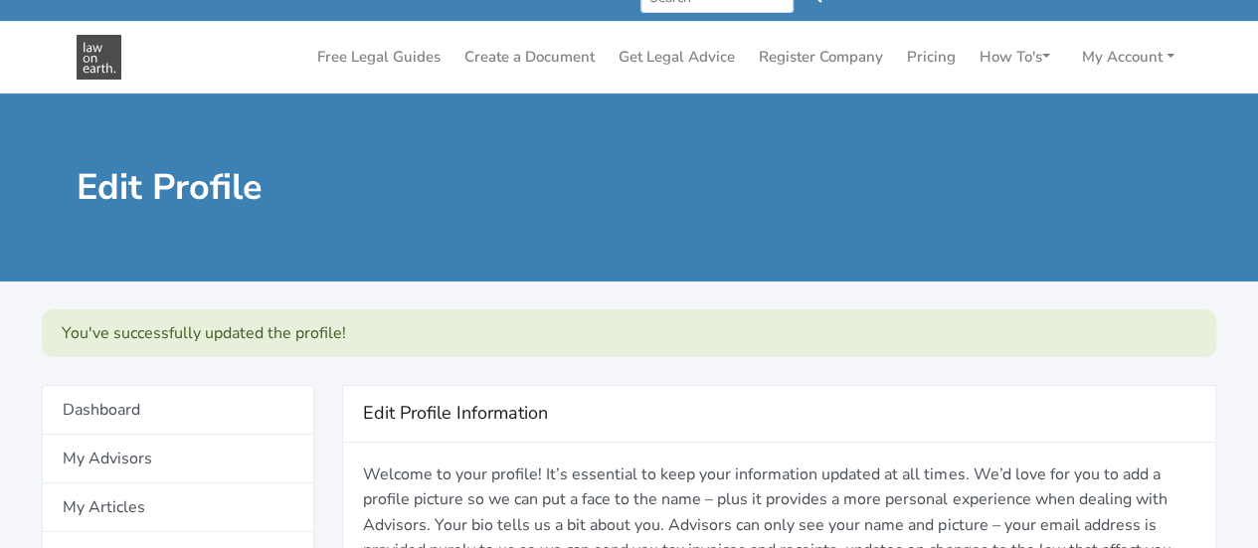
scroll to position [9, 0]
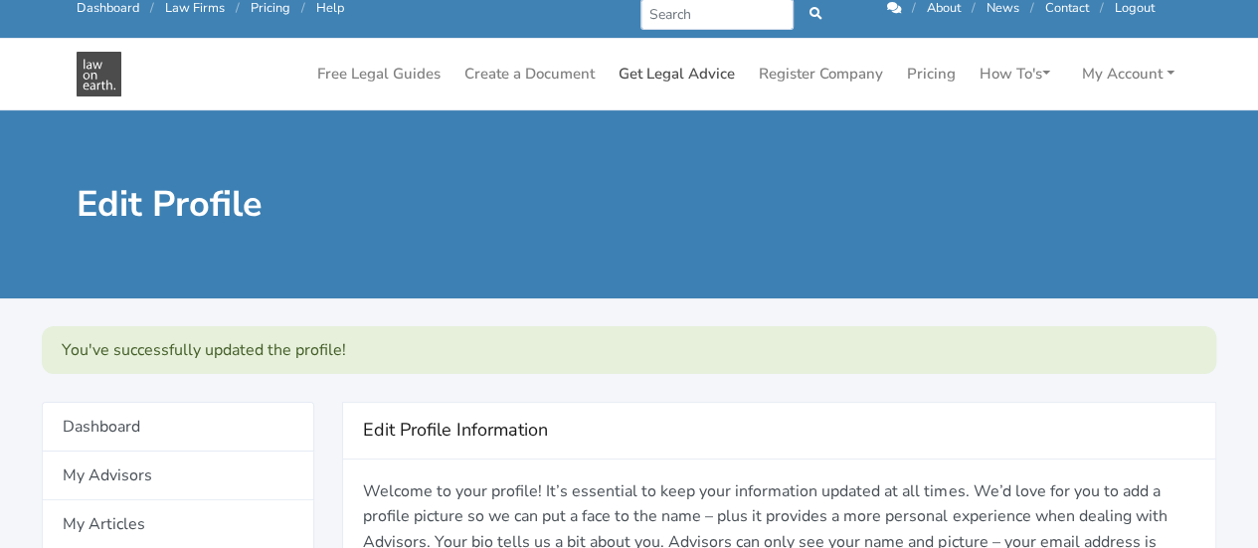
click at [658, 77] on link "Get Legal Advice" at bounding box center [676, 74] width 132 height 39
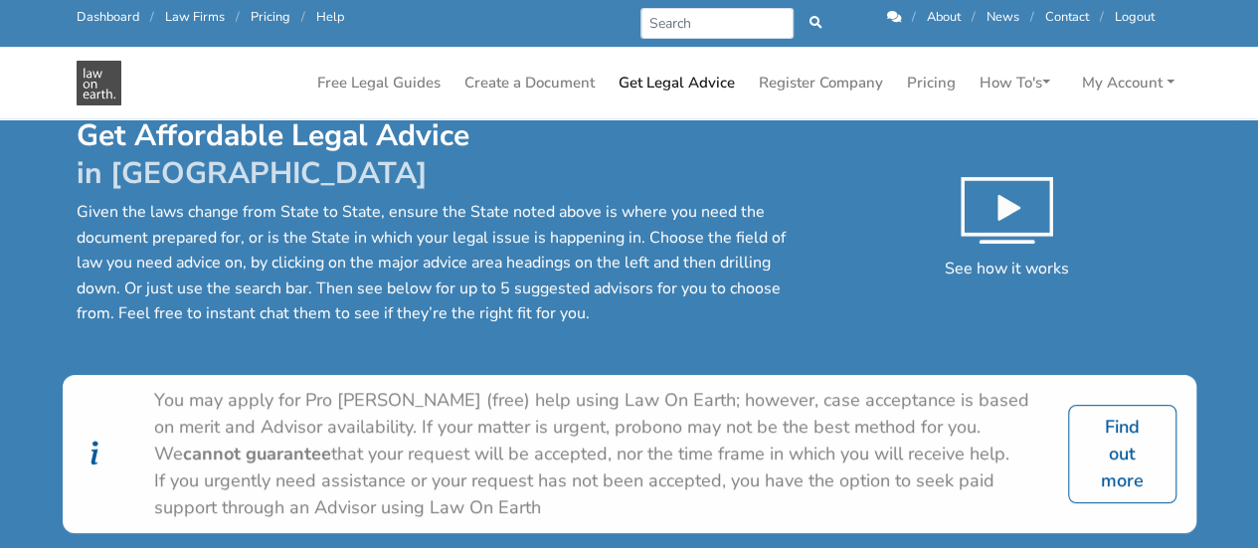
scroll to position [479, 0]
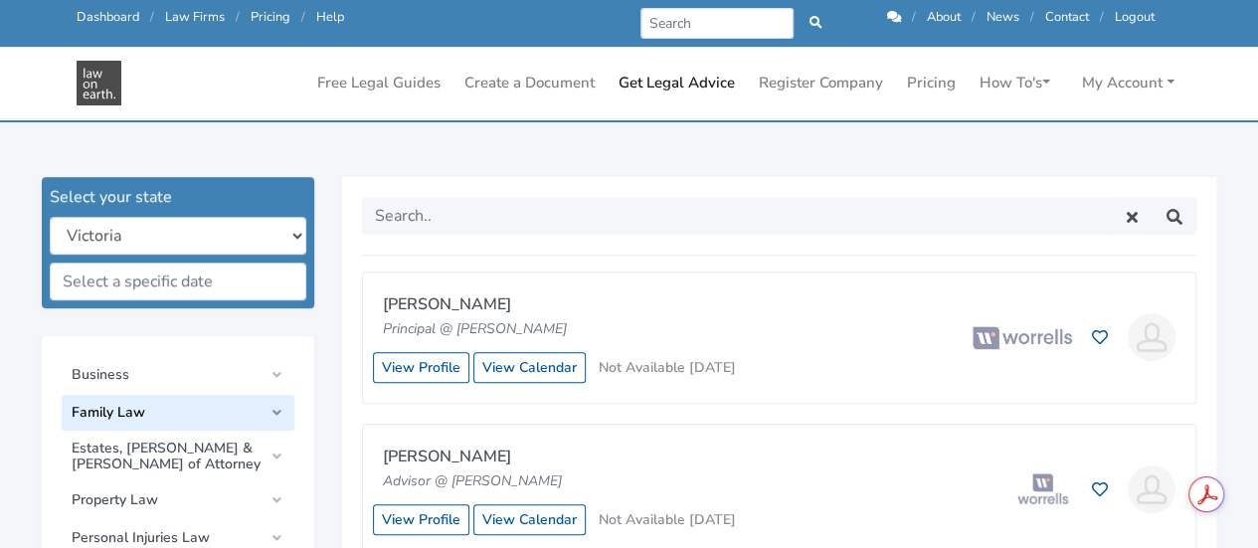
click at [161, 423] on link "Family Law" at bounding box center [178, 413] width 233 height 36
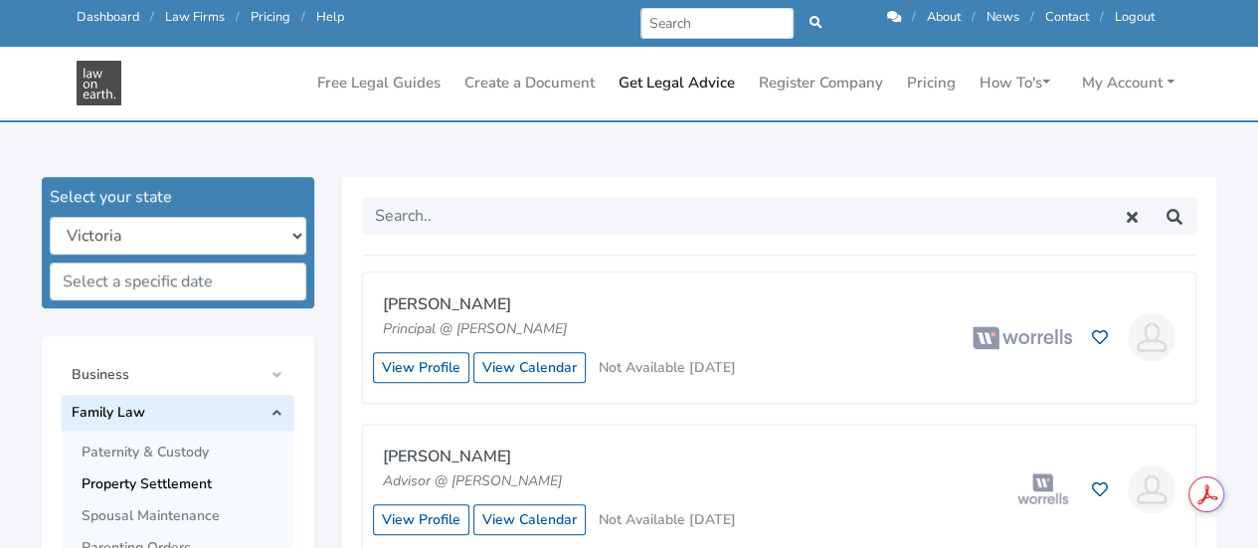
click at [179, 480] on span "Property Settlement" at bounding box center [183, 484] width 203 height 16
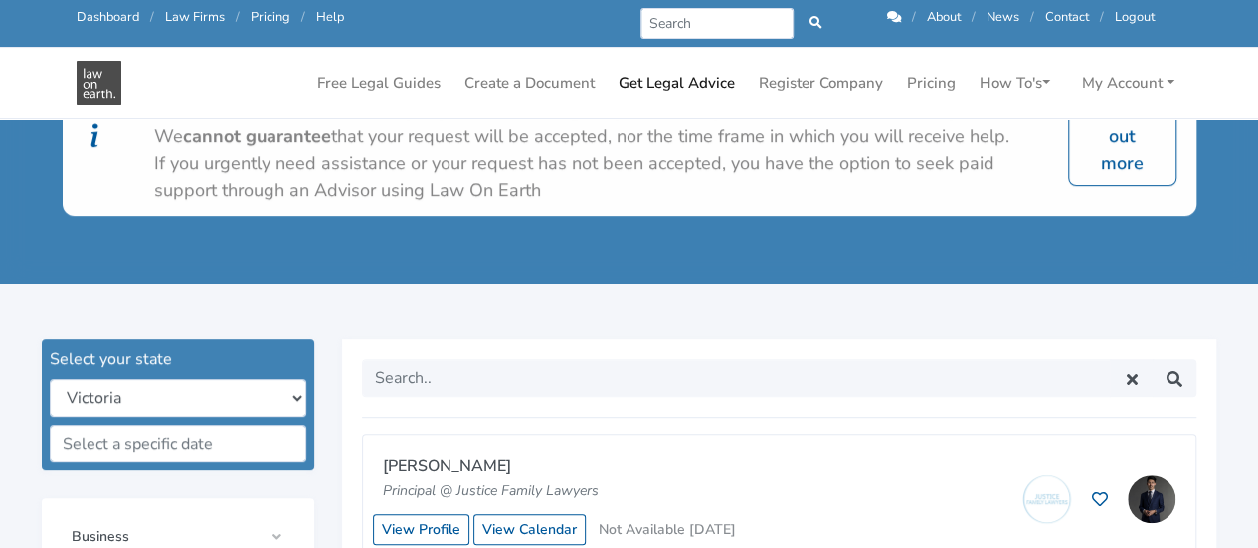
scroll to position [440, 0]
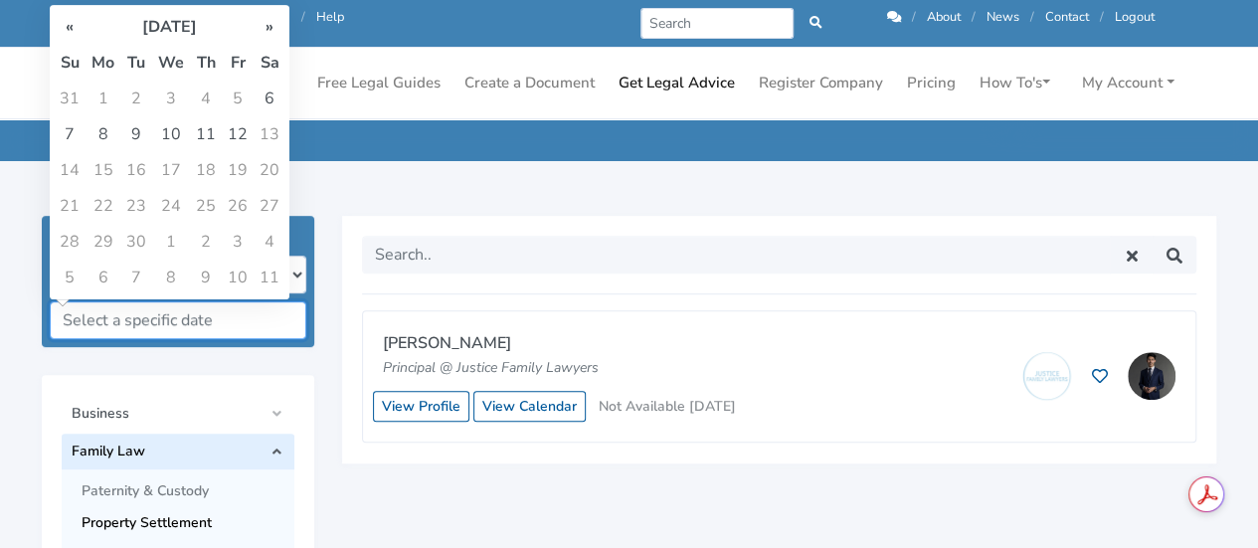
click at [210, 333] on input "text" at bounding box center [178, 320] width 257 height 38
click at [108, 133] on td "8" at bounding box center [103, 134] width 35 height 36
type input "08/09/2025"
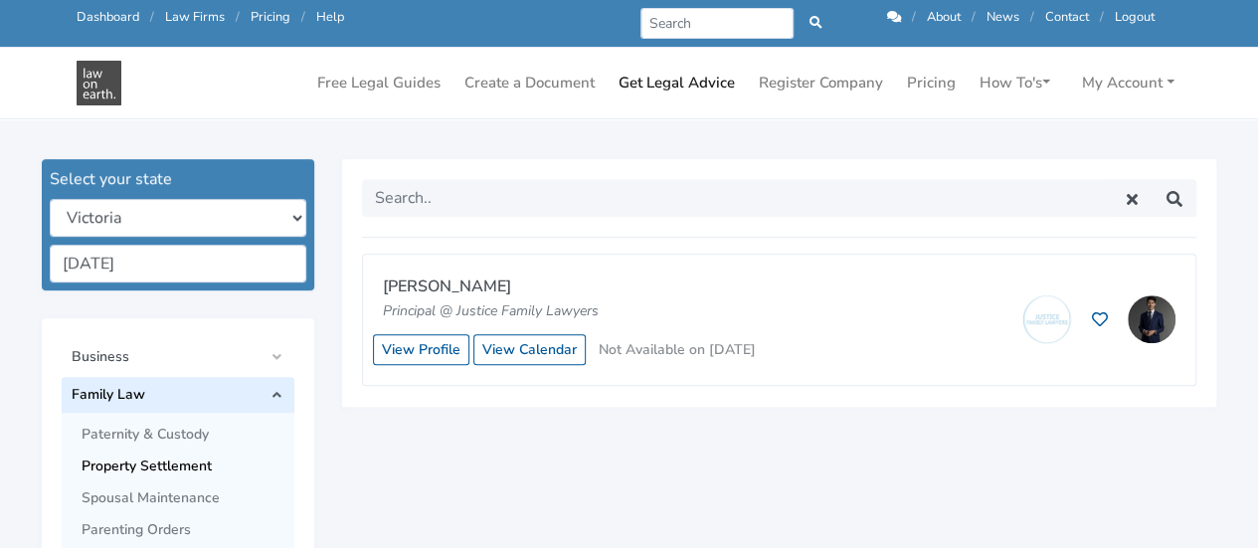
scroll to position [501, 0]
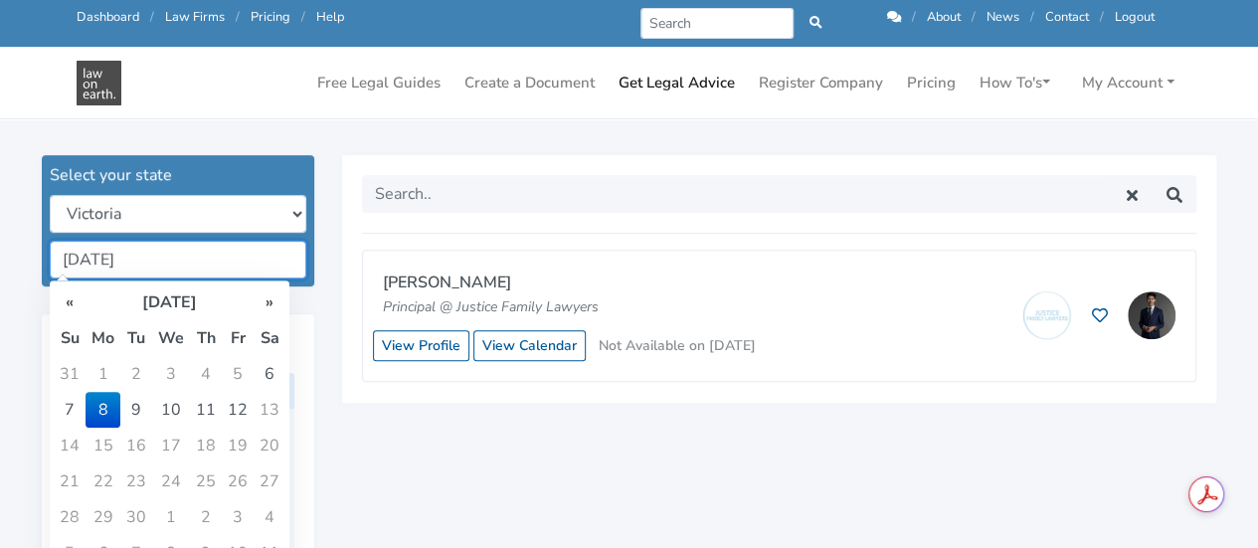
click at [207, 267] on input "[DATE]" at bounding box center [178, 260] width 257 height 38
click at [139, 411] on td "9" at bounding box center [136, 410] width 32 height 36
type input "[DATE]"
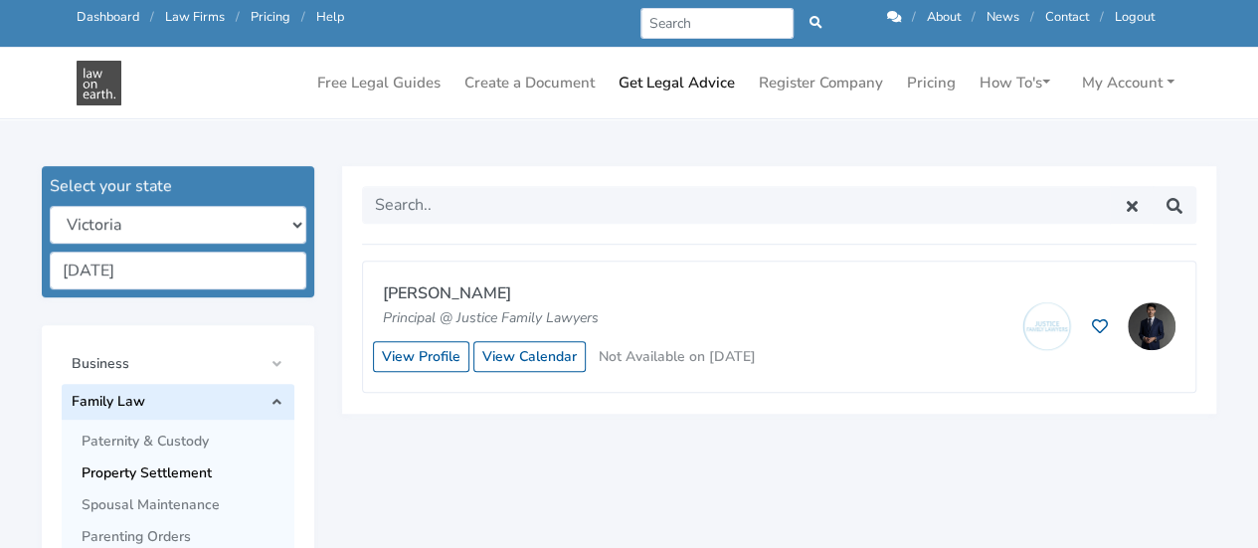
scroll to position [515, 0]
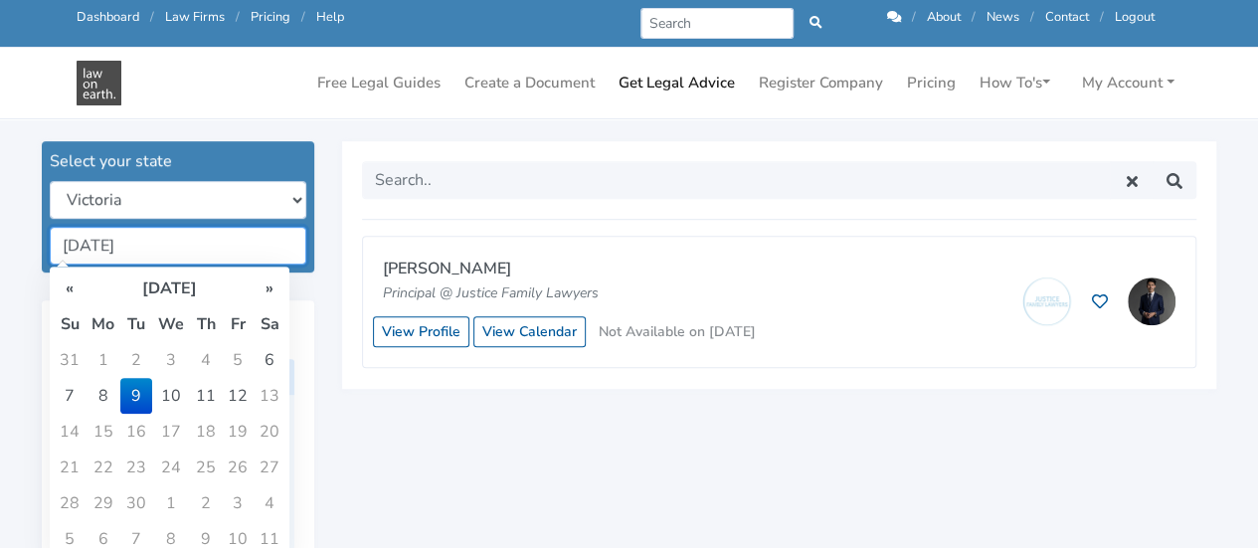
click at [258, 256] on input "09/09/2025" at bounding box center [178, 246] width 257 height 38
click at [235, 394] on td "12" at bounding box center [238, 396] width 32 height 36
type input "[DATE]"
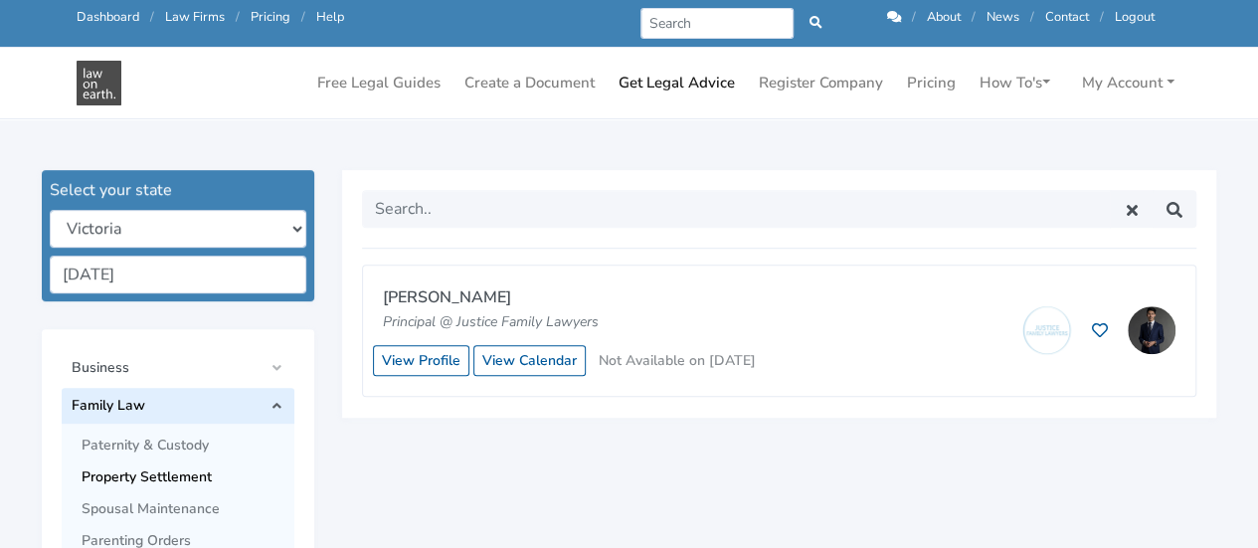
scroll to position [472, 0]
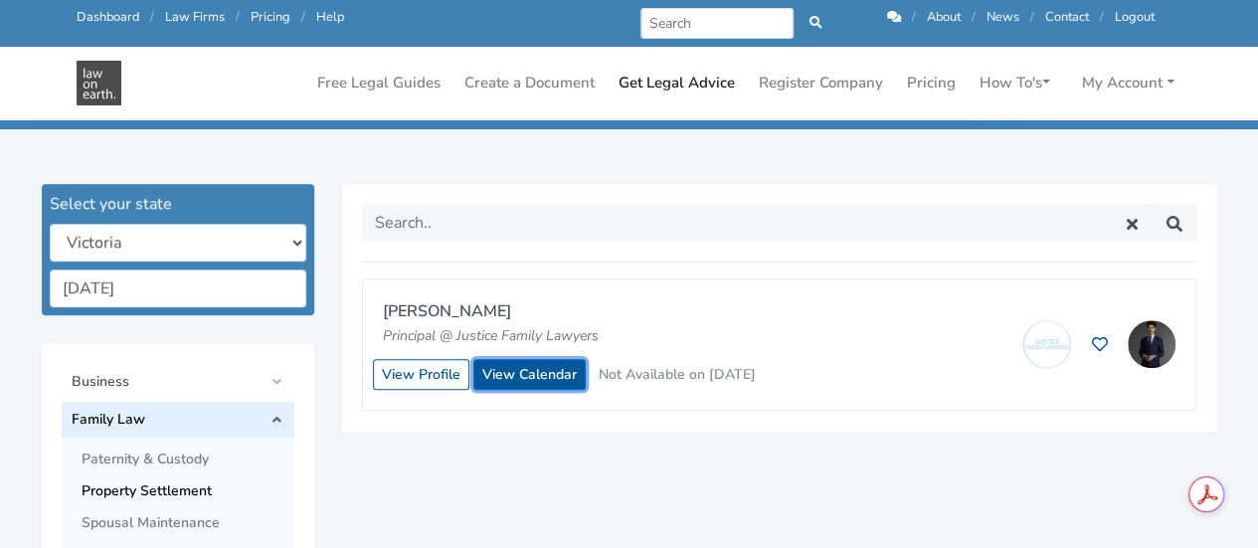
click at [538, 377] on link "View Calendar" at bounding box center [529, 374] width 112 height 31
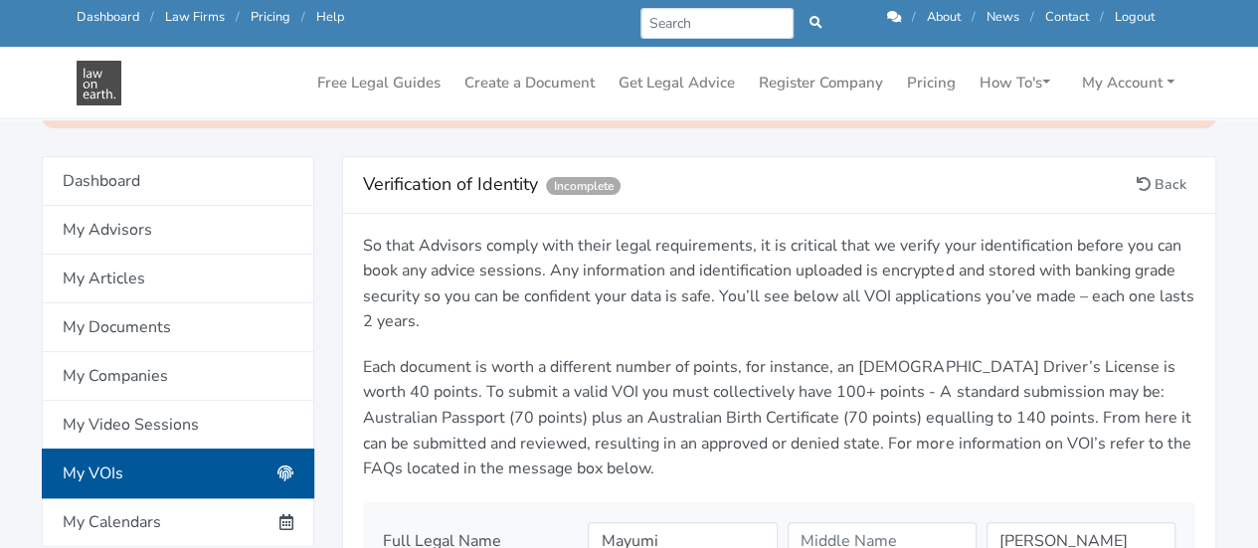
scroll to position [179, 0]
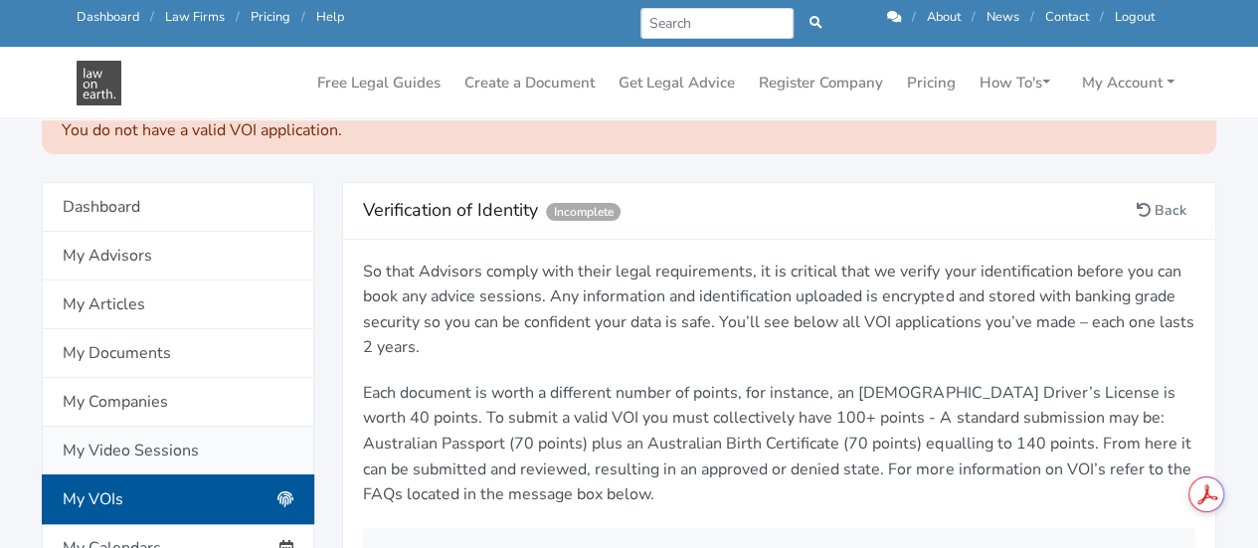
click at [134, 438] on link "My Video Sessions" at bounding box center [178, 451] width 272 height 49
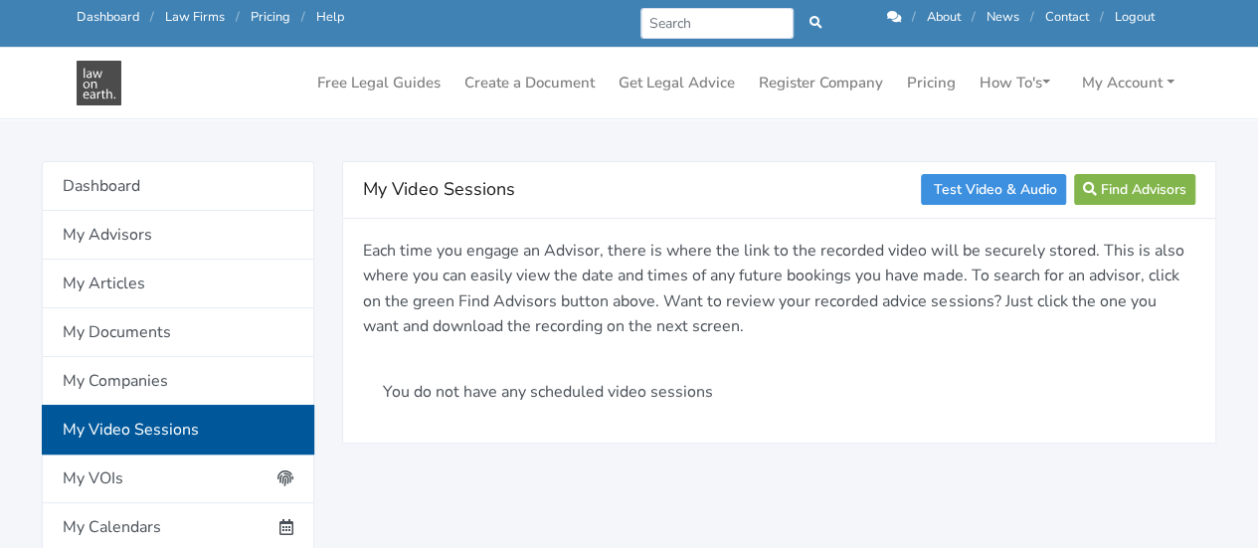
scroll to position [157, 0]
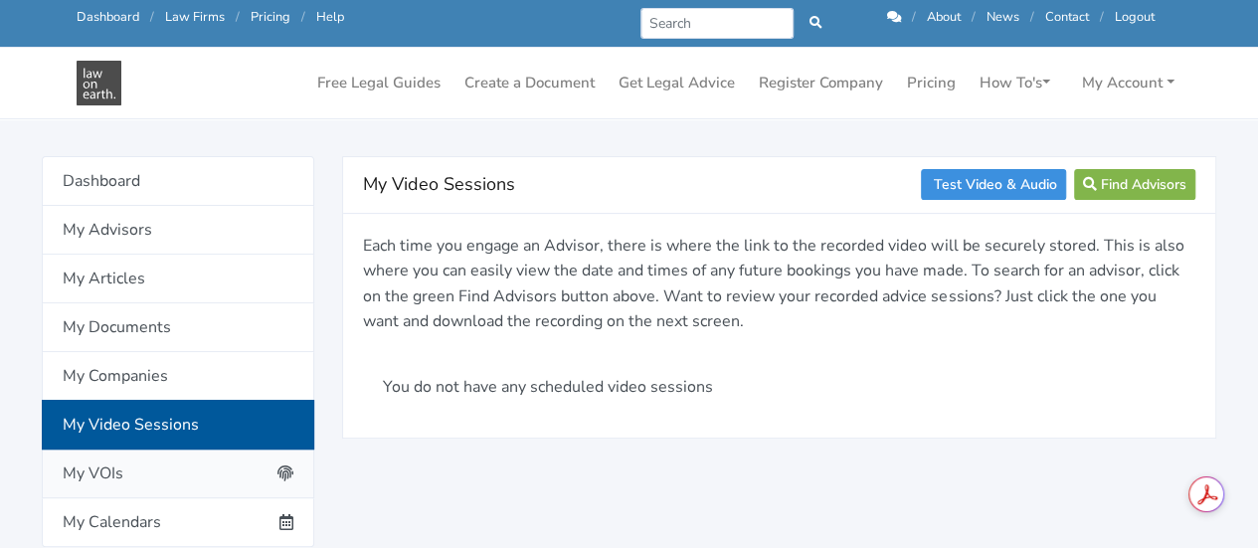
click at [95, 452] on link "My VOIs" at bounding box center [178, 473] width 272 height 49
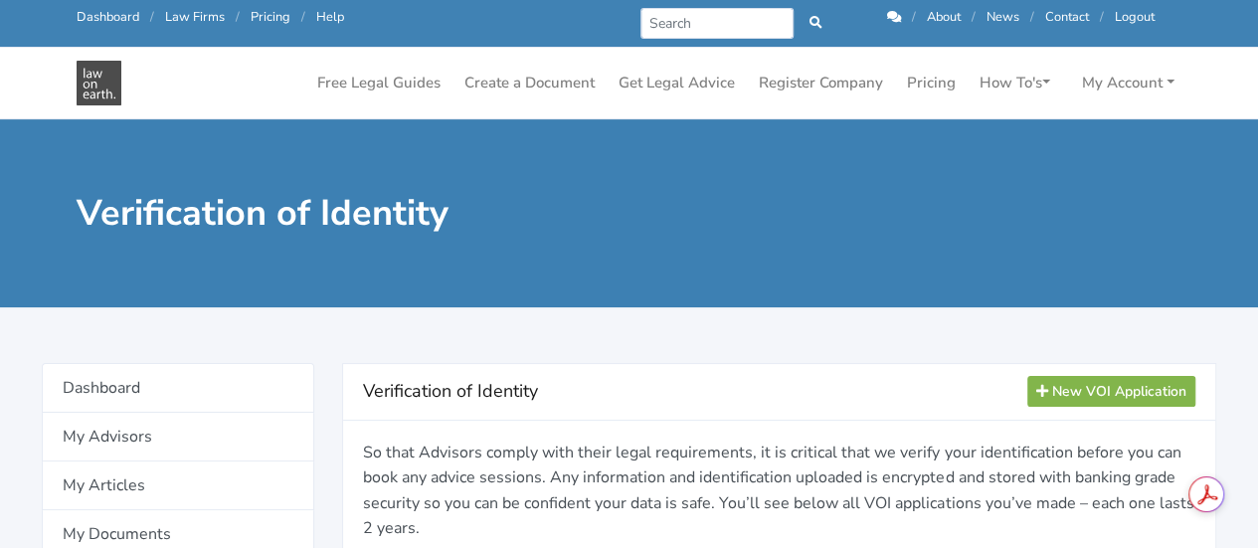
click at [917, 366] on div "Verification of Identity New VOI Application" at bounding box center [779, 392] width 872 height 57
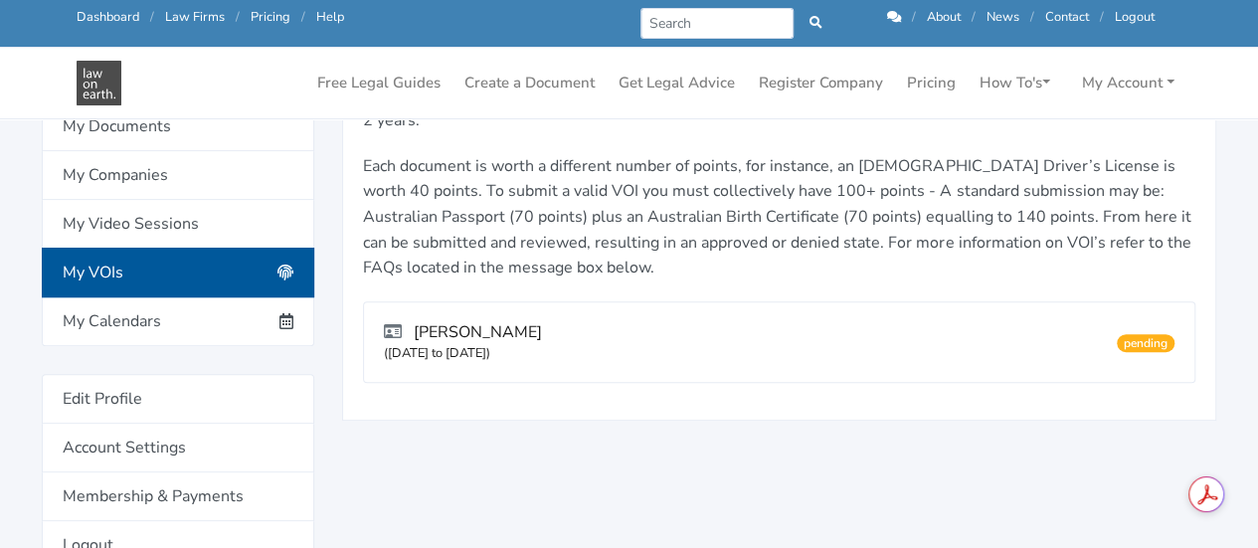
scroll to position [278, 0]
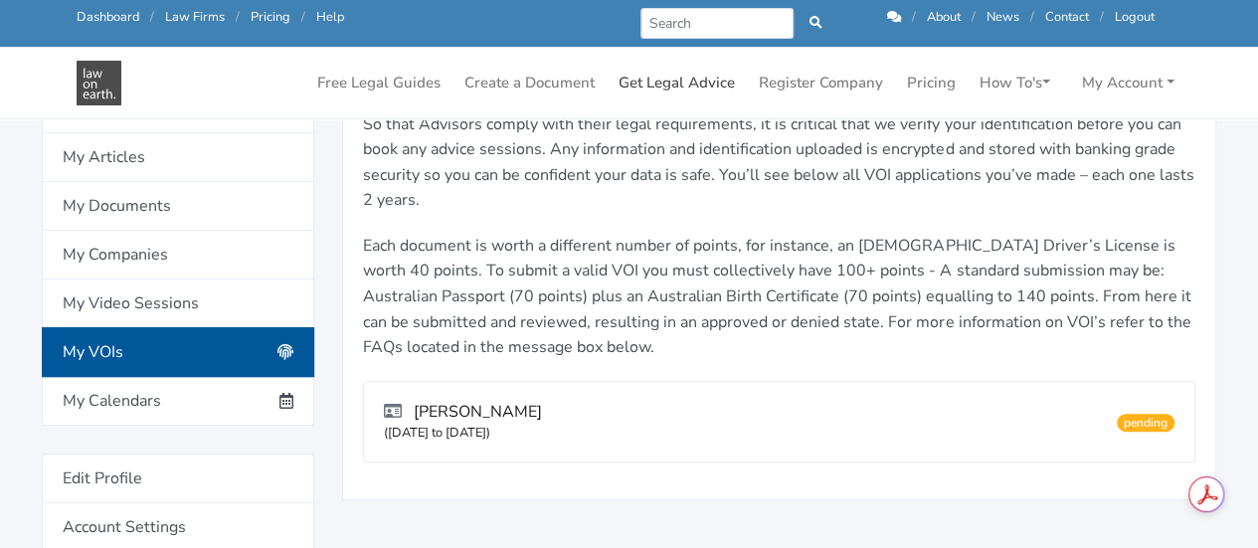
click at [674, 80] on link "Get Legal Advice" at bounding box center [676, 83] width 132 height 39
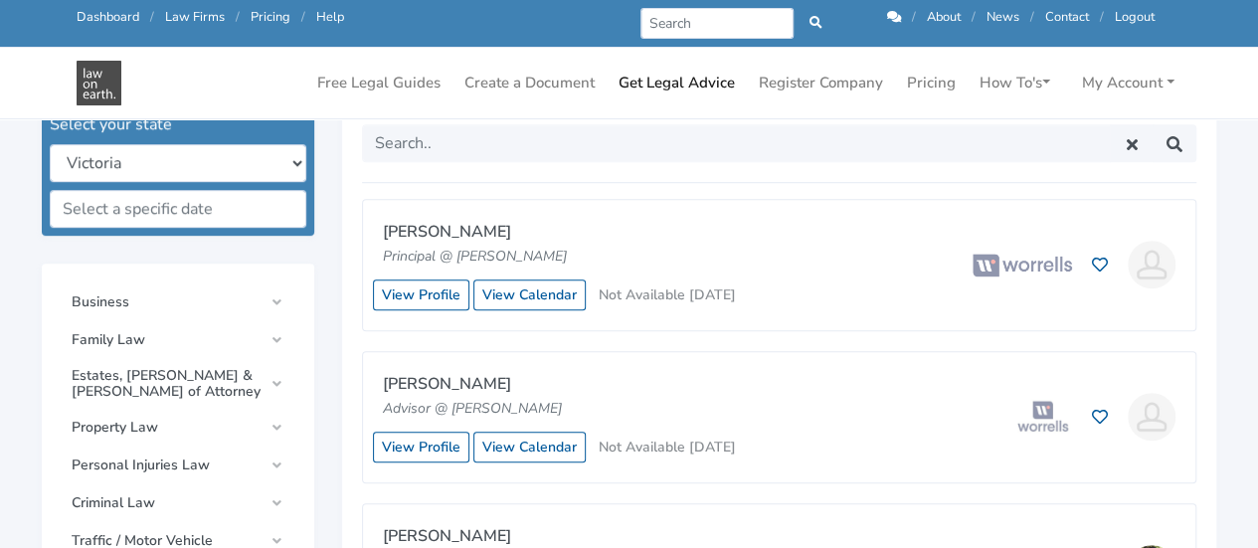
scroll to position [589, 0]
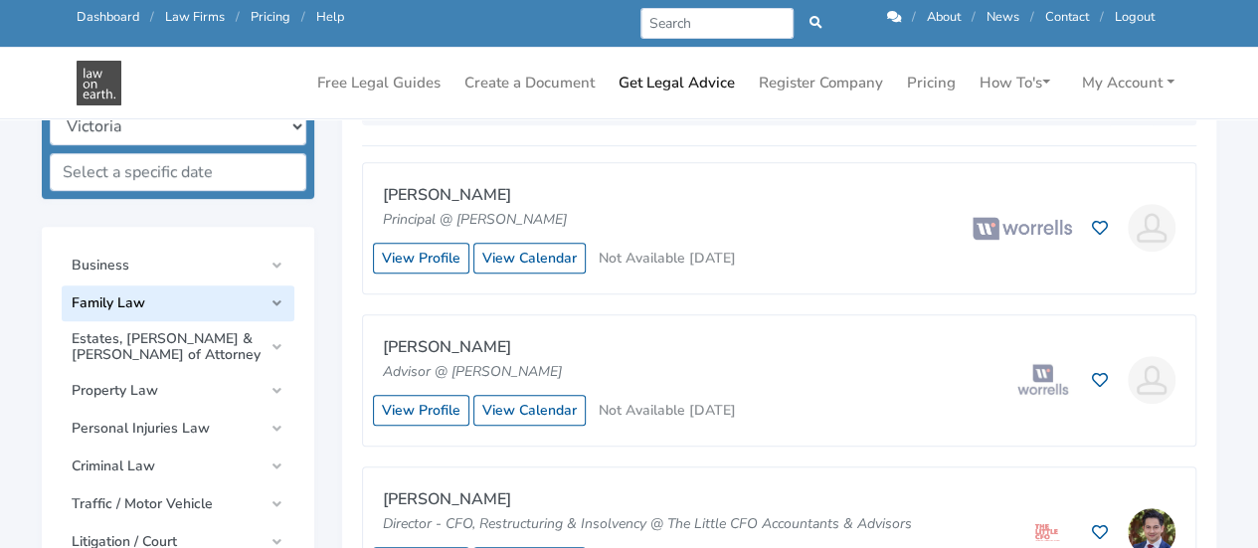
click at [199, 296] on span "Family Law" at bounding box center [167, 303] width 191 height 16
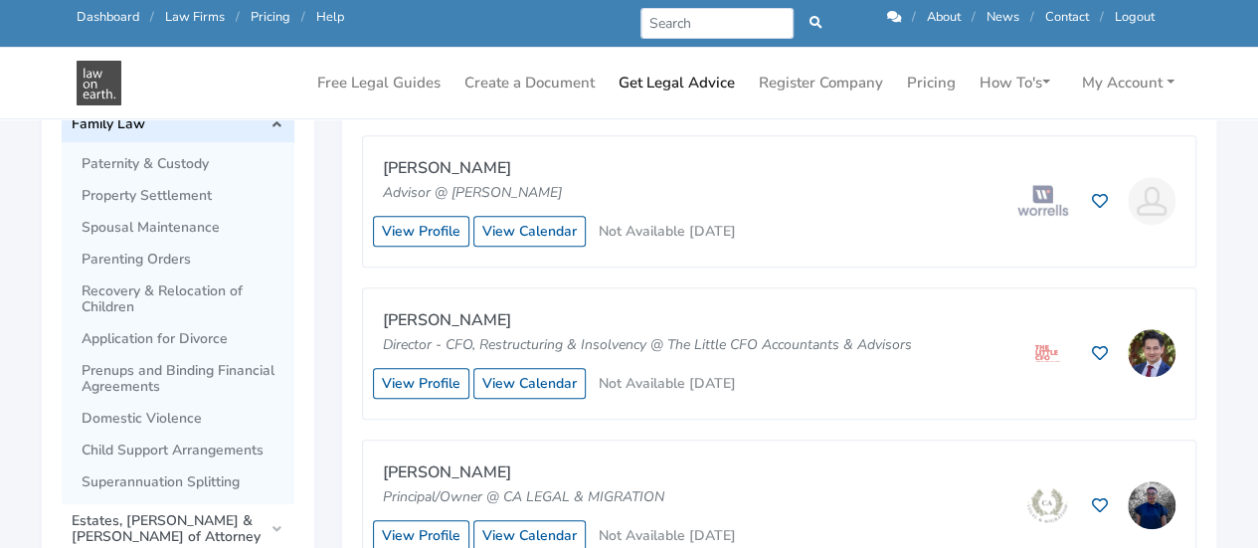
scroll to position [772, 0]
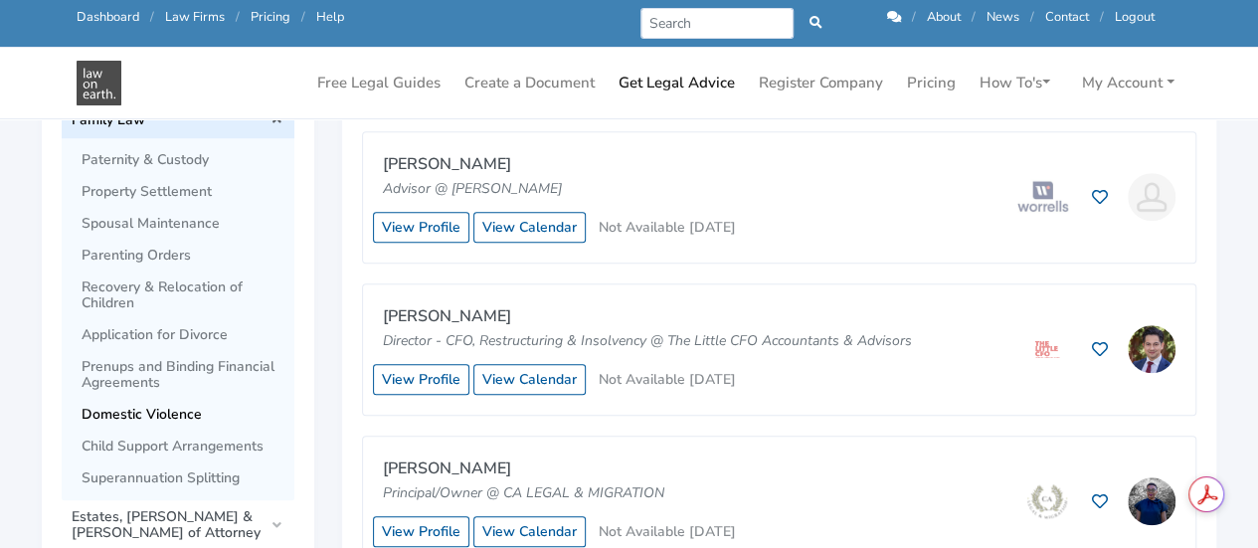
click at [147, 411] on span "Domestic Violence" at bounding box center [183, 415] width 203 height 16
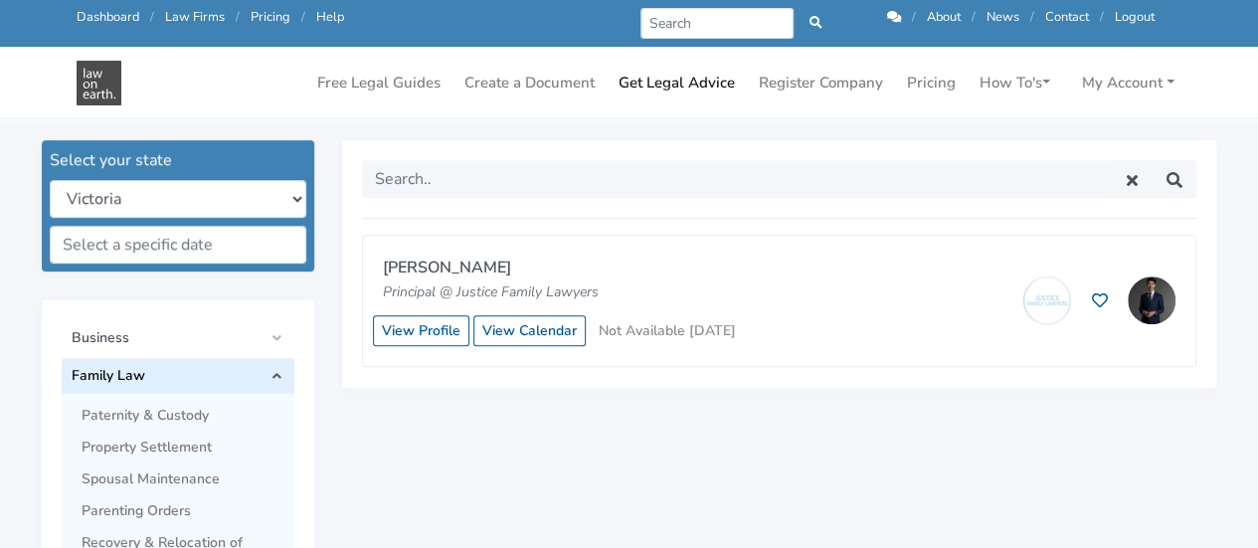
scroll to position [537, 0]
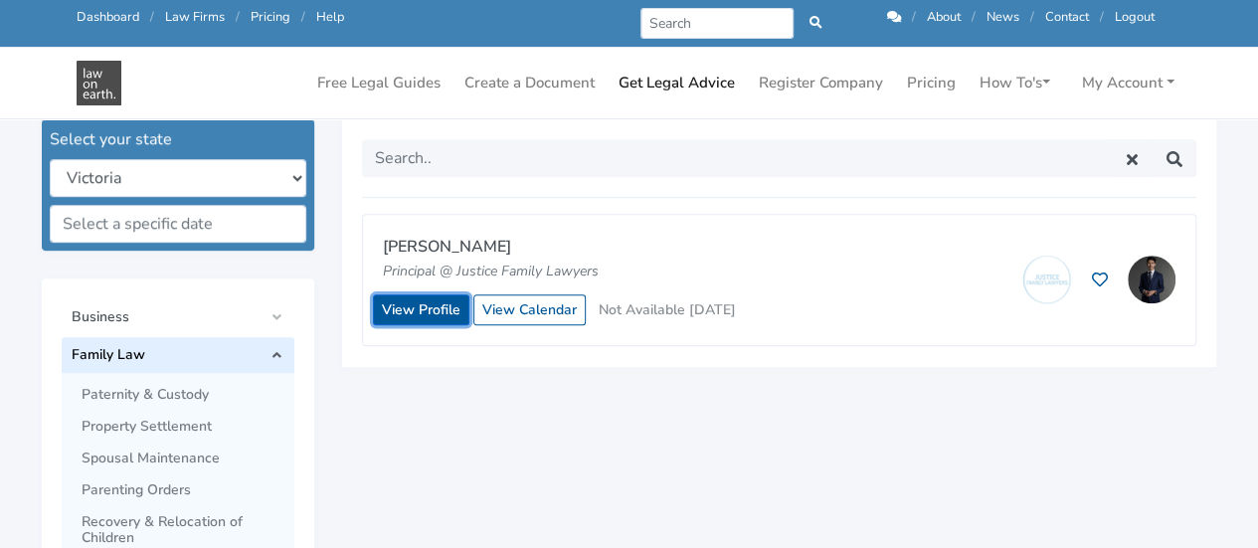
click at [395, 310] on link "View Profile" at bounding box center [421, 309] width 96 height 31
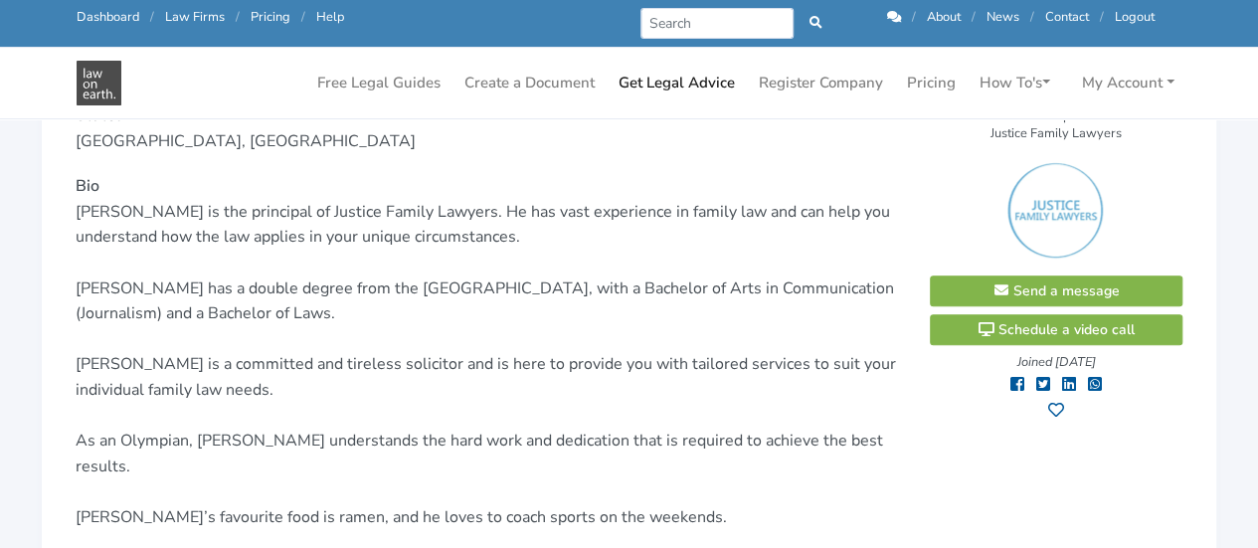
scroll to position [373, 0]
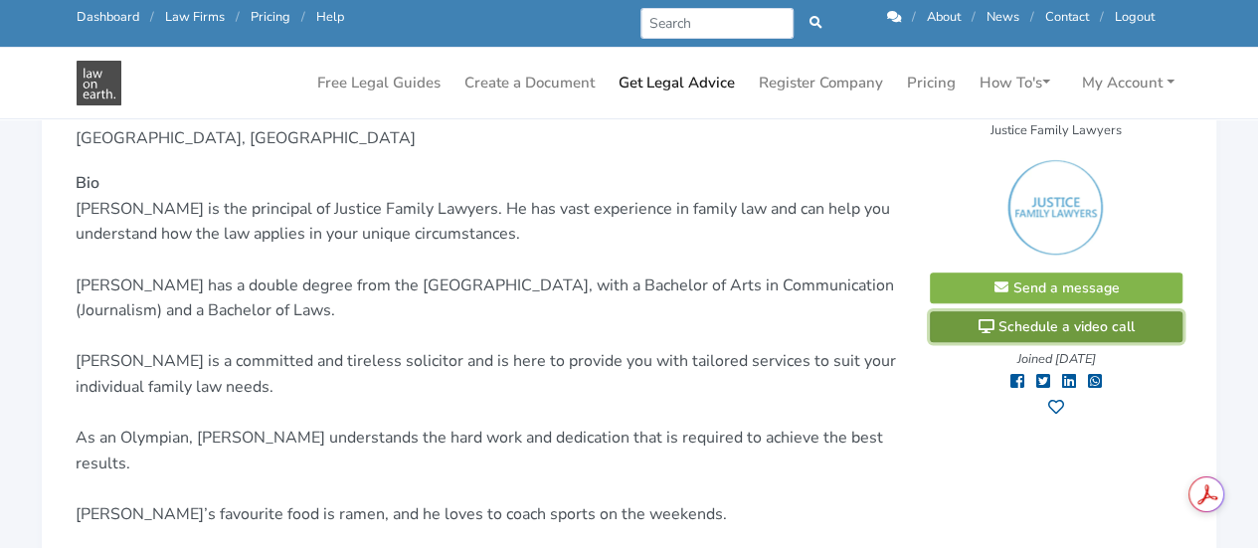
click at [1080, 324] on span "Schedule a video call" at bounding box center [1056, 326] width 158 height 19
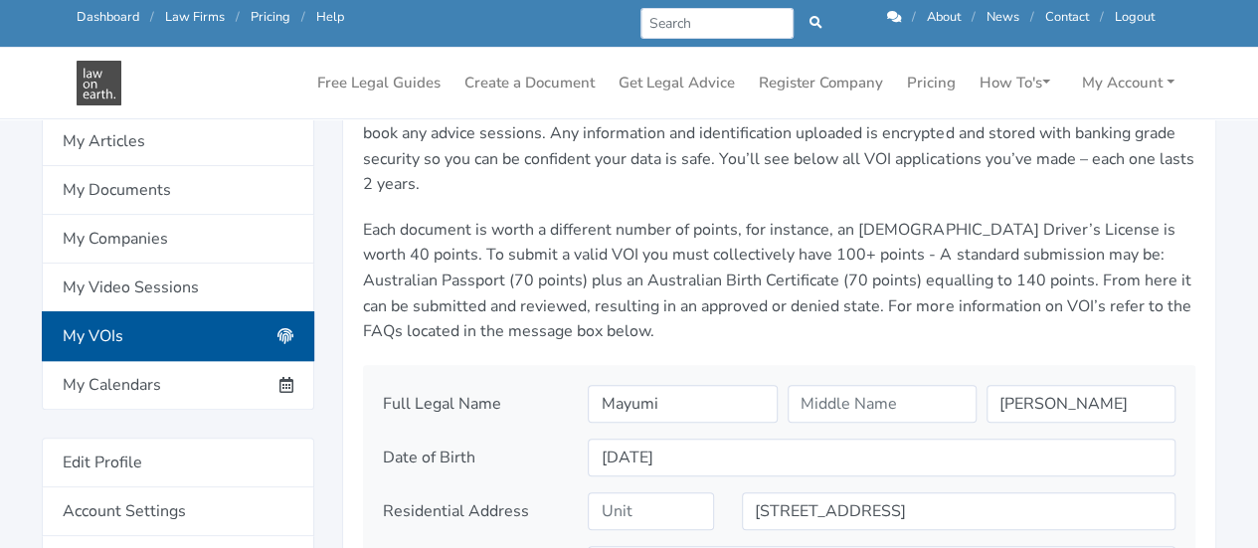
scroll to position [334, 0]
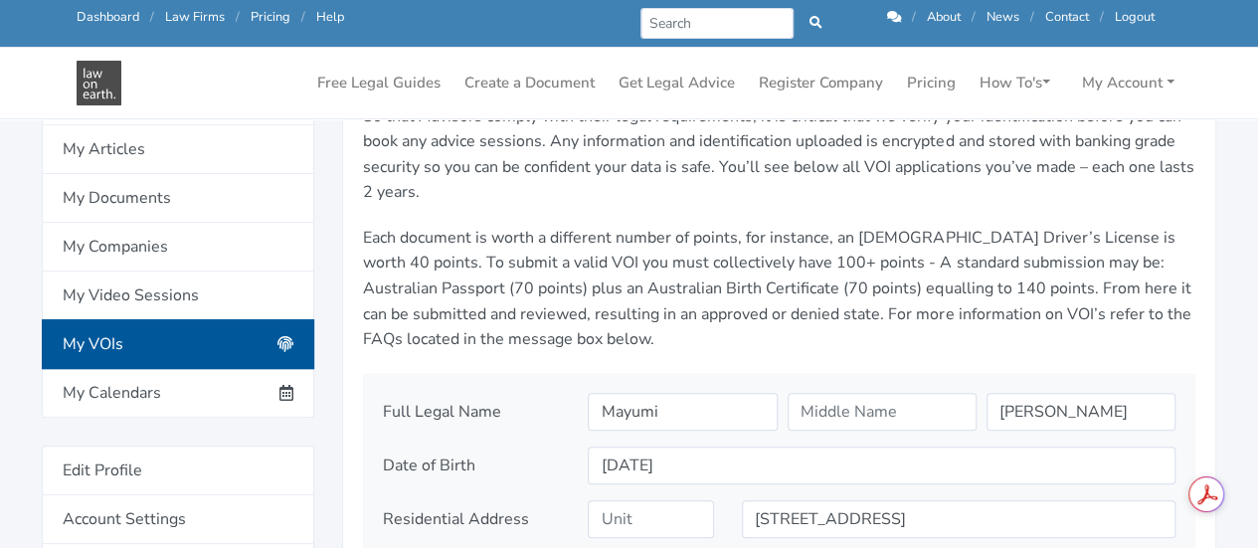
click at [175, 343] on link "My VOIs" at bounding box center [178, 344] width 272 height 50
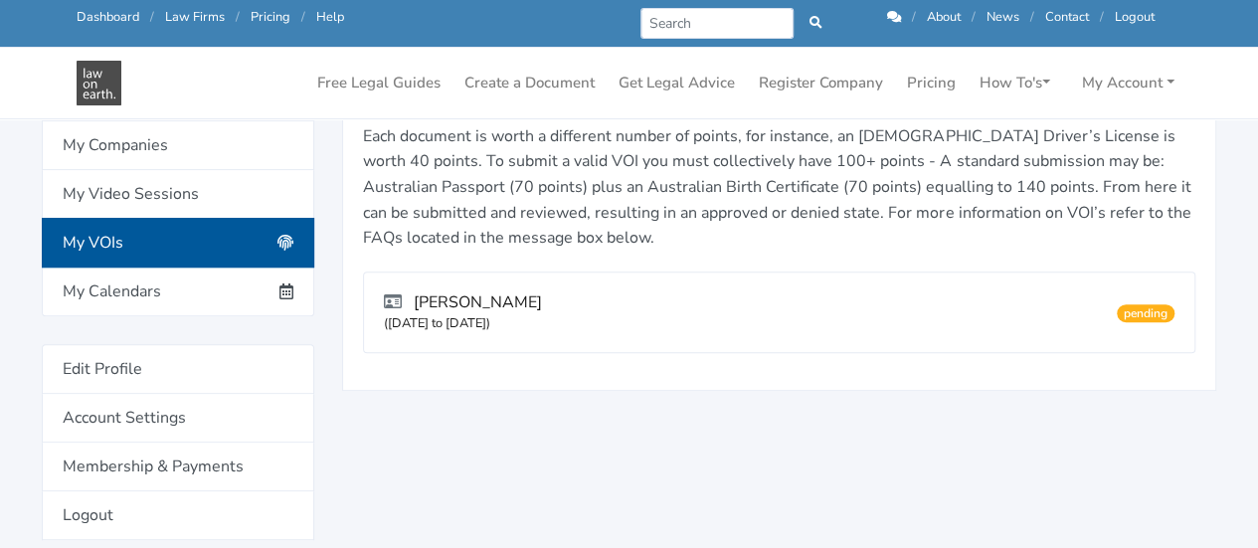
scroll to position [390, 0]
